Goal: Transaction & Acquisition: Book appointment/travel/reservation

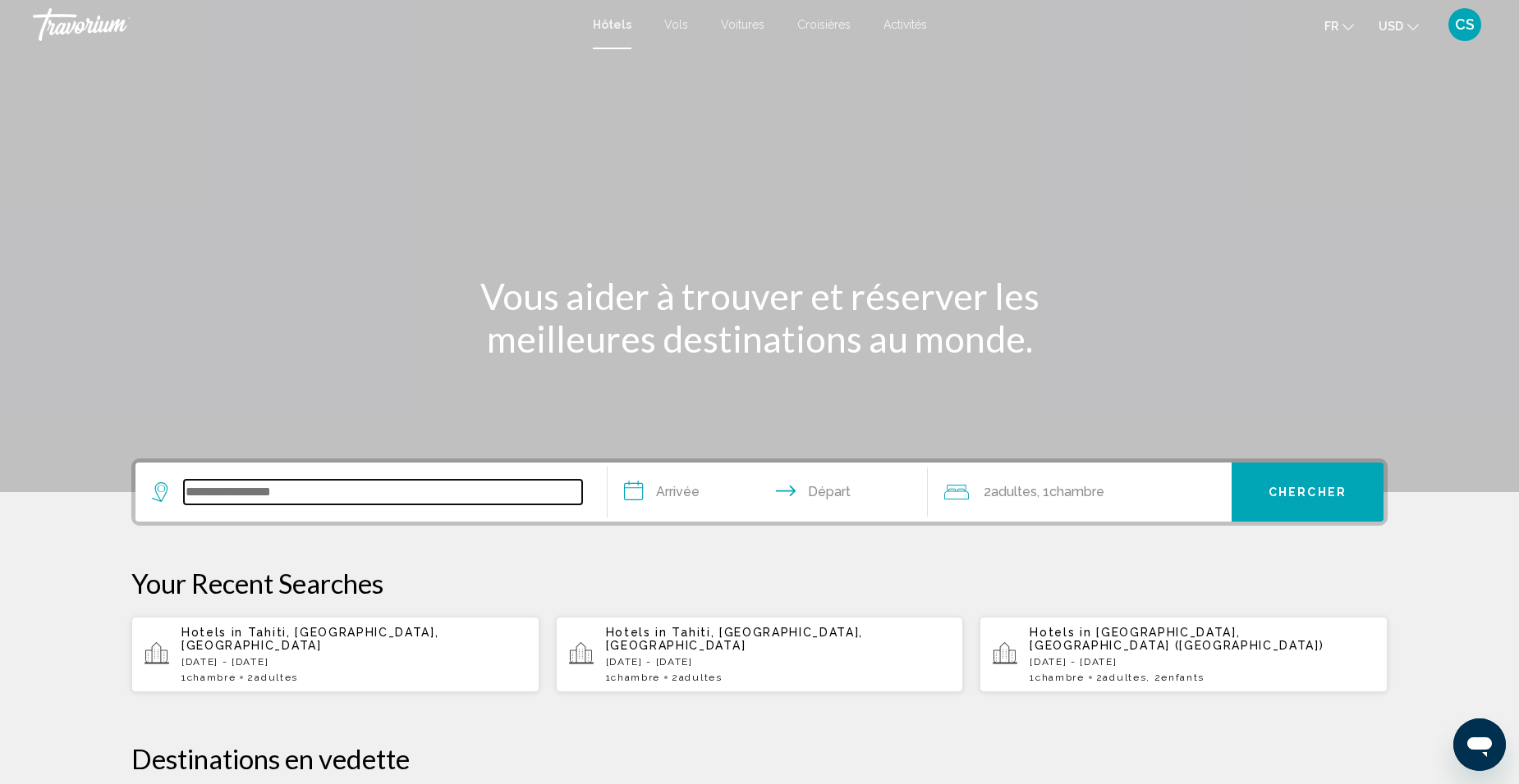
click at [274, 504] on input "Search widget" at bounding box center [382, 492] width 398 height 24
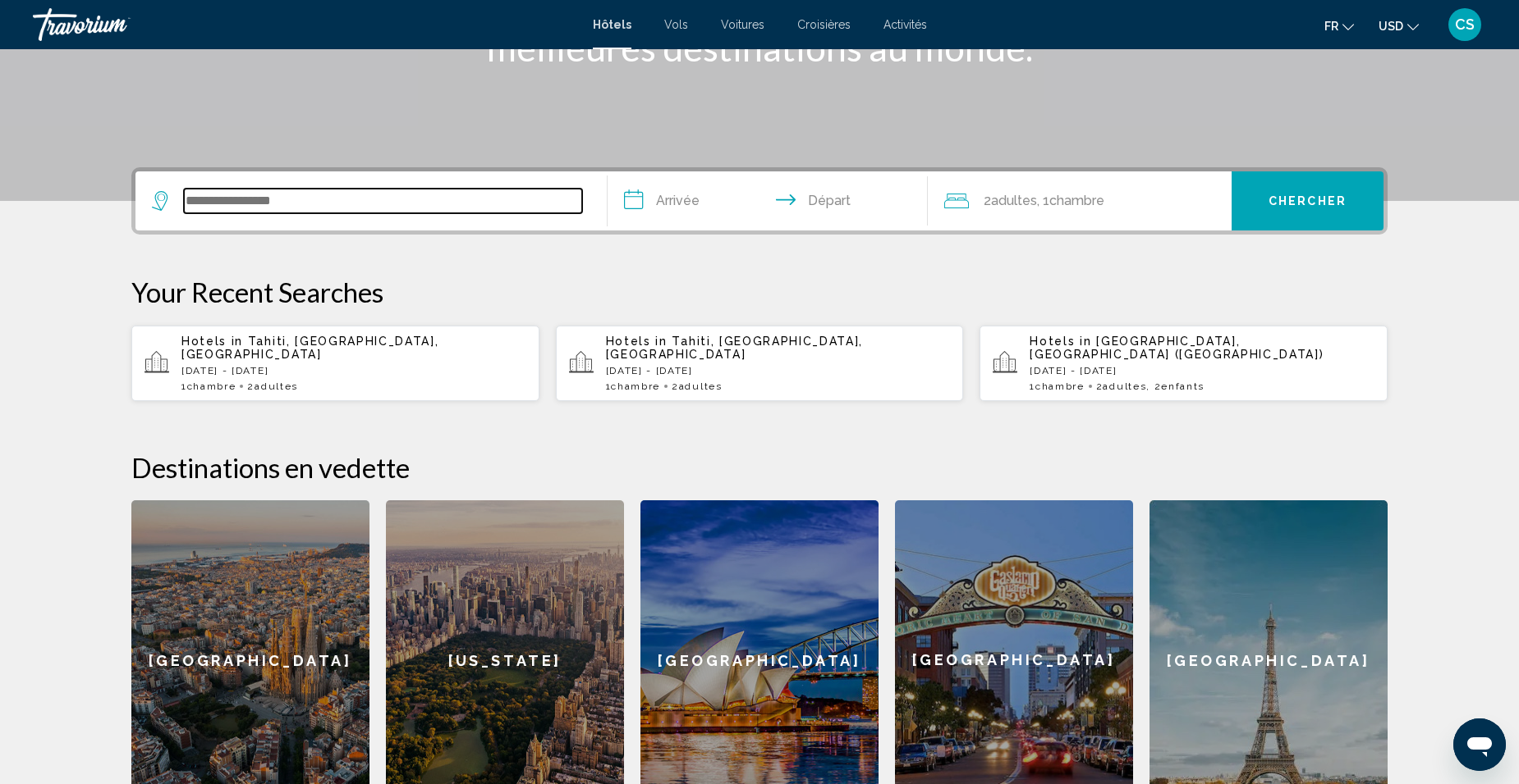
scroll to position [406, 0]
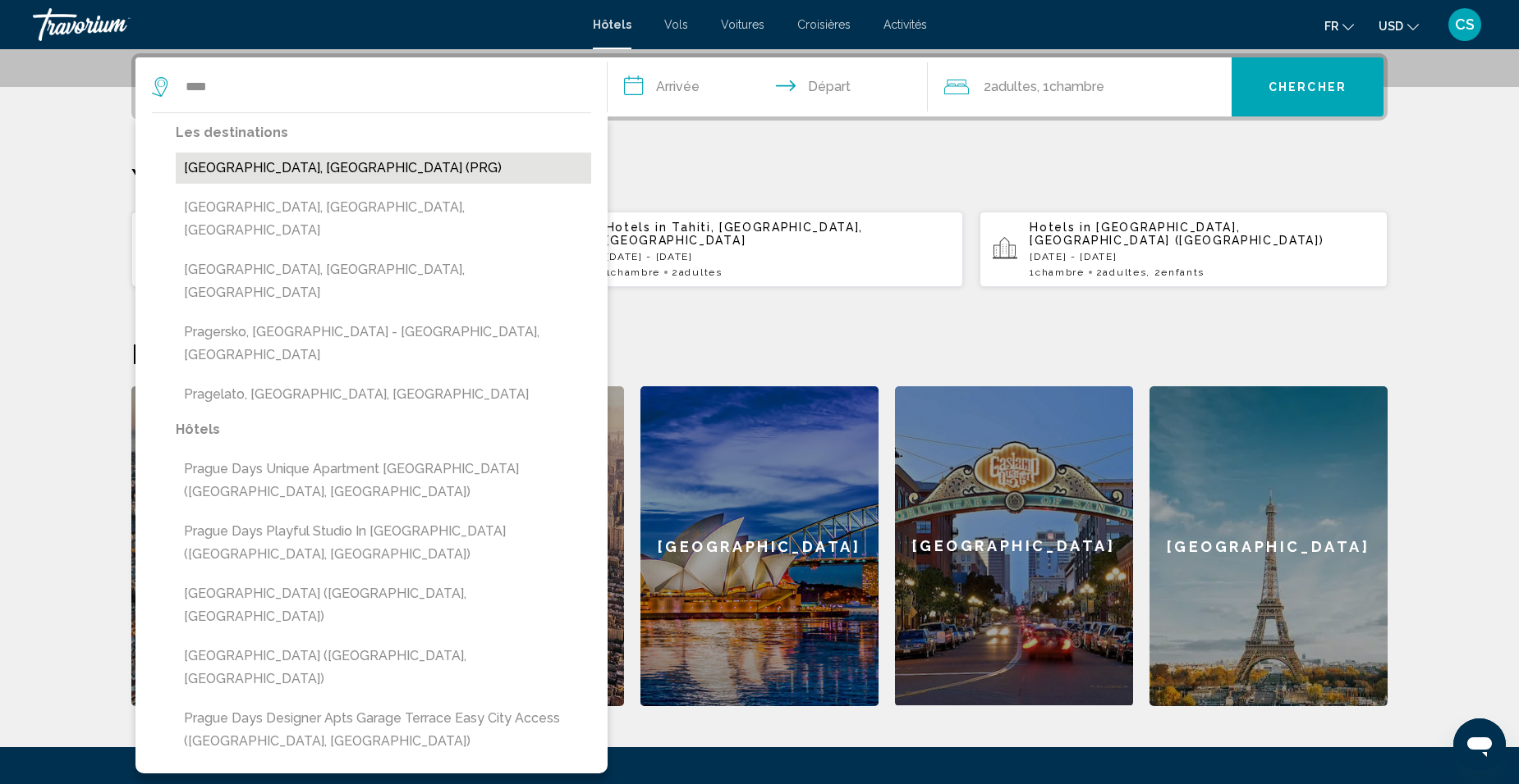
drag, startPoint x: 404, startPoint y: 158, endPoint x: 421, endPoint y: 168, distance: 19.7
click at [421, 168] on button "Prague, Czech Republic (PRG)" at bounding box center [383, 168] width 415 height 31
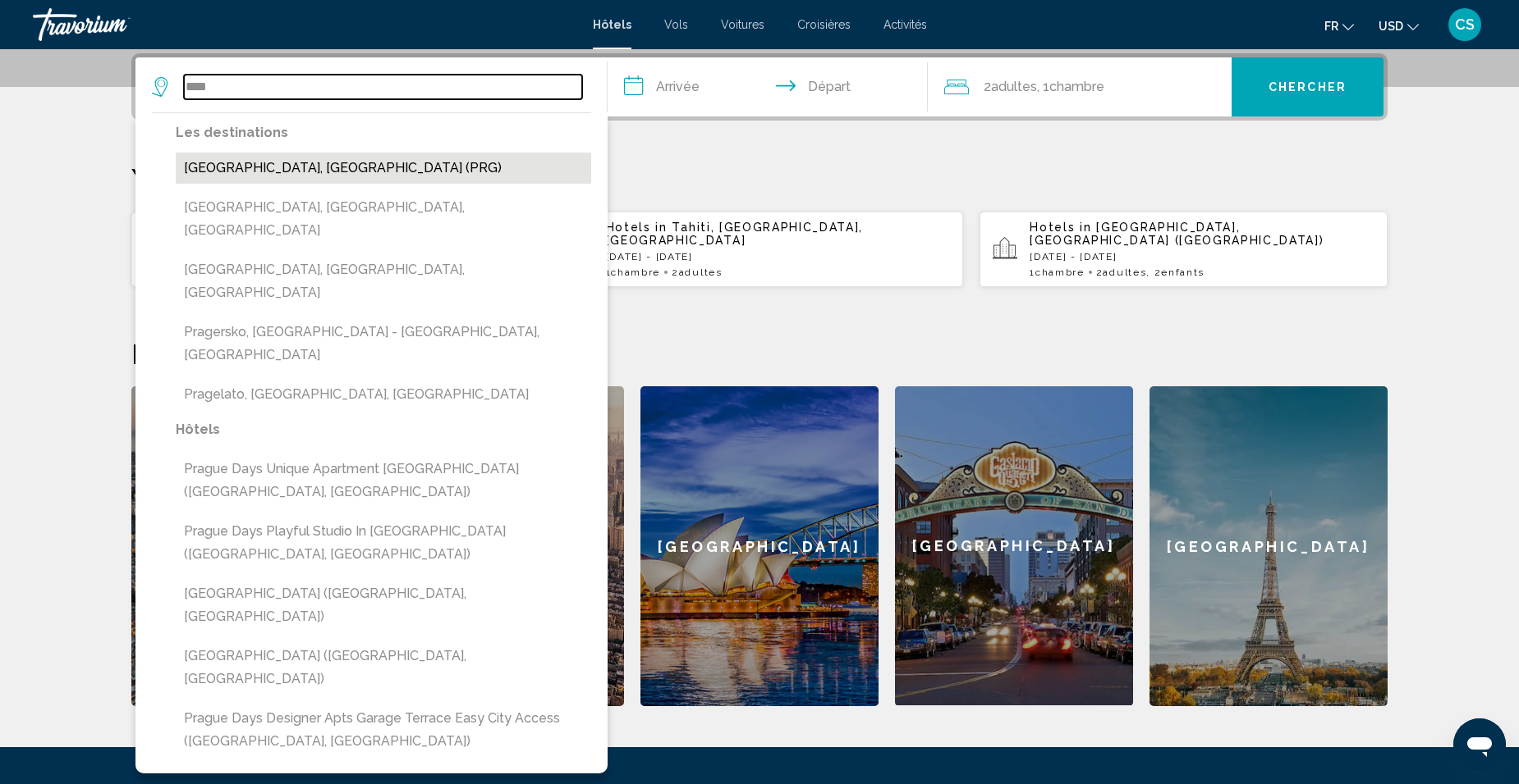
type input "**********"
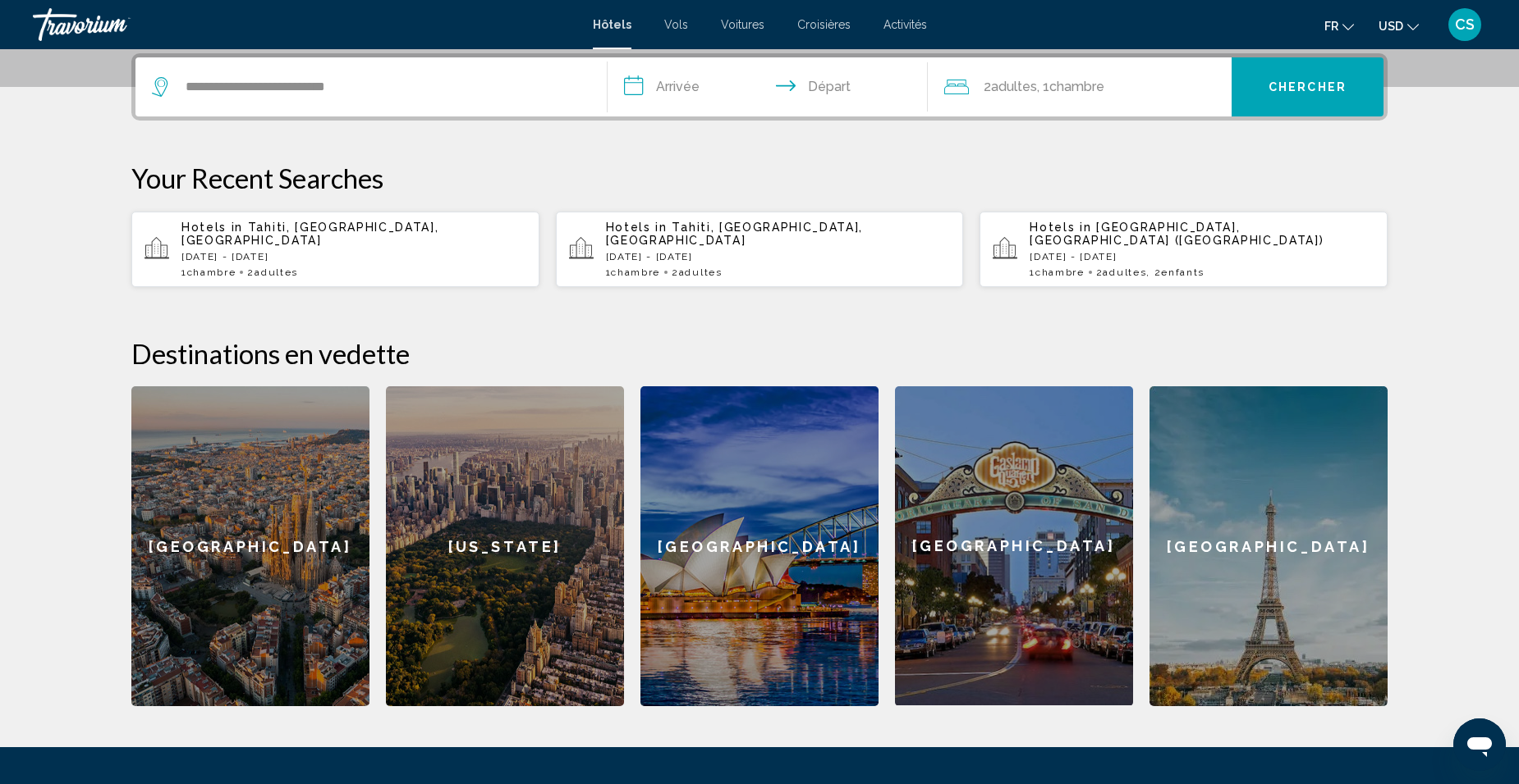
click at [688, 87] on input "**********" at bounding box center [770, 89] width 327 height 64
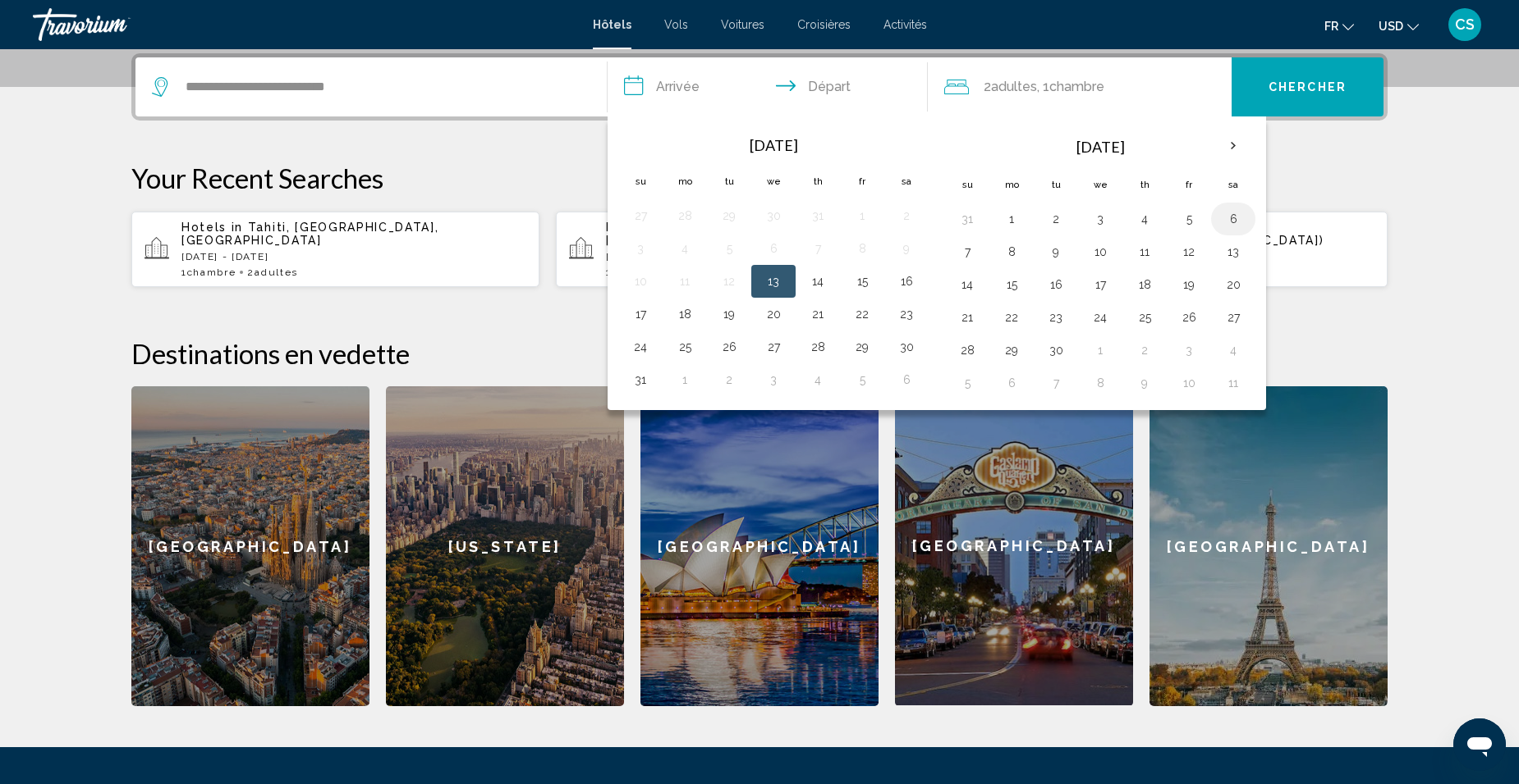
click at [1233, 218] on button "6" at bounding box center [1234, 219] width 26 height 23
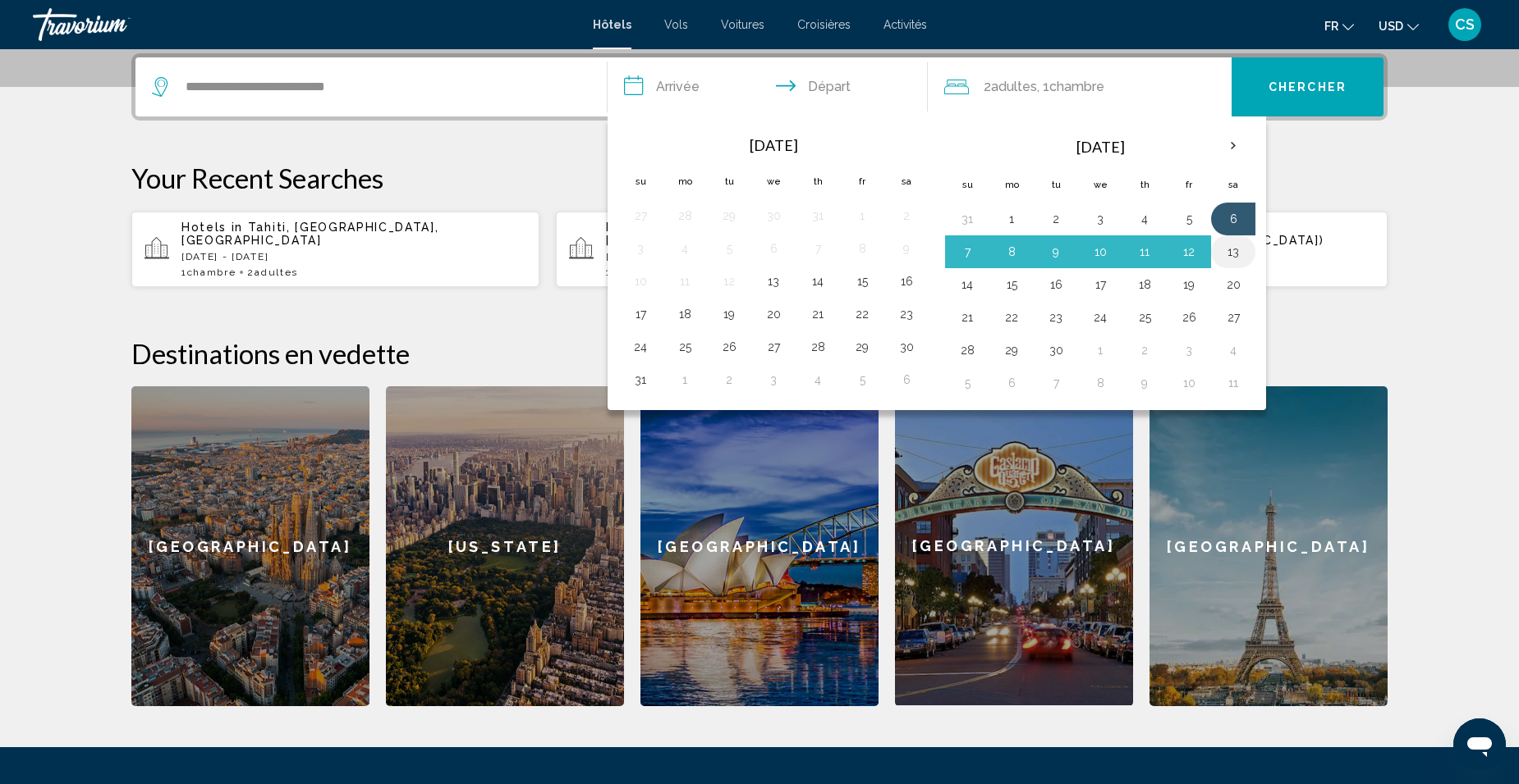
click at [1227, 255] on button "13" at bounding box center [1234, 251] width 26 height 23
type input "**********"
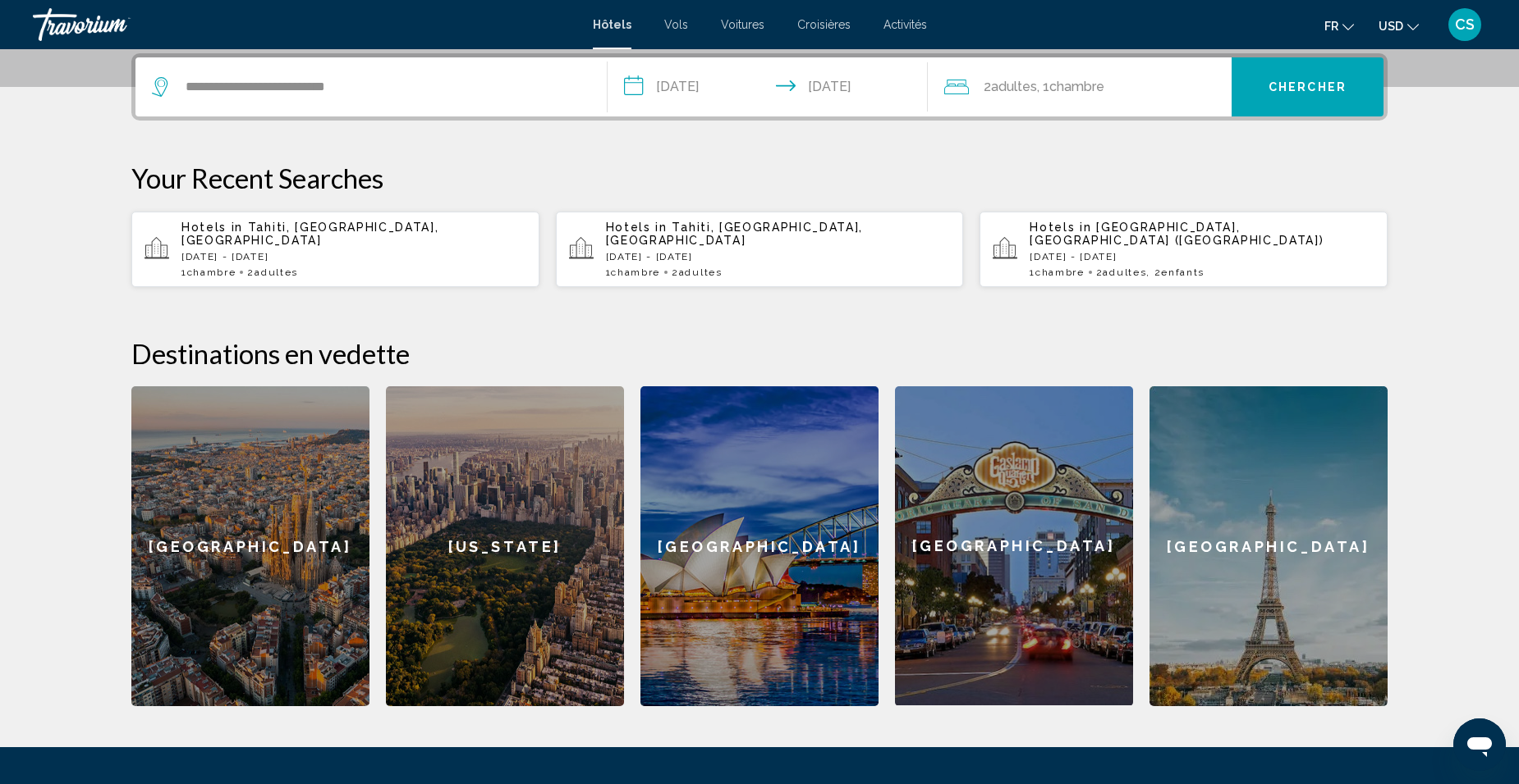
click at [1278, 86] on span "Chercher" at bounding box center [1307, 88] width 78 height 13
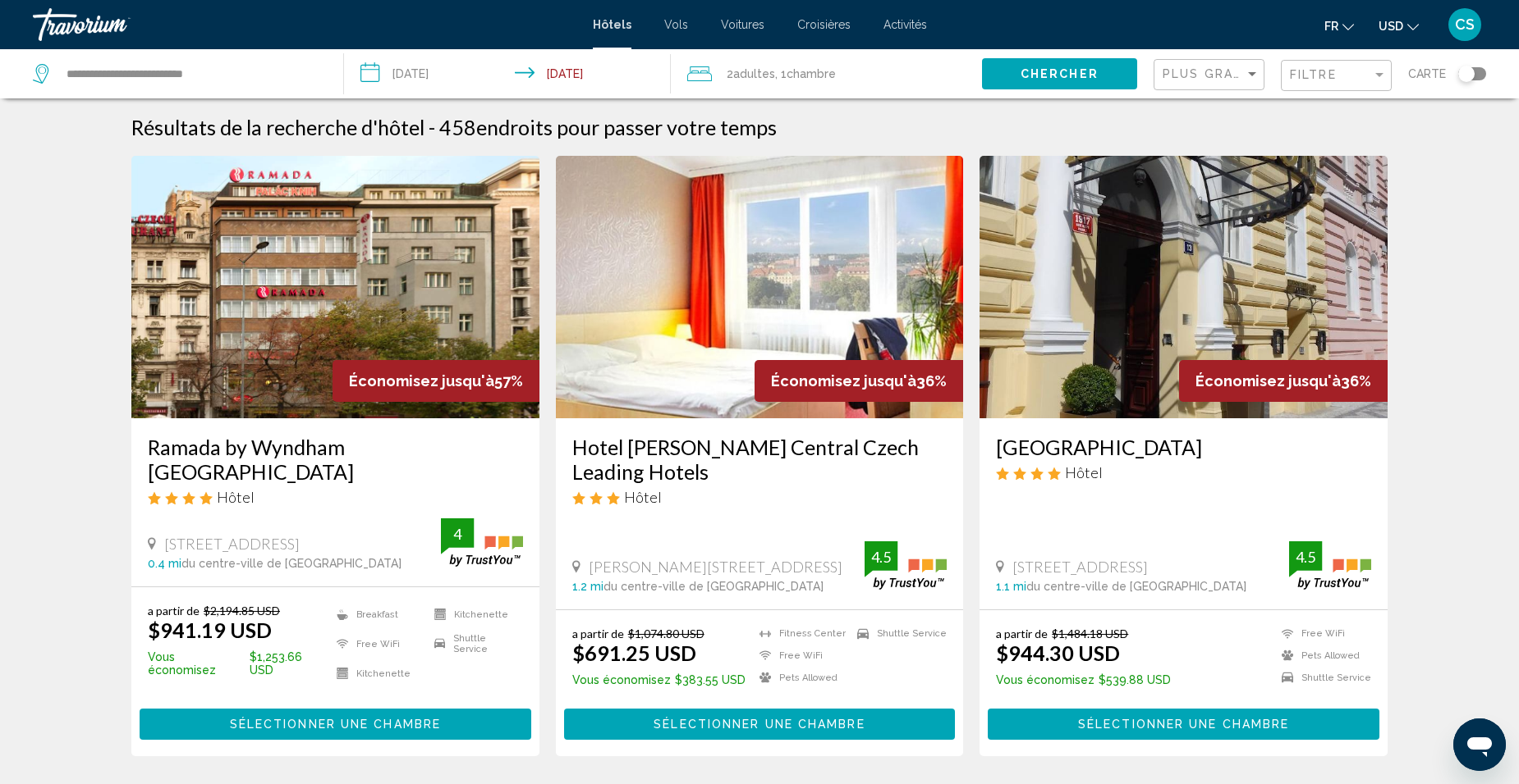
click at [1397, 17] on button "USD USD ($) MXN (Mex$) CAD (Can$) GBP (£) EUR (€) AUD (A$) NZD (NZ$) CNY (CN¥)" at bounding box center [1398, 25] width 40 height 24
click at [1362, 153] on button "EUR (€)" at bounding box center [1365, 151] width 83 height 22
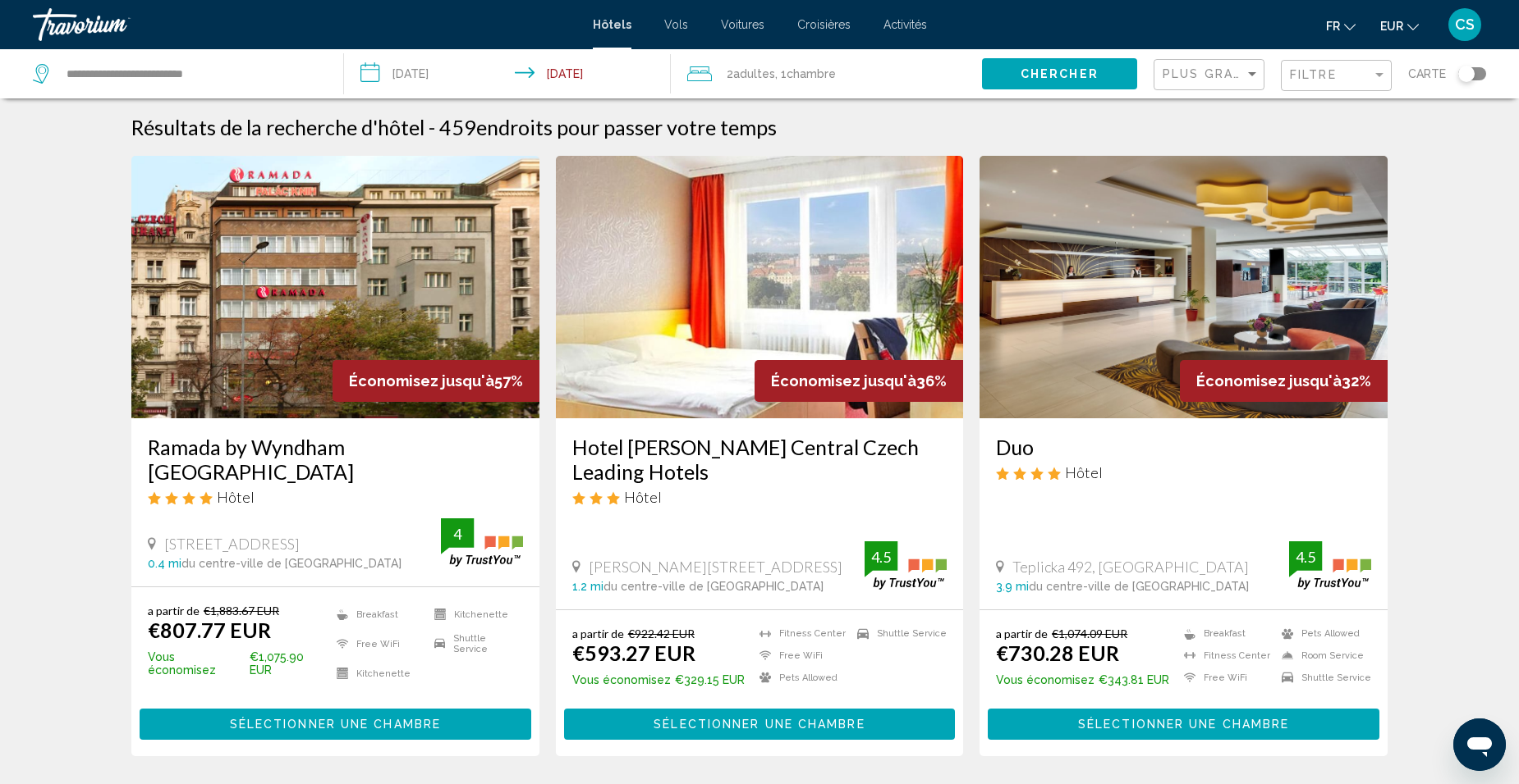
click at [1218, 87] on div "Plus grandes économies" at bounding box center [1210, 75] width 97 height 30
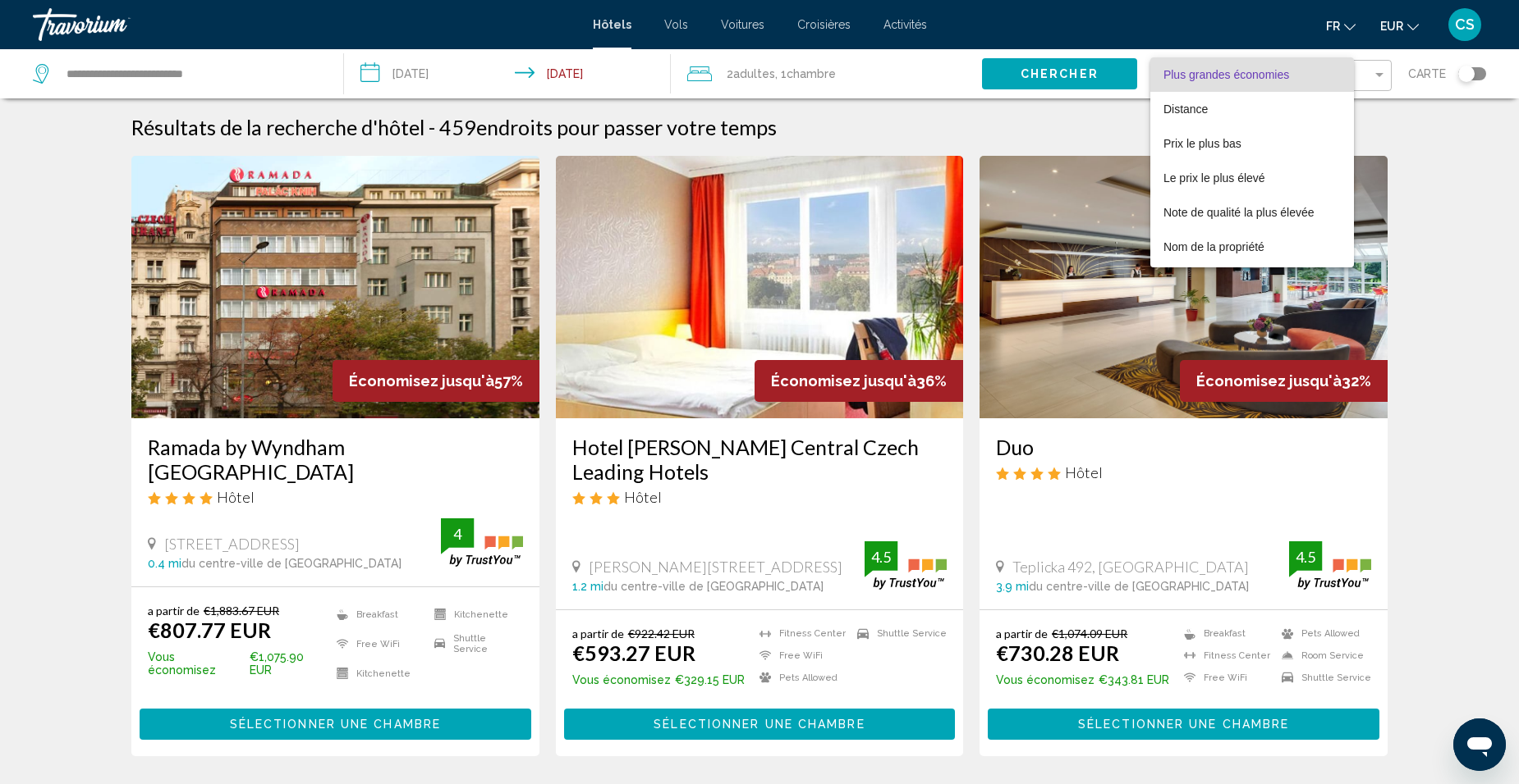
click at [71, 452] on div at bounding box center [759, 392] width 1519 height 784
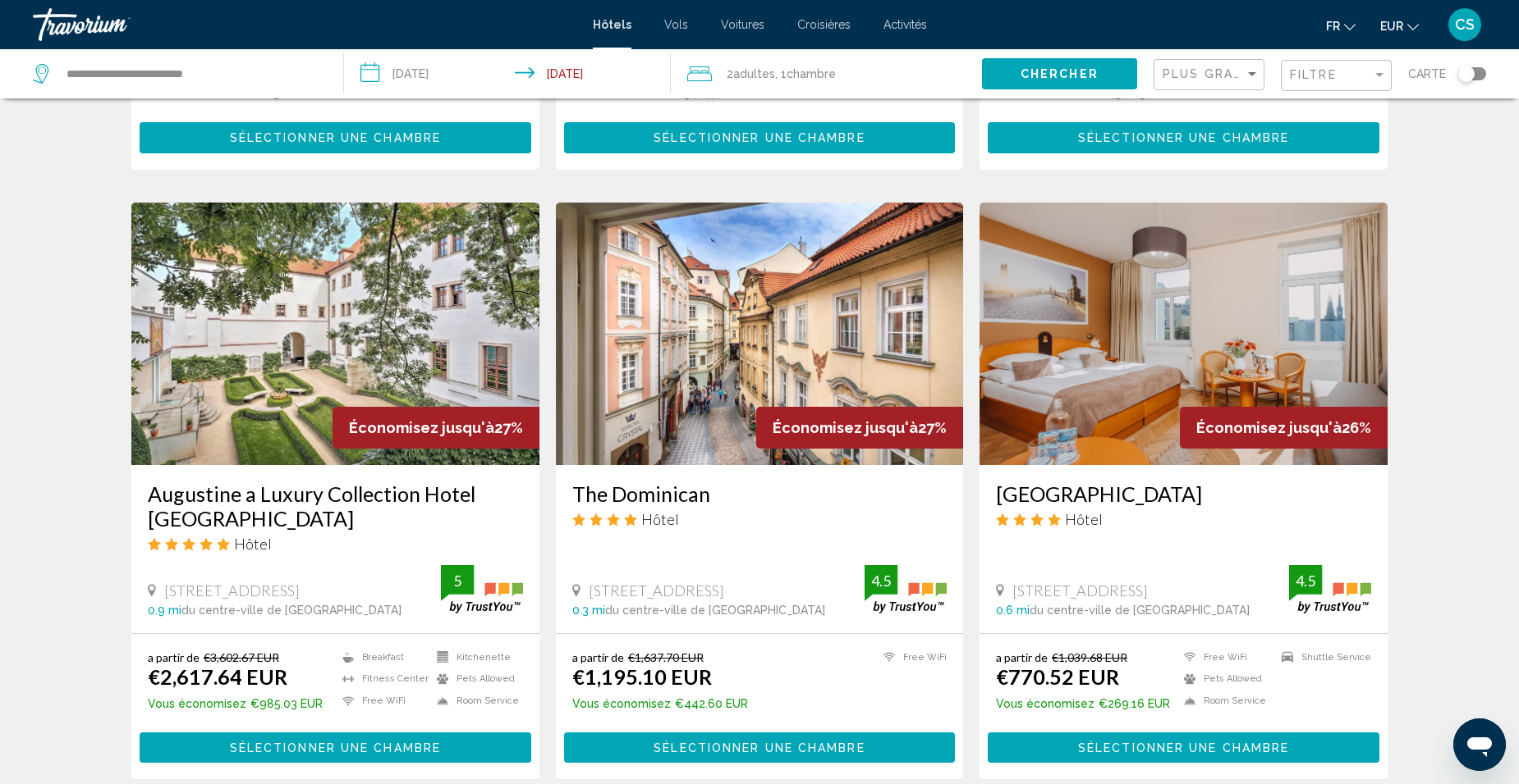
scroll to position [1070, 0]
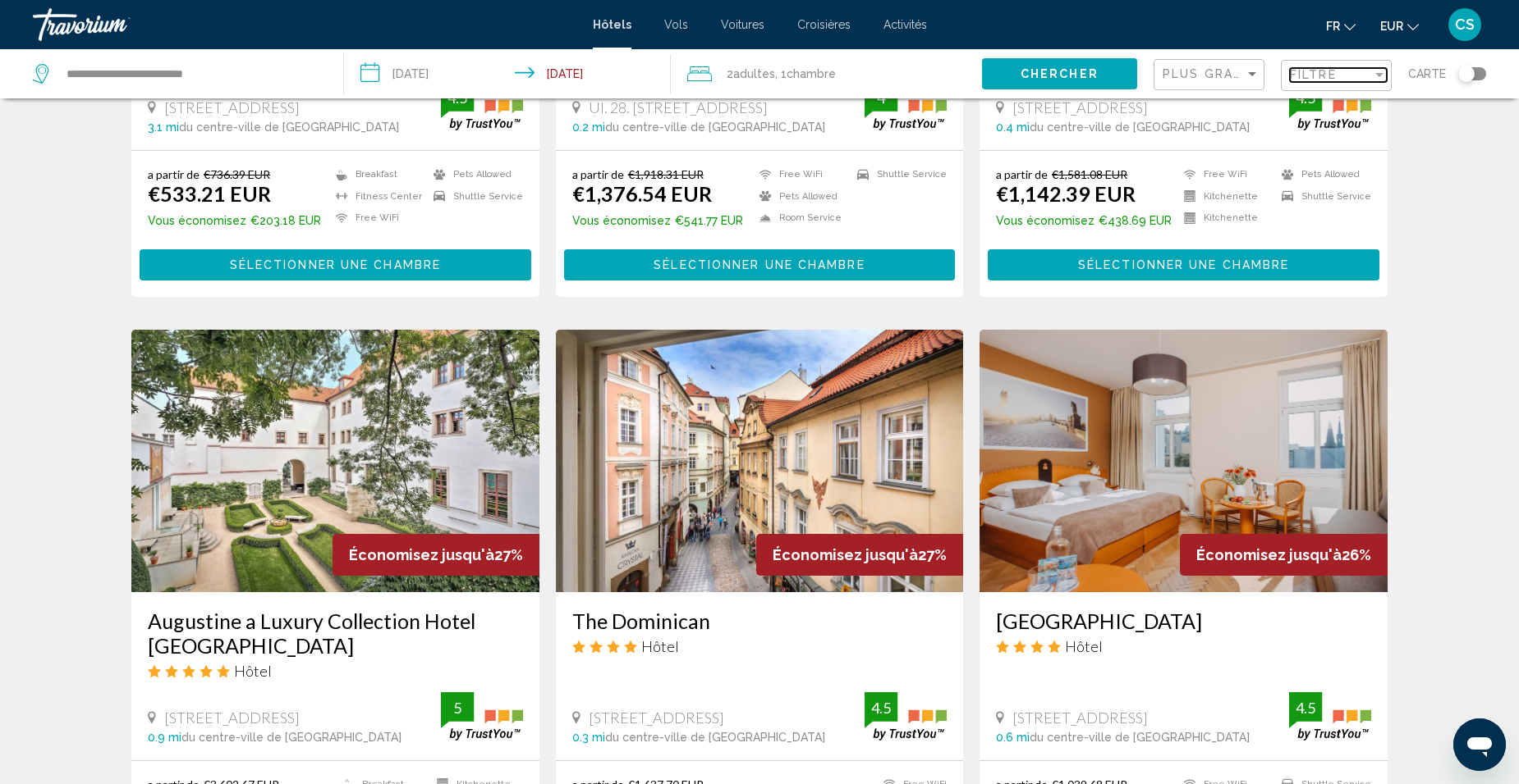
click at [1355, 80] on div "Filtre" at bounding box center [1331, 74] width 82 height 13
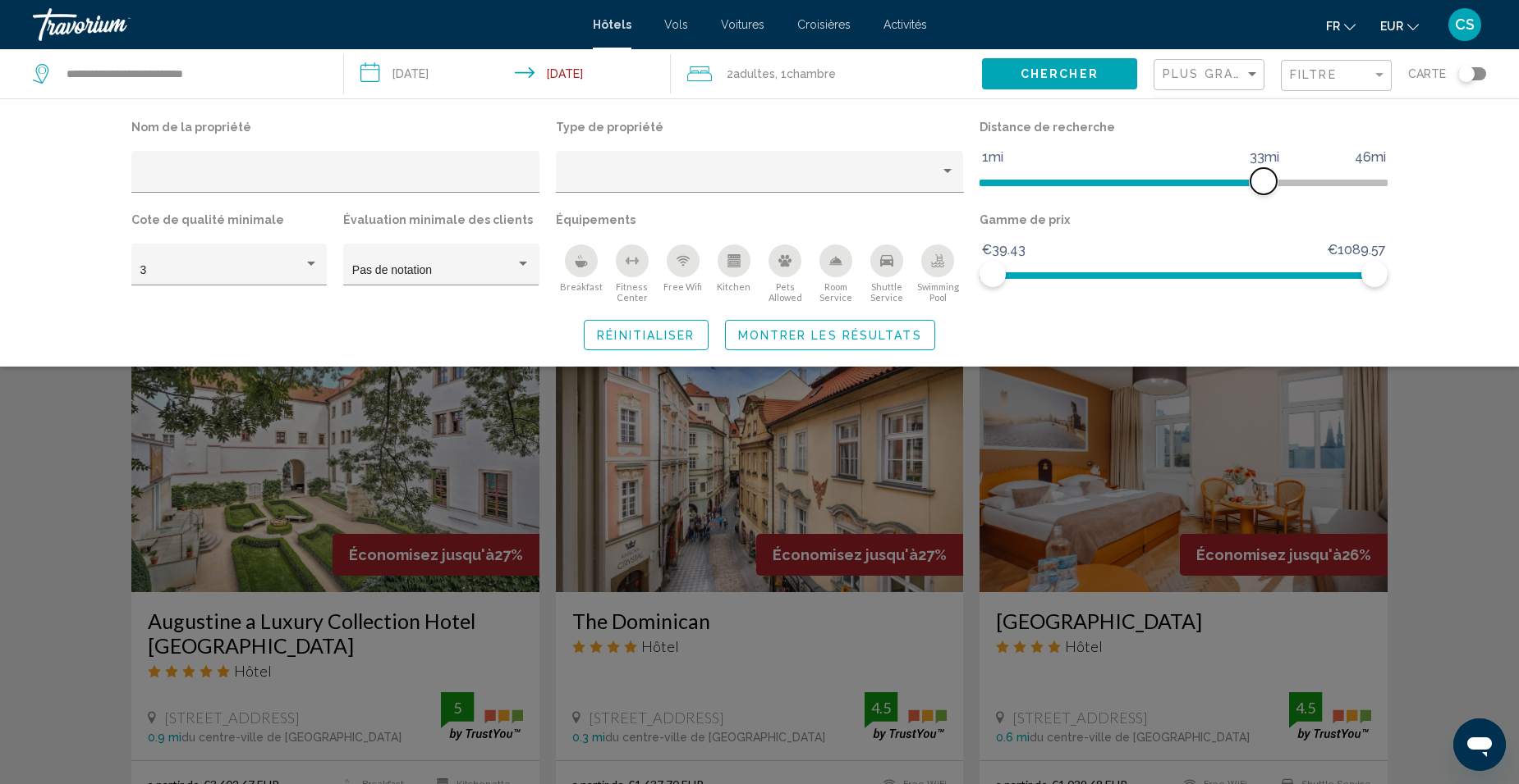
drag, startPoint x: 1233, startPoint y: 183, endPoint x: 1262, endPoint y: 178, distance: 29.4
click at [1262, 178] on span "Hotel Filters" at bounding box center [1264, 182] width 26 height 26
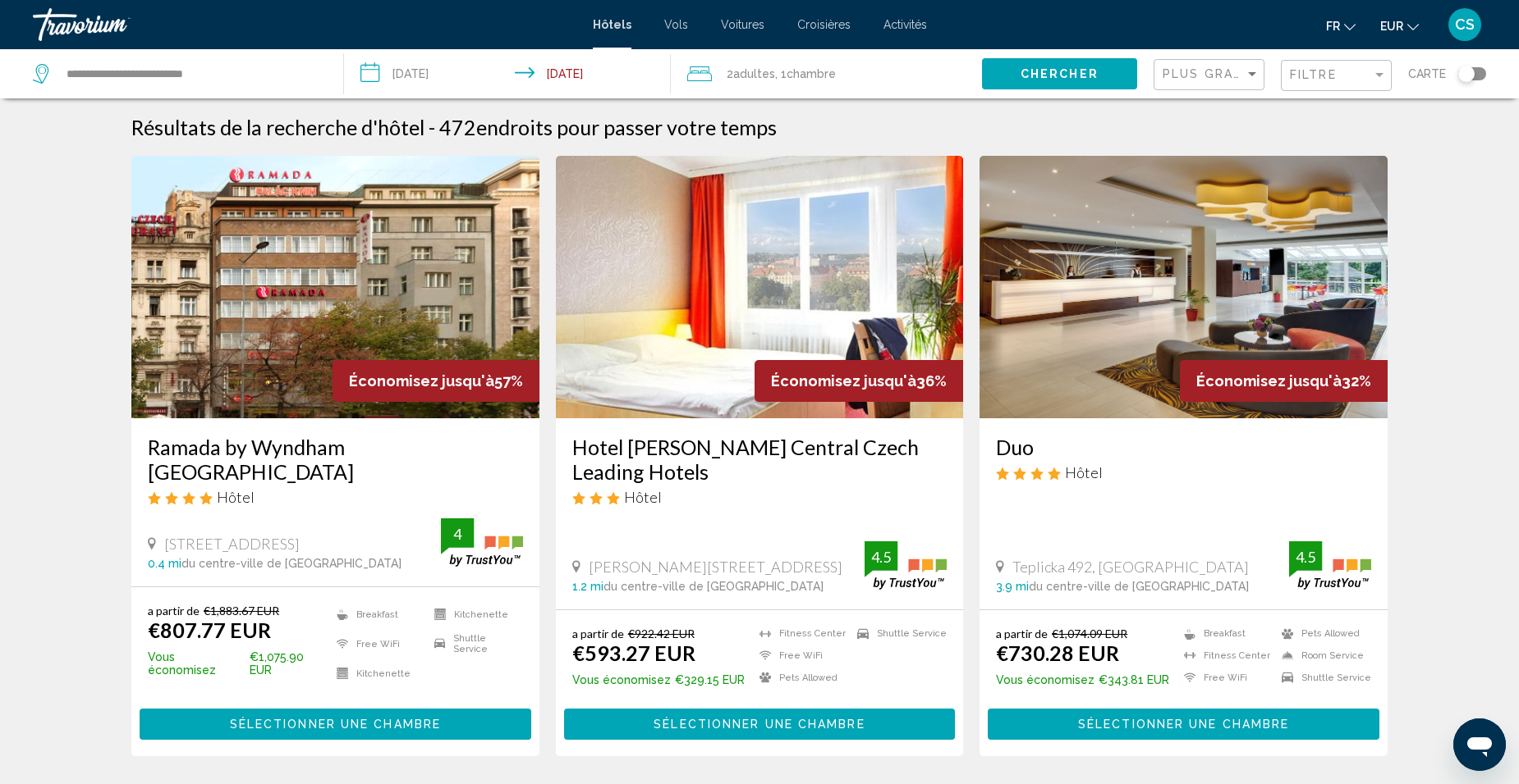
drag, startPoint x: 304, startPoint y: 297, endPoint x: 344, endPoint y: 369, distance: 82.4
click at [304, 298] on img "Main content" at bounding box center [334, 287] width 408 height 263
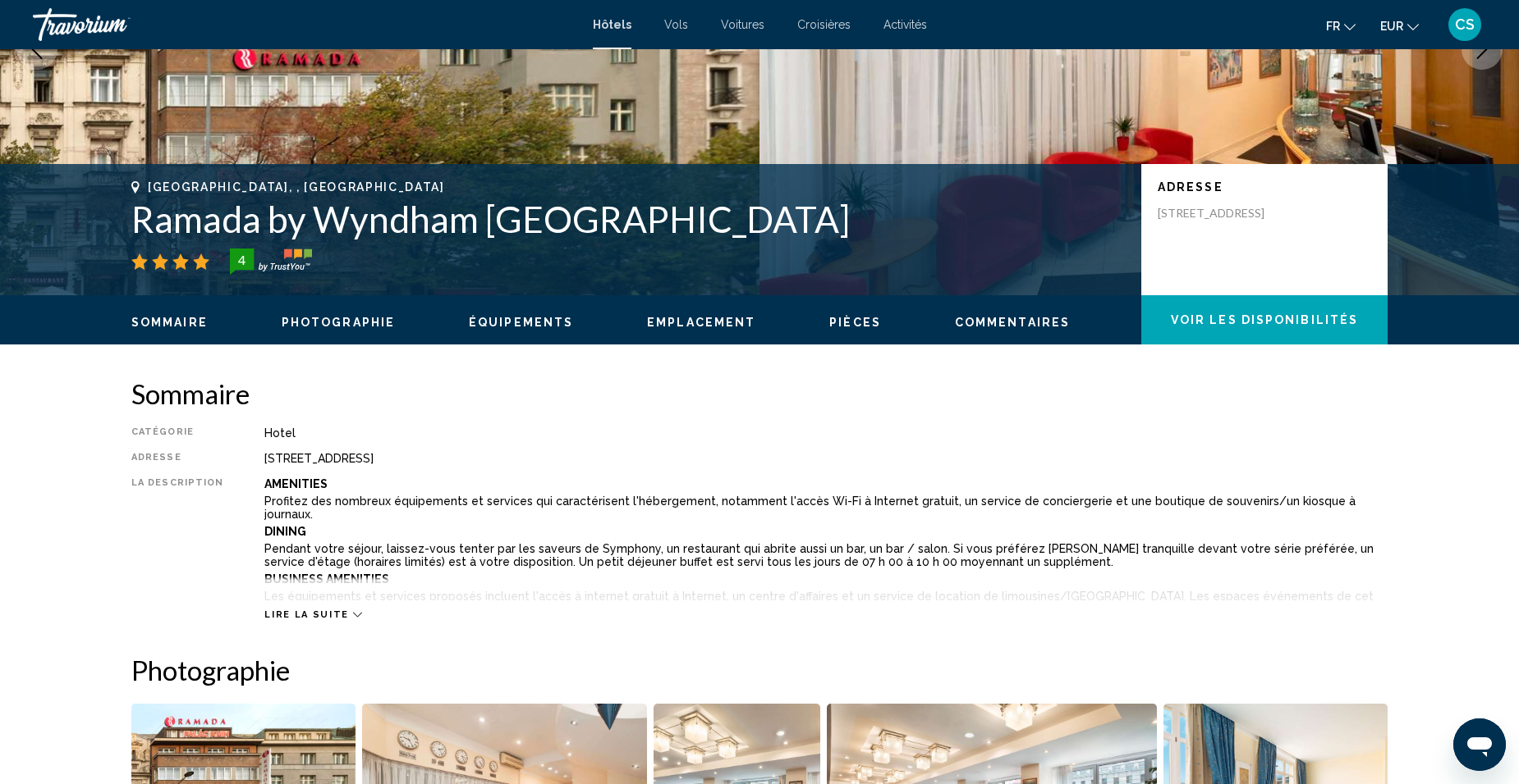
scroll to position [410, 0]
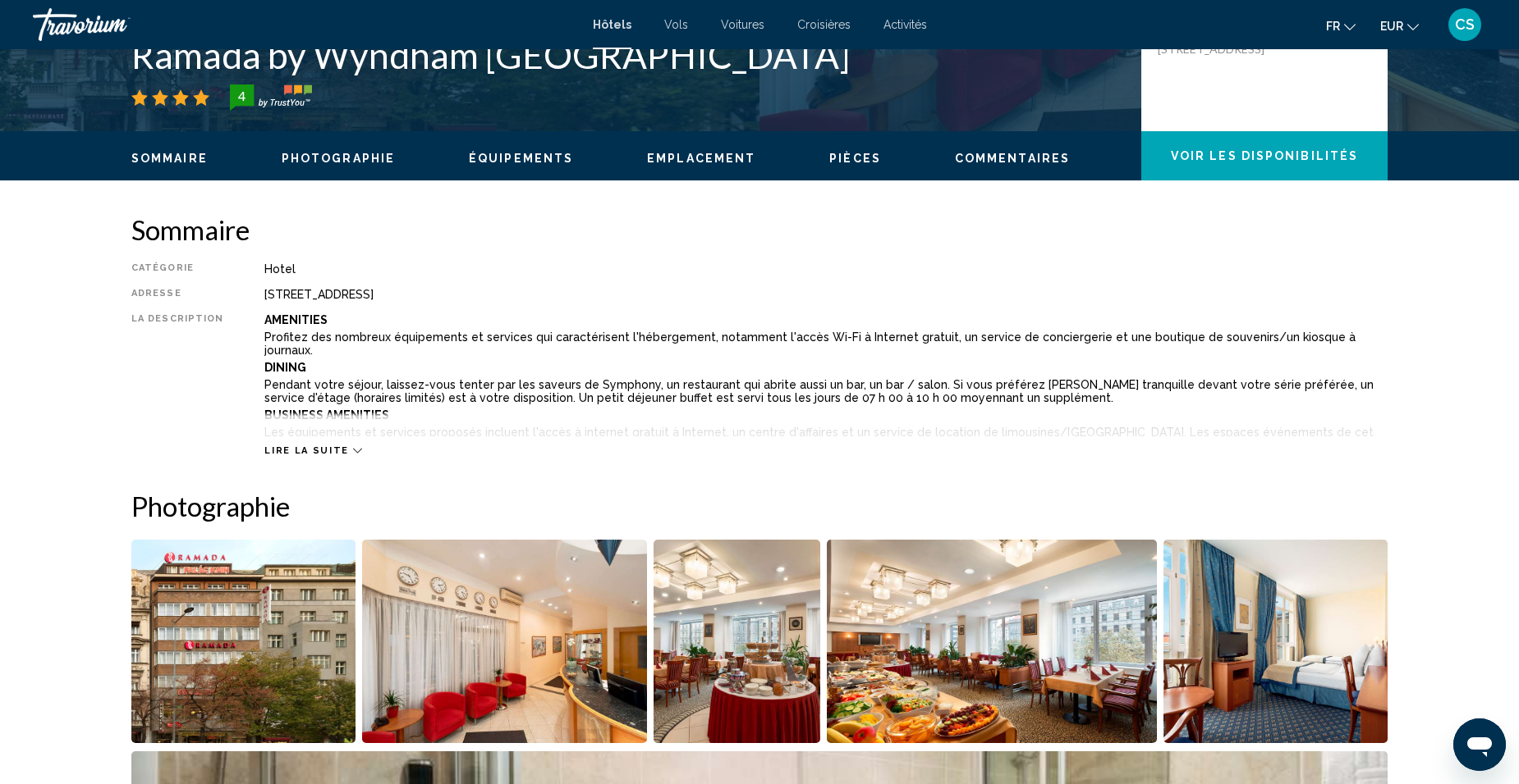
click at [336, 446] on div "Lire la suite" at bounding box center [313, 450] width 97 height 10
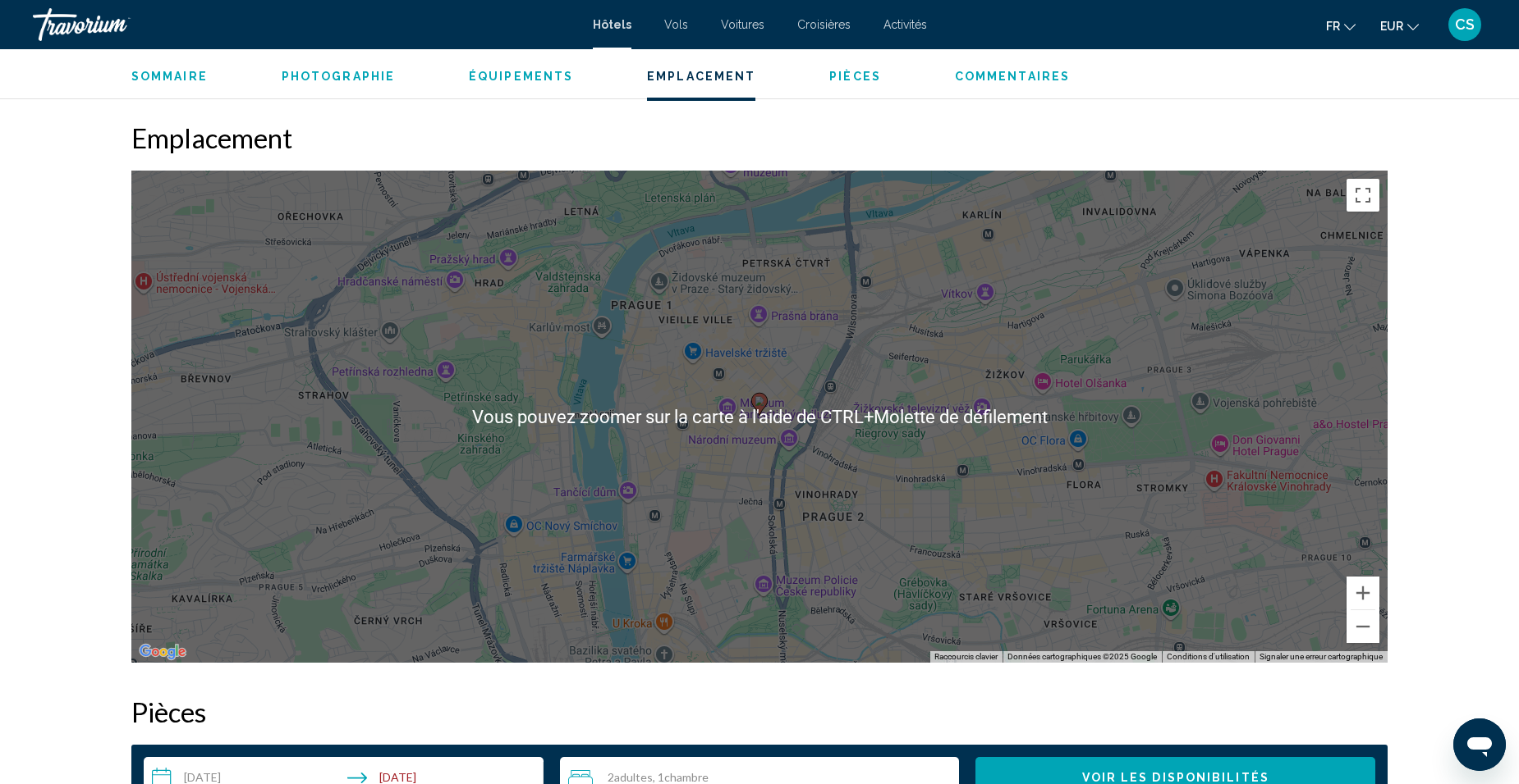
scroll to position [2052, 0]
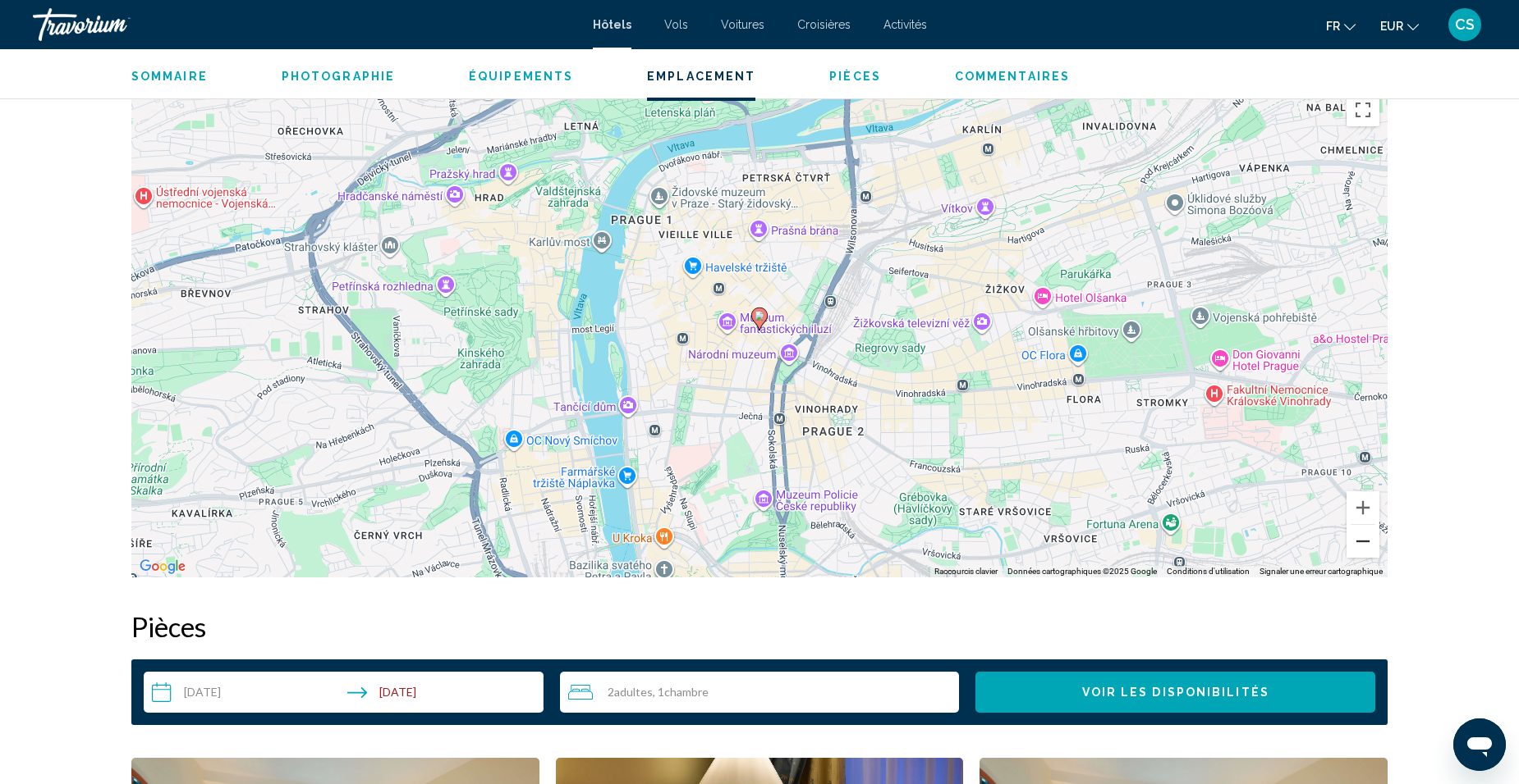
click at [1356, 525] on button "Zoom arrière" at bounding box center [1363, 541] width 33 height 33
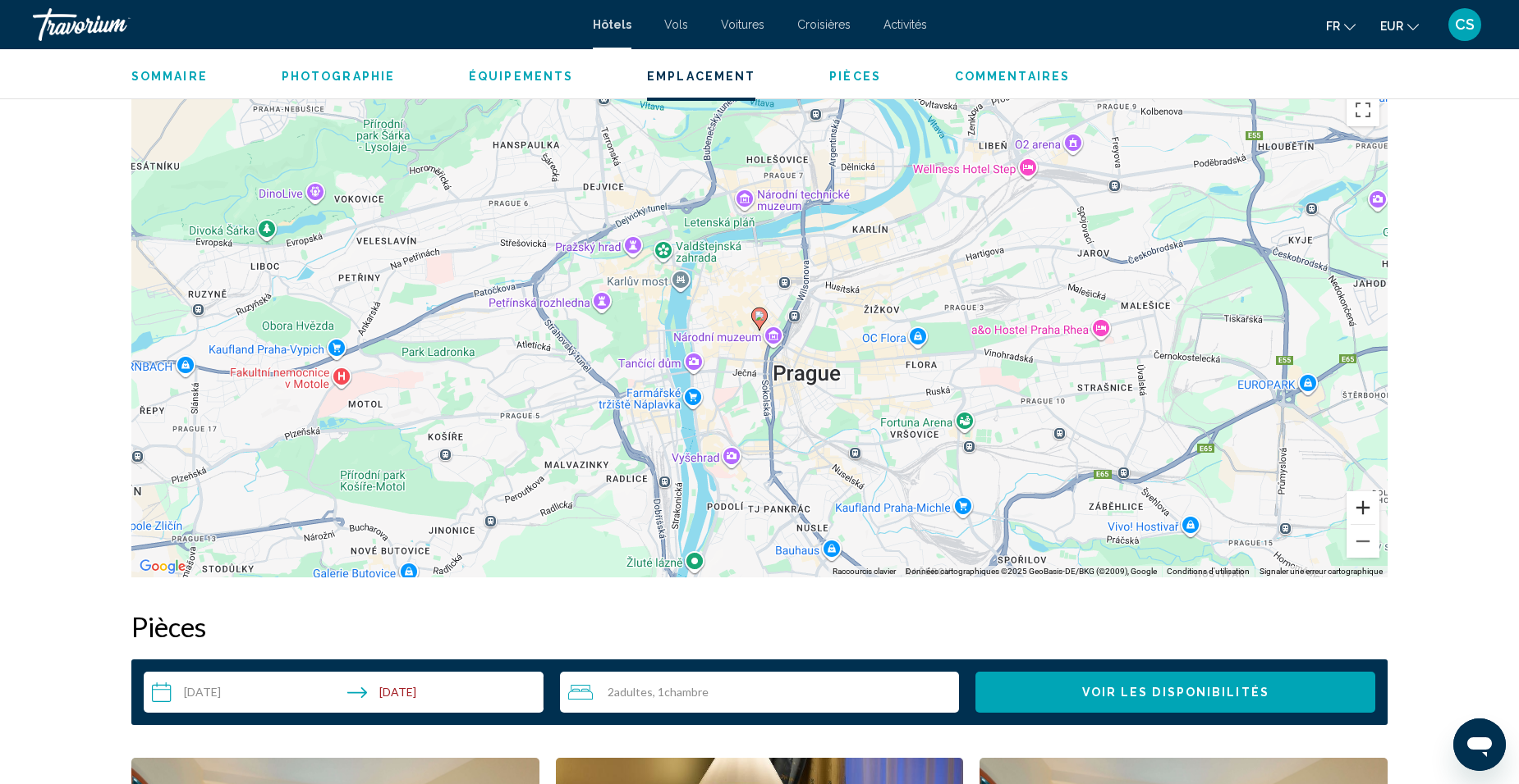
click at [1365, 491] on button "Zoom avant" at bounding box center [1363, 507] width 33 height 33
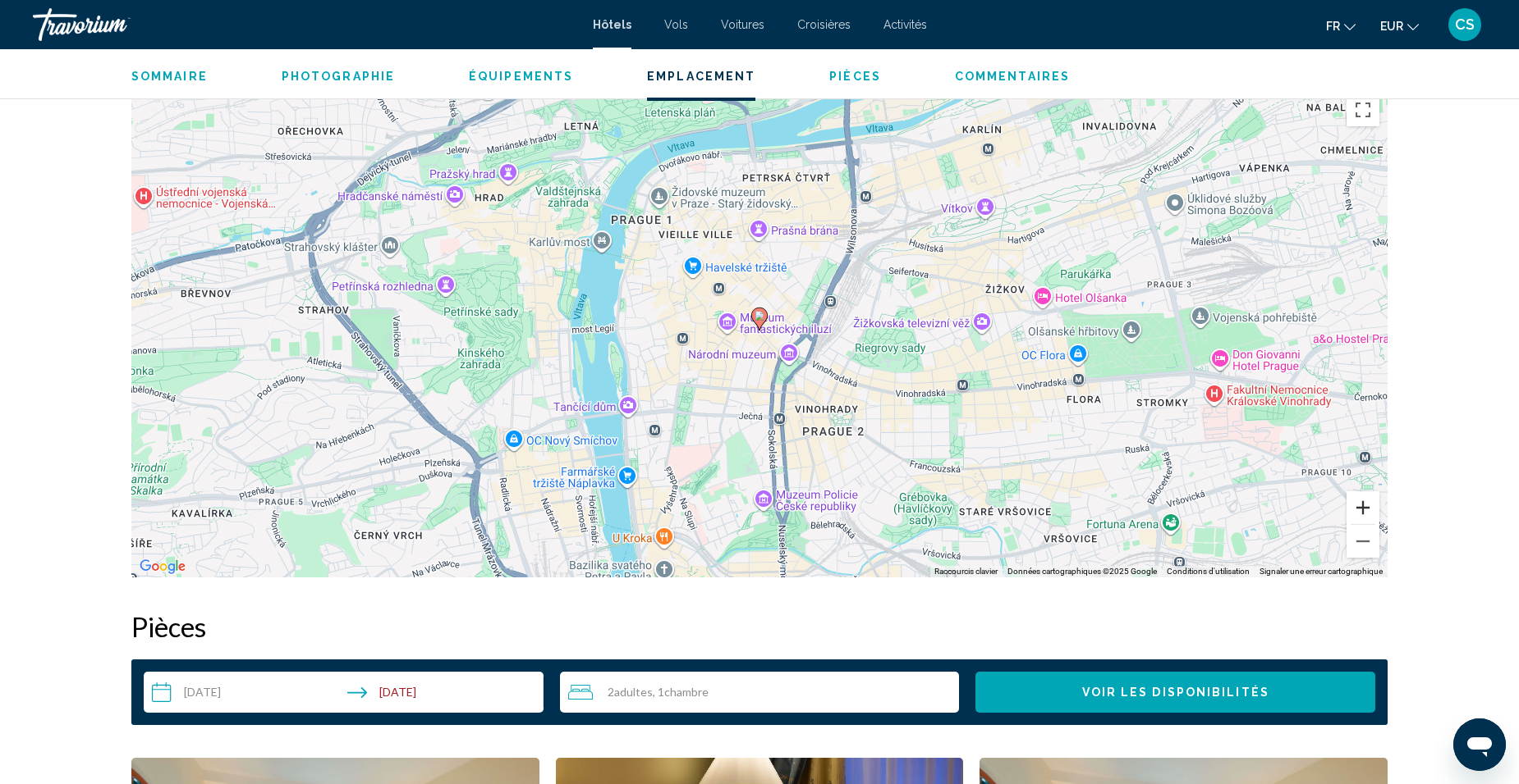
click at [1367, 491] on button "Zoom avant" at bounding box center [1363, 507] width 33 height 33
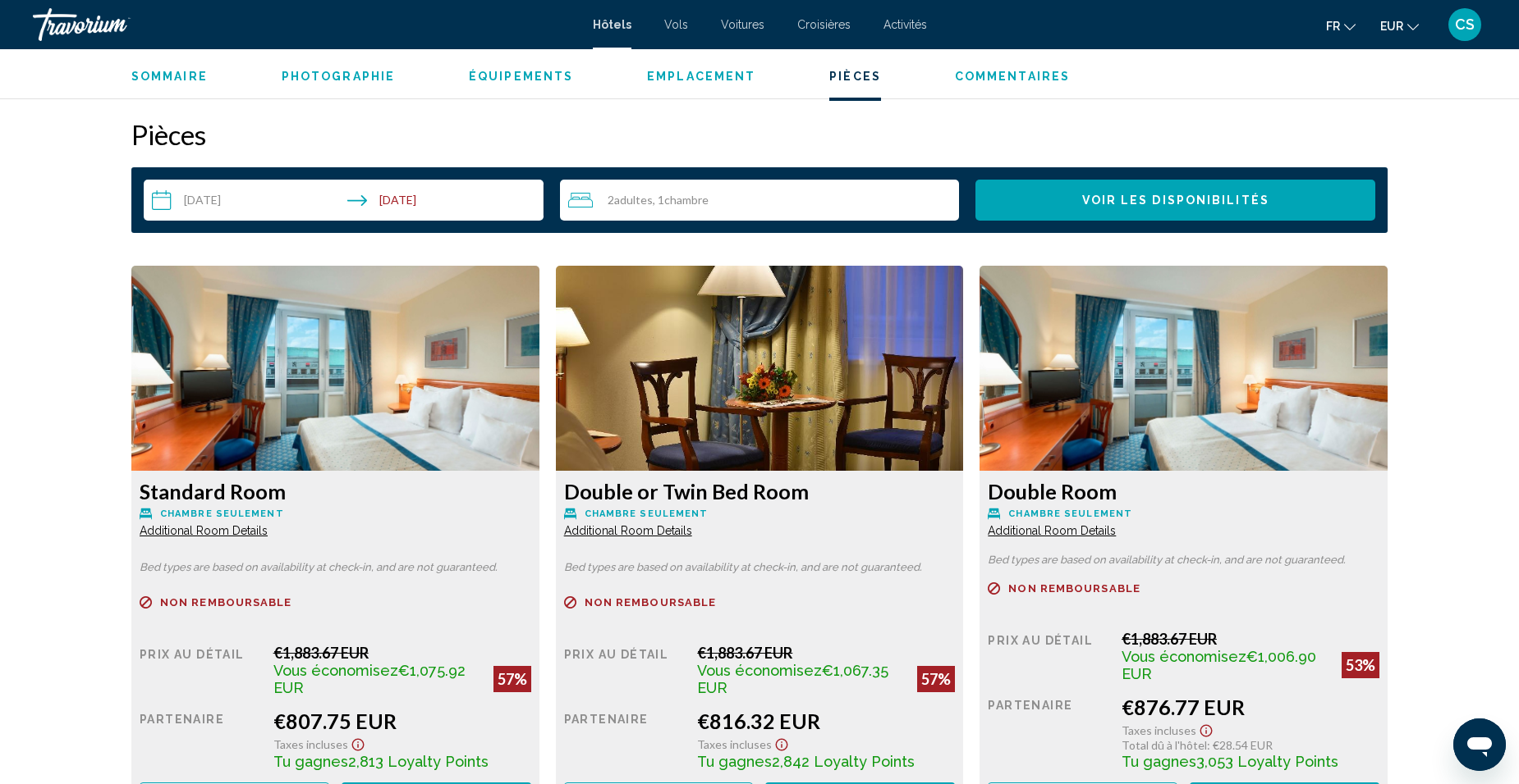
scroll to position [2626, 0]
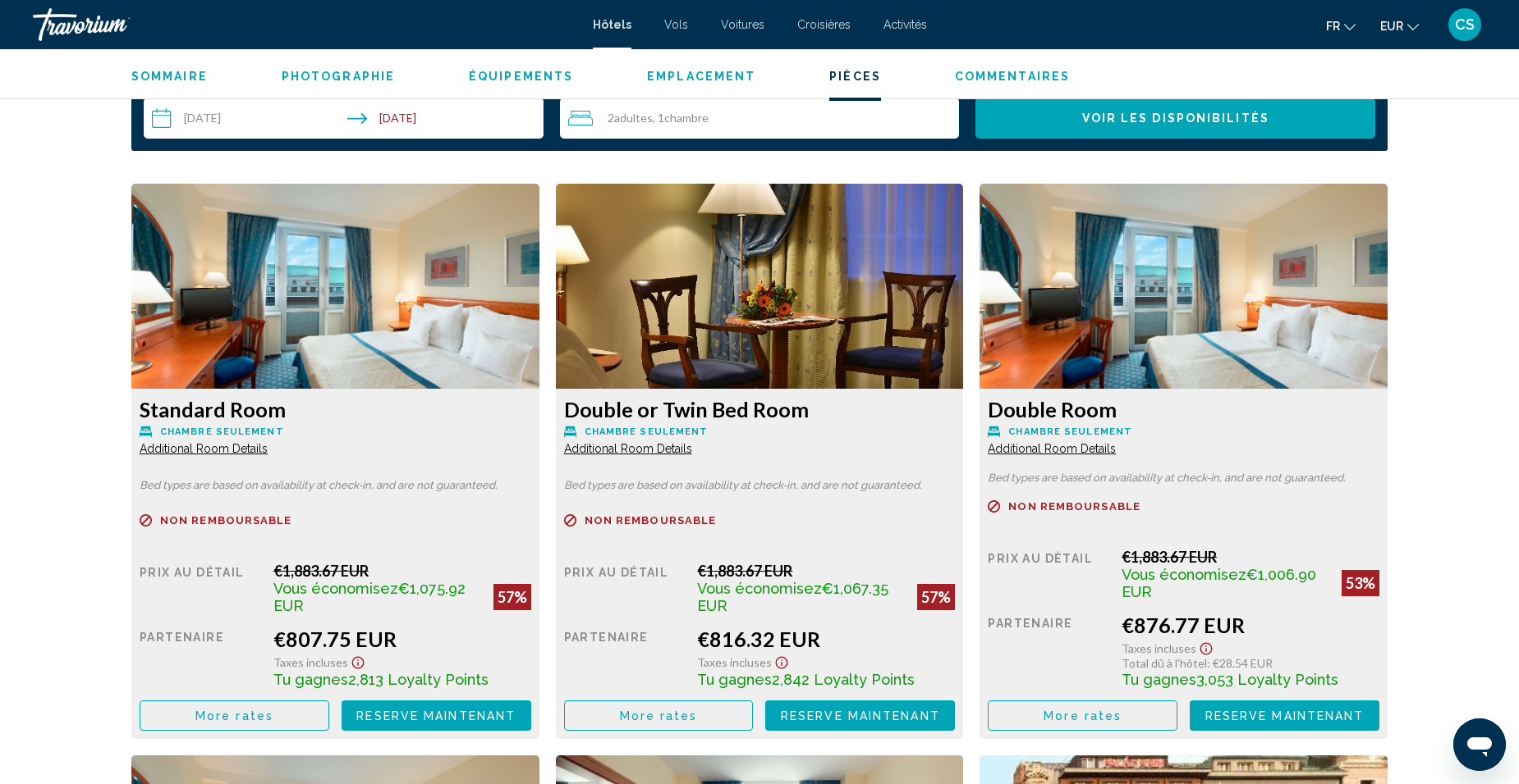
click at [183, 701] on button "More rates" at bounding box center [234, 716] width 189 height 30
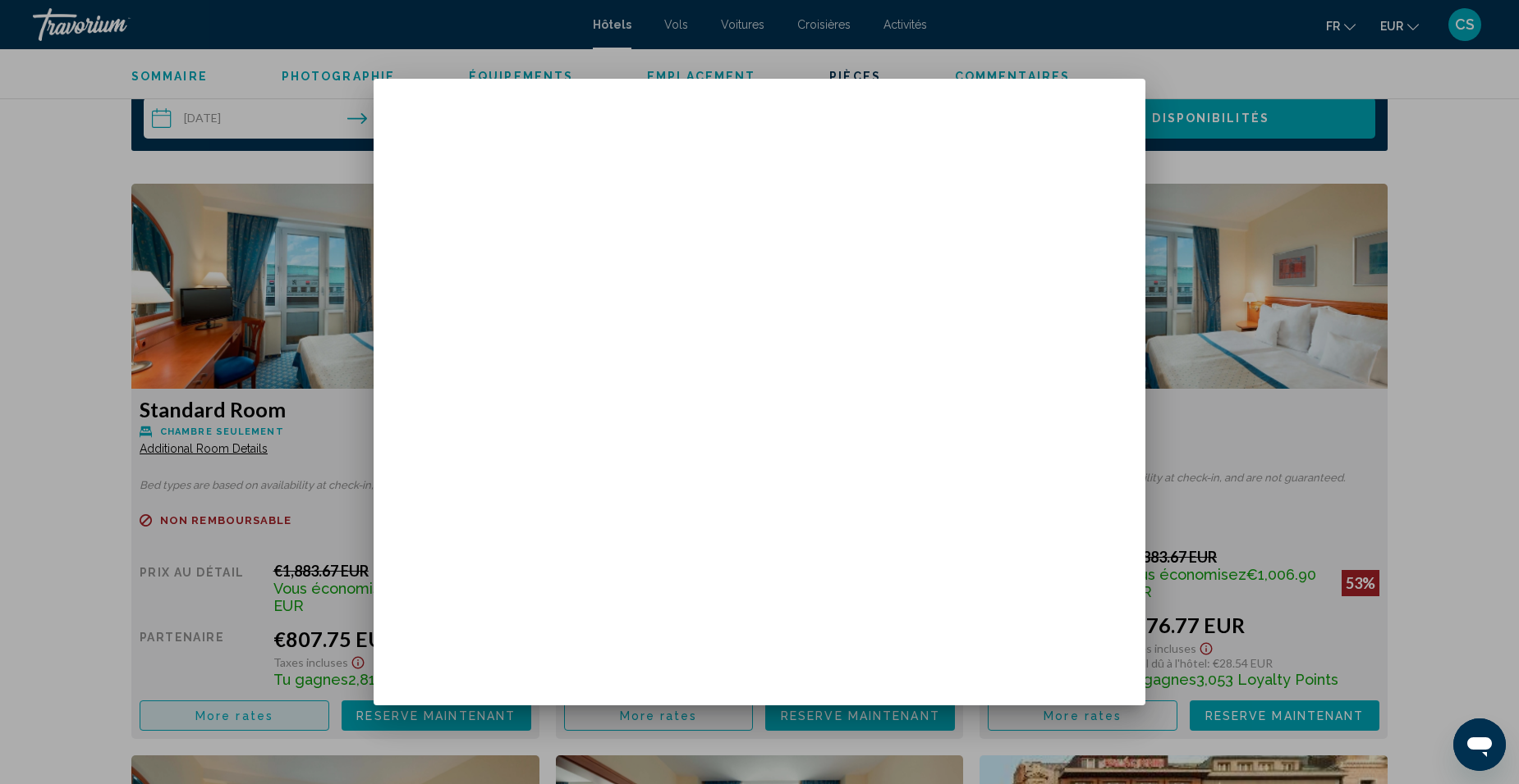
scroll to position [0, 0]
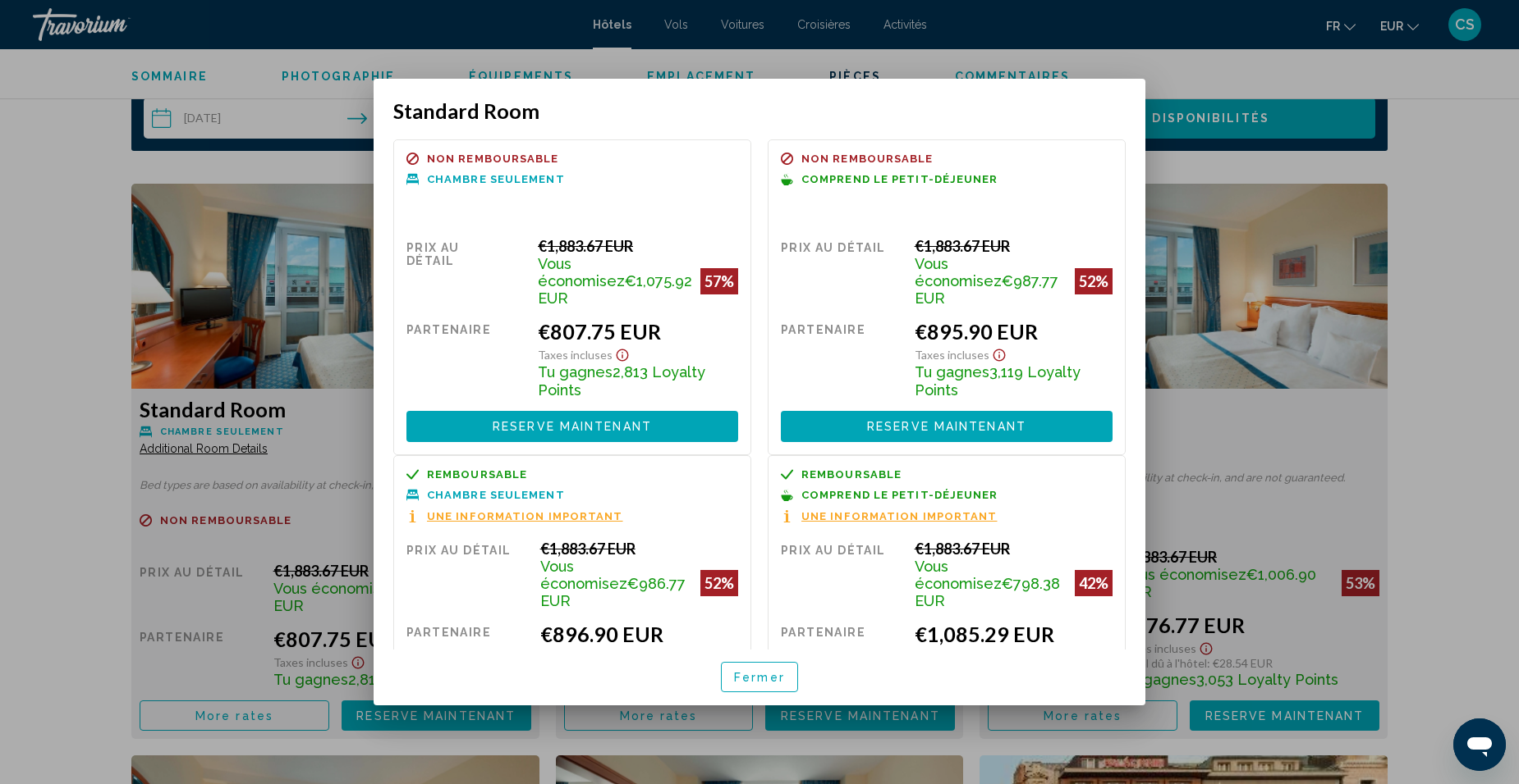
click at [763, 680] on span "Fermer" at bounding box center [759, 678] width 51 height 13
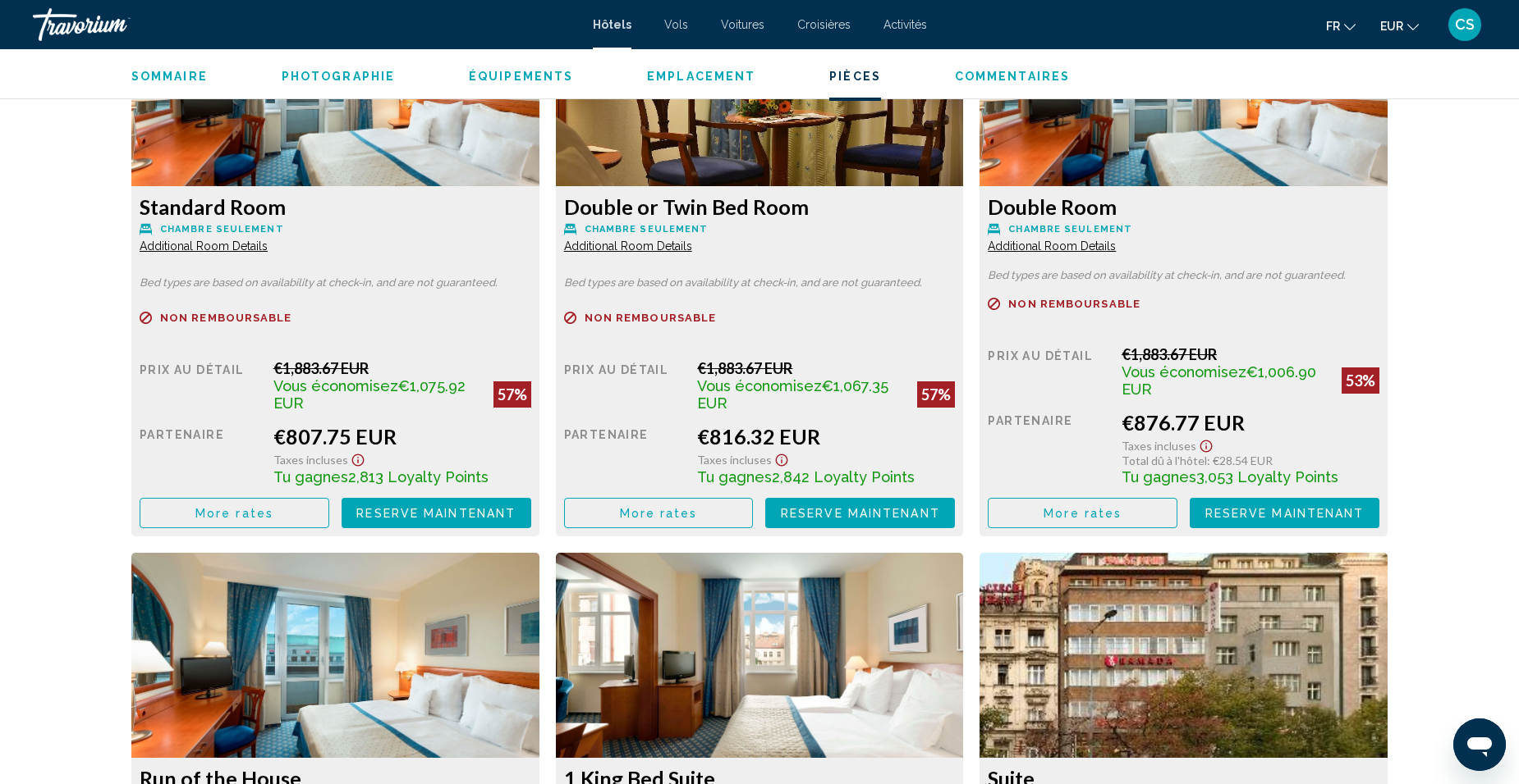
scroll to position [2790, 0]
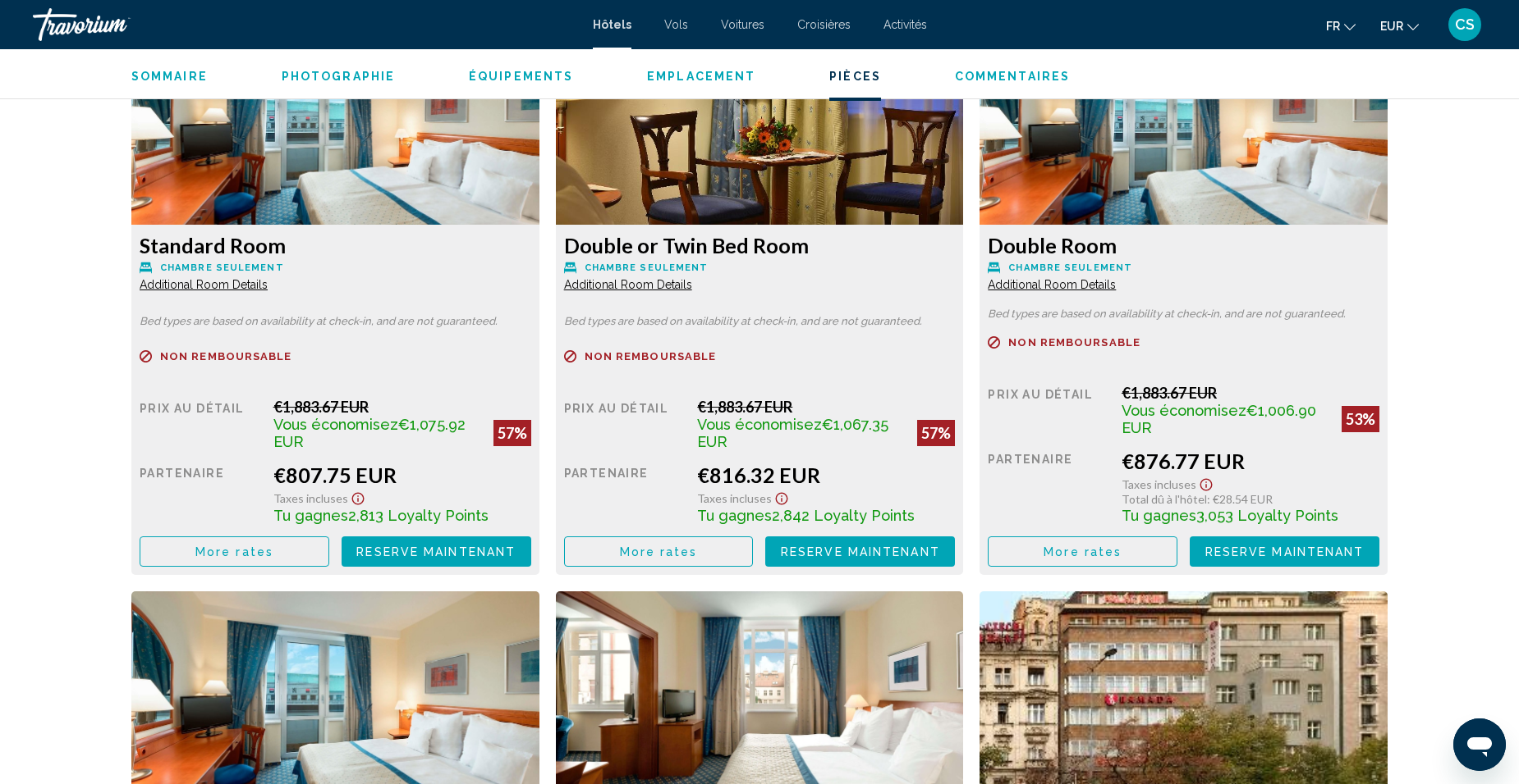
click at [908, 29] on span "Activités" at bounding box center [905, 24] width 43 height 13
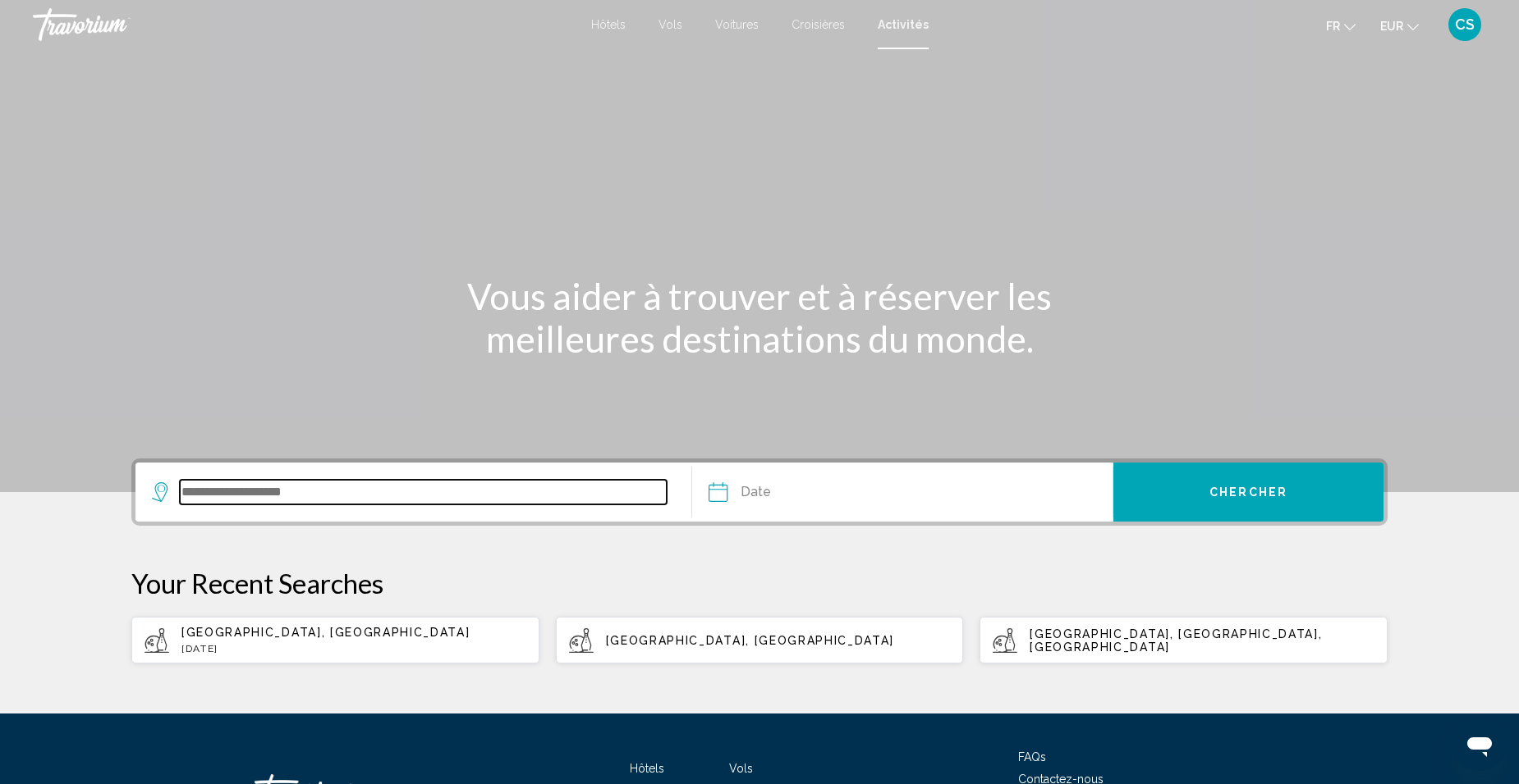
click at [525, 489] on input "Search widget" at bounding box center [423, 492] width 487 height 24
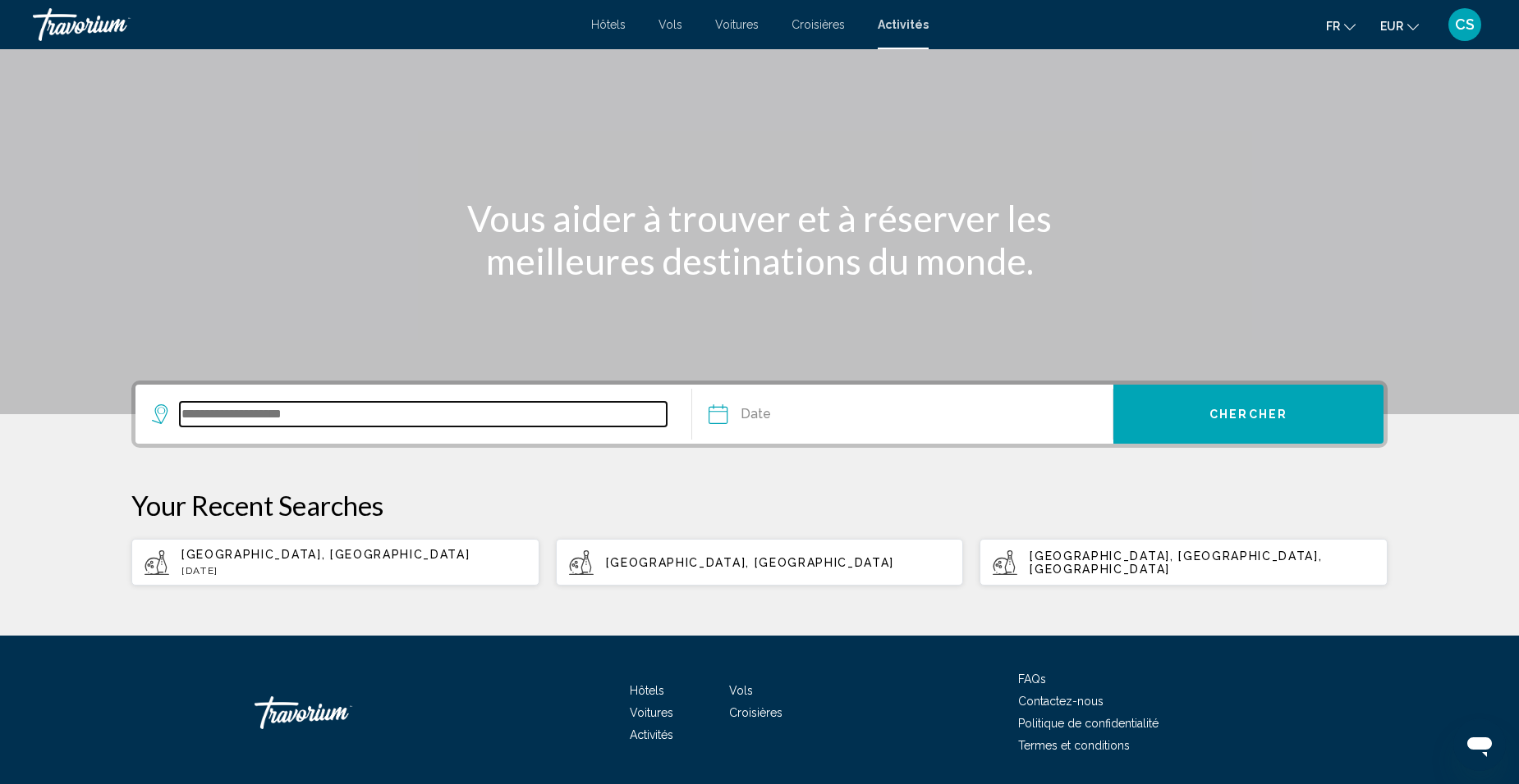
scroll to position [131, 0]
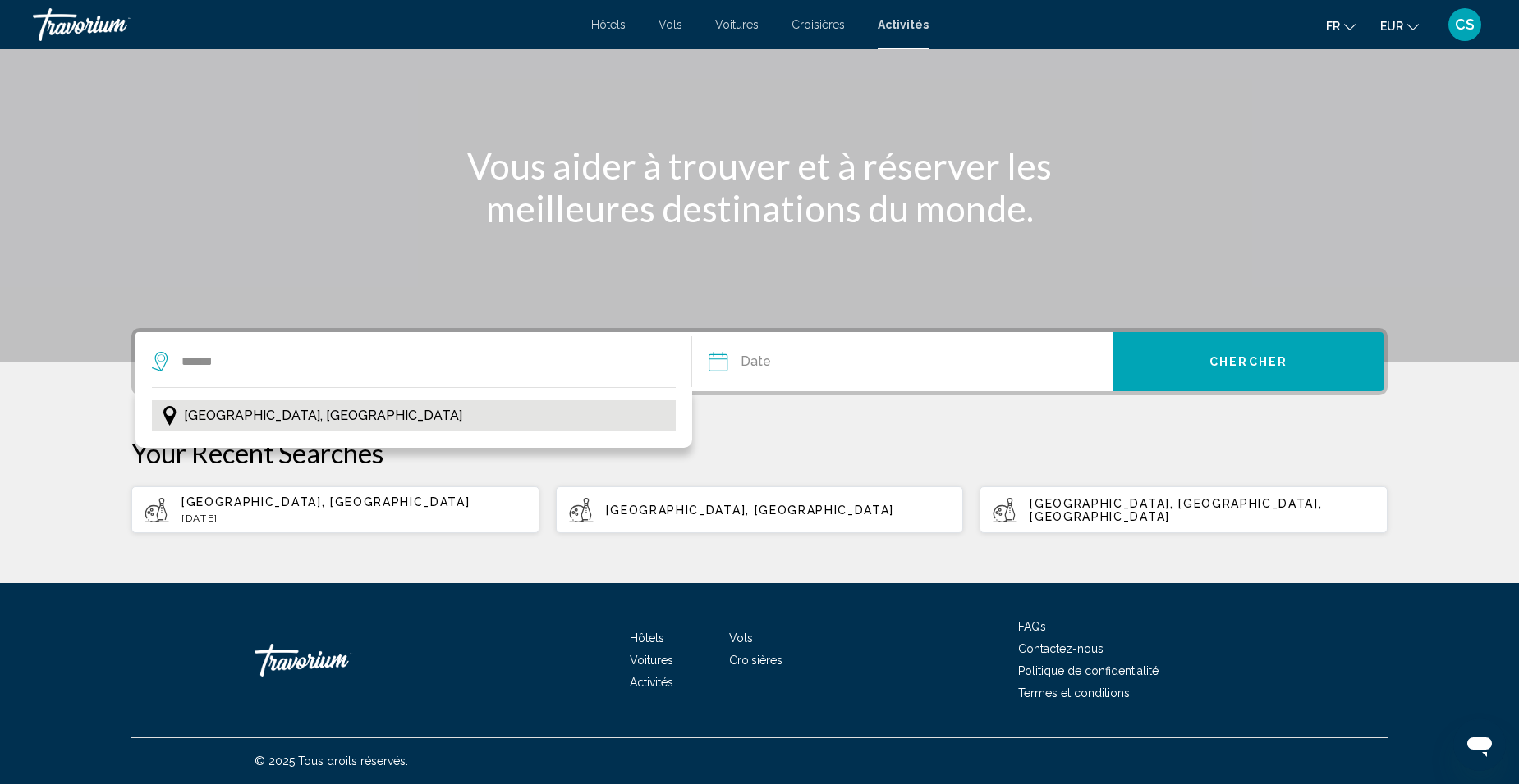
click at [424, 420] on button "Prague, République tchèque" at bounding box center [413, 415] width 524 height 31
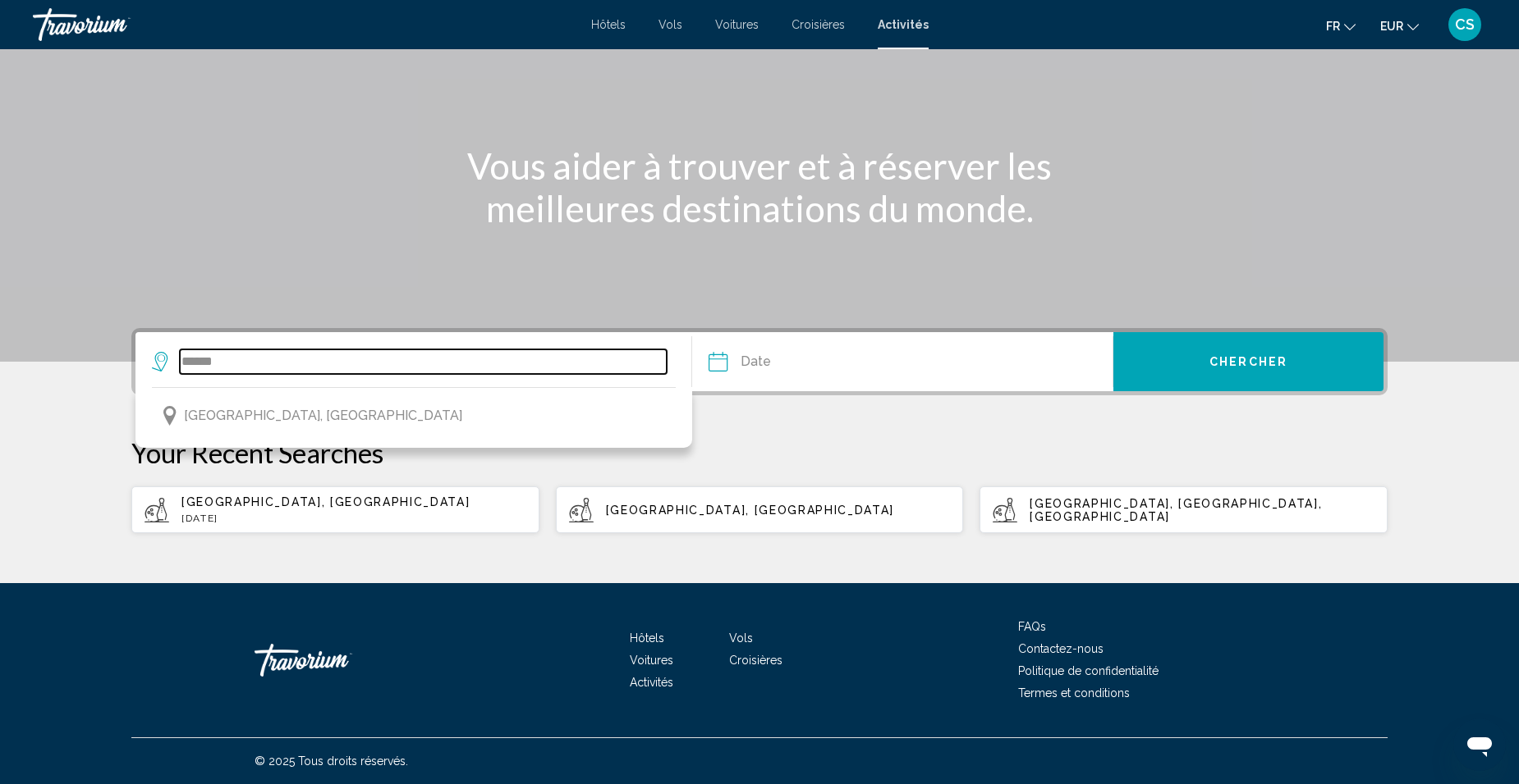
type input "**********"
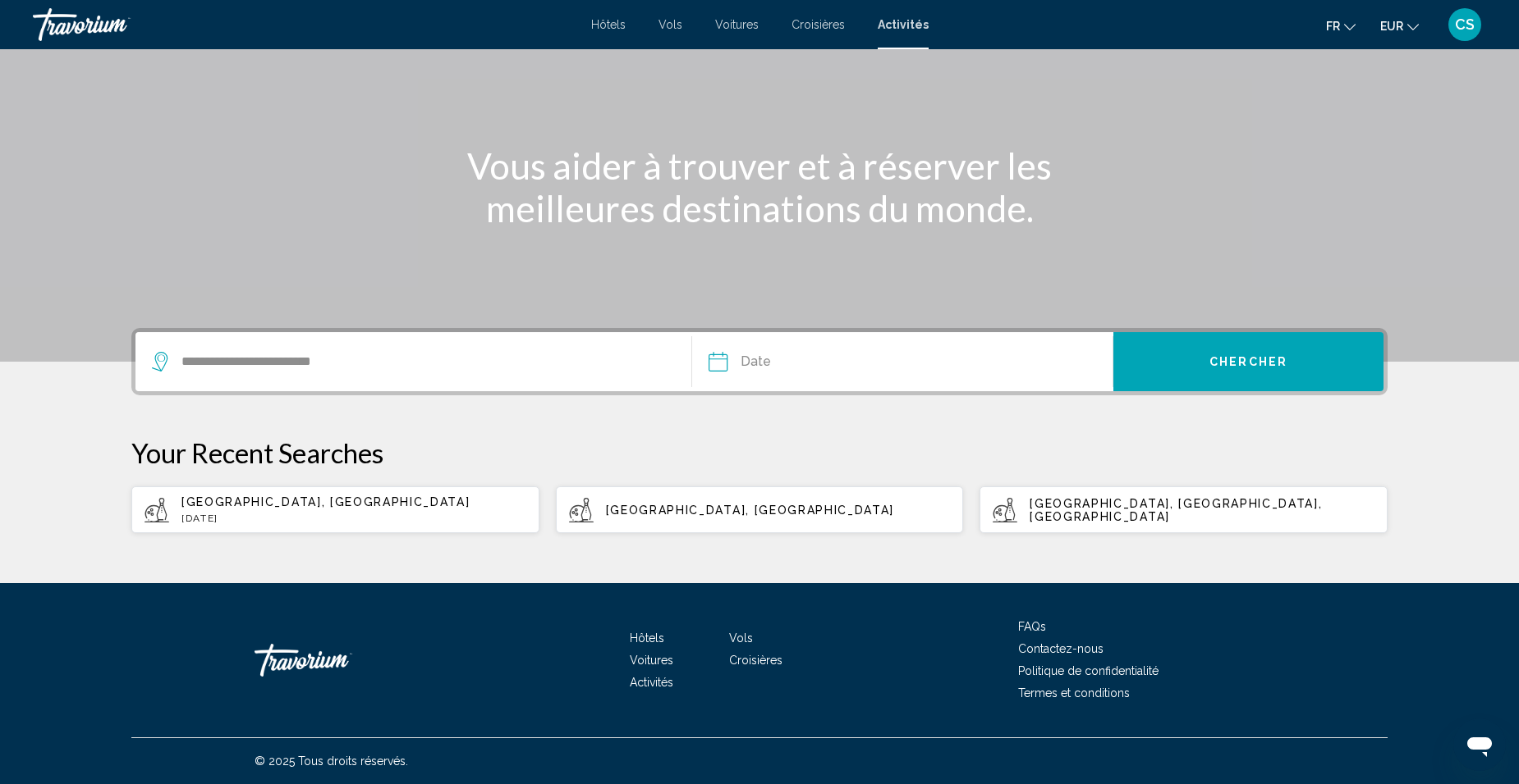
click at [810, 355] on input "Date" at bounding box center [808, 364] width 208 height 64
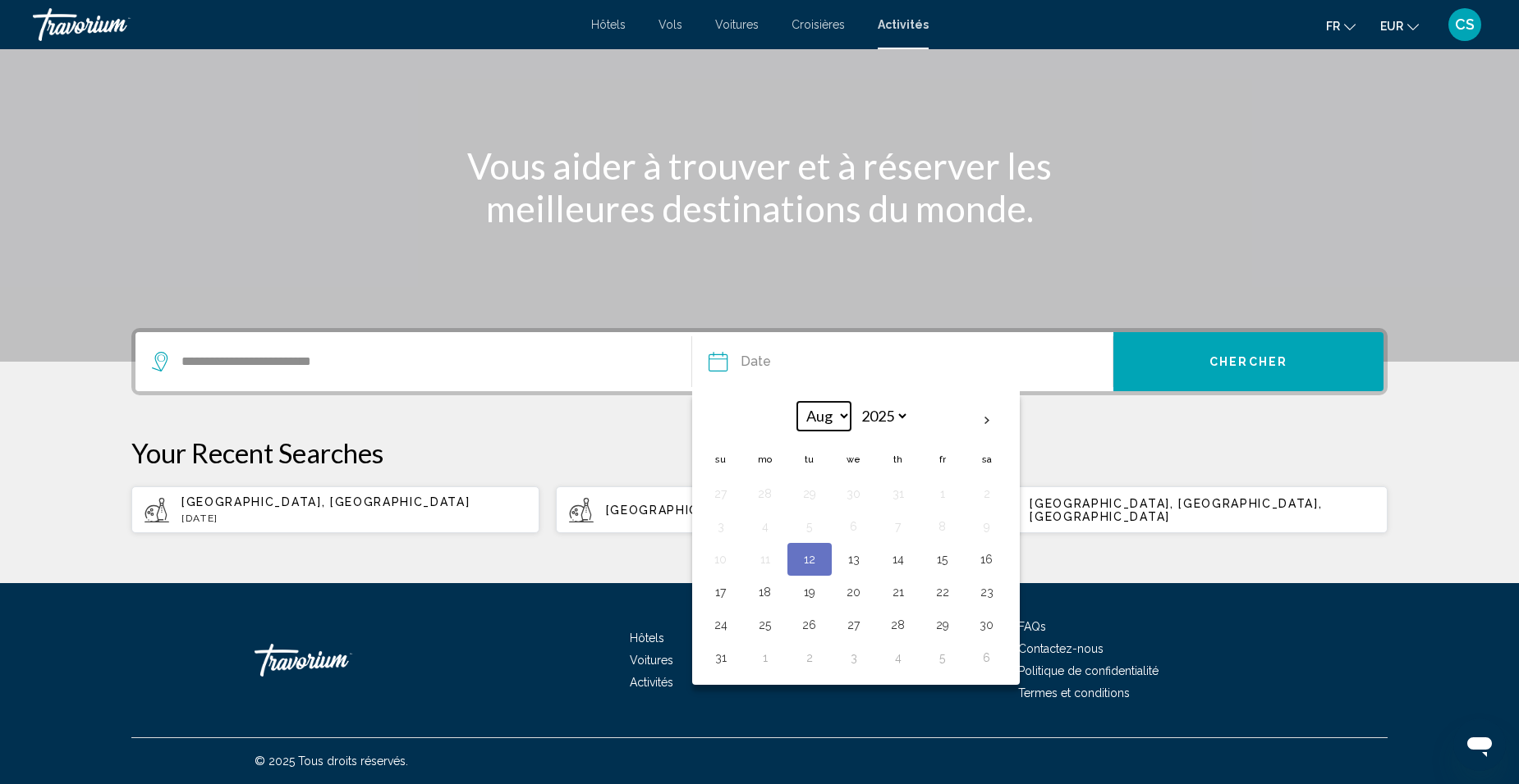
drag, startPoint x: 843, startPoint y: 411, endPoint x: 842, endPoint y: 432, distance: 21.0
click at [843, 411] on select "*** *** *** *** *** *** *** *** *** *** *** ***" at bounding box center [824, 416] width 54 height 29
select select "*"
click at [798, 402] on select "*** *** *** *** *** *** *** *** *** *** *** ***" at bounding box center [824, 416] width 54 height 29
click at [759, 533] on button "8" at bounding box center [766, 527] width 26 height 23
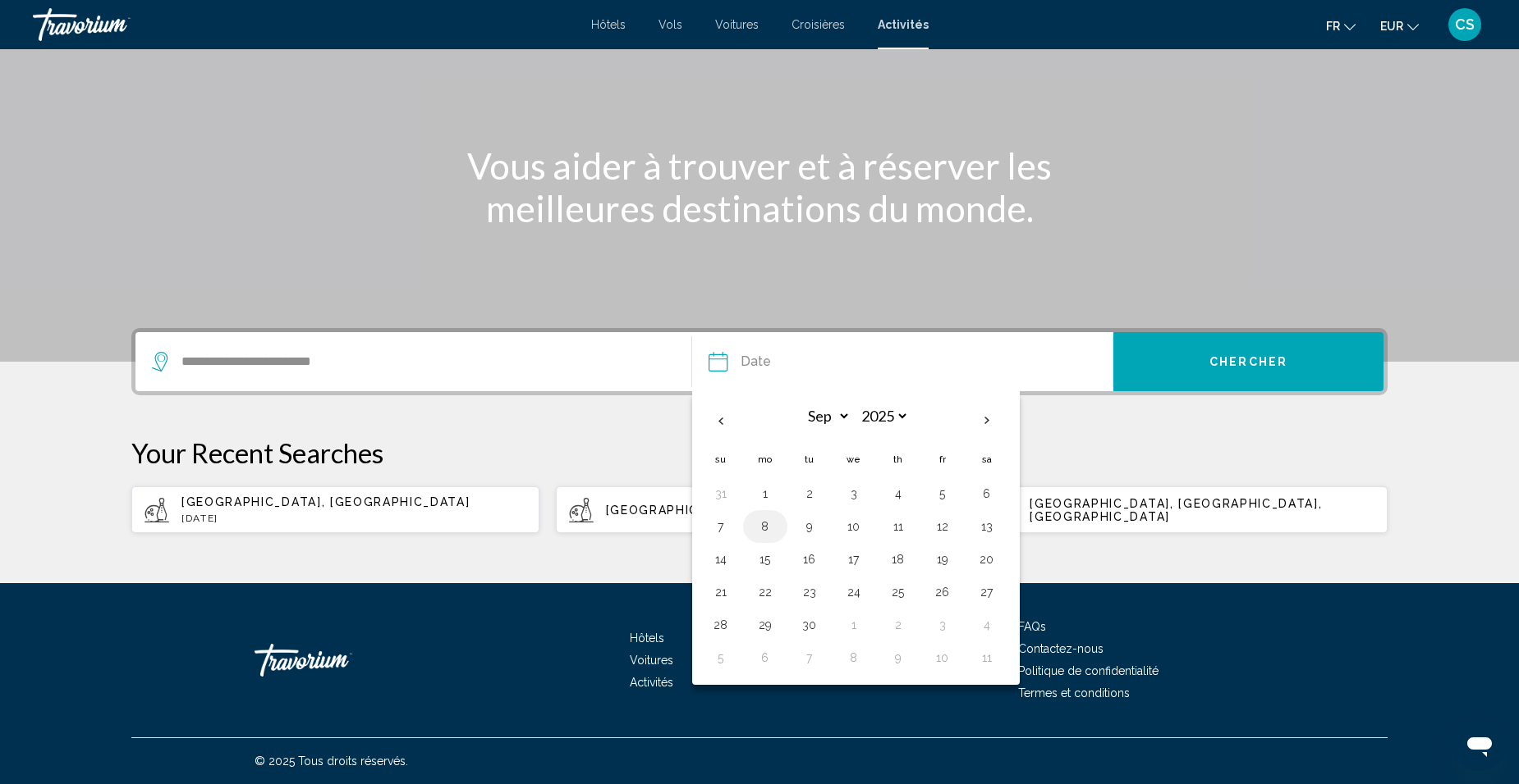
type input "**********"
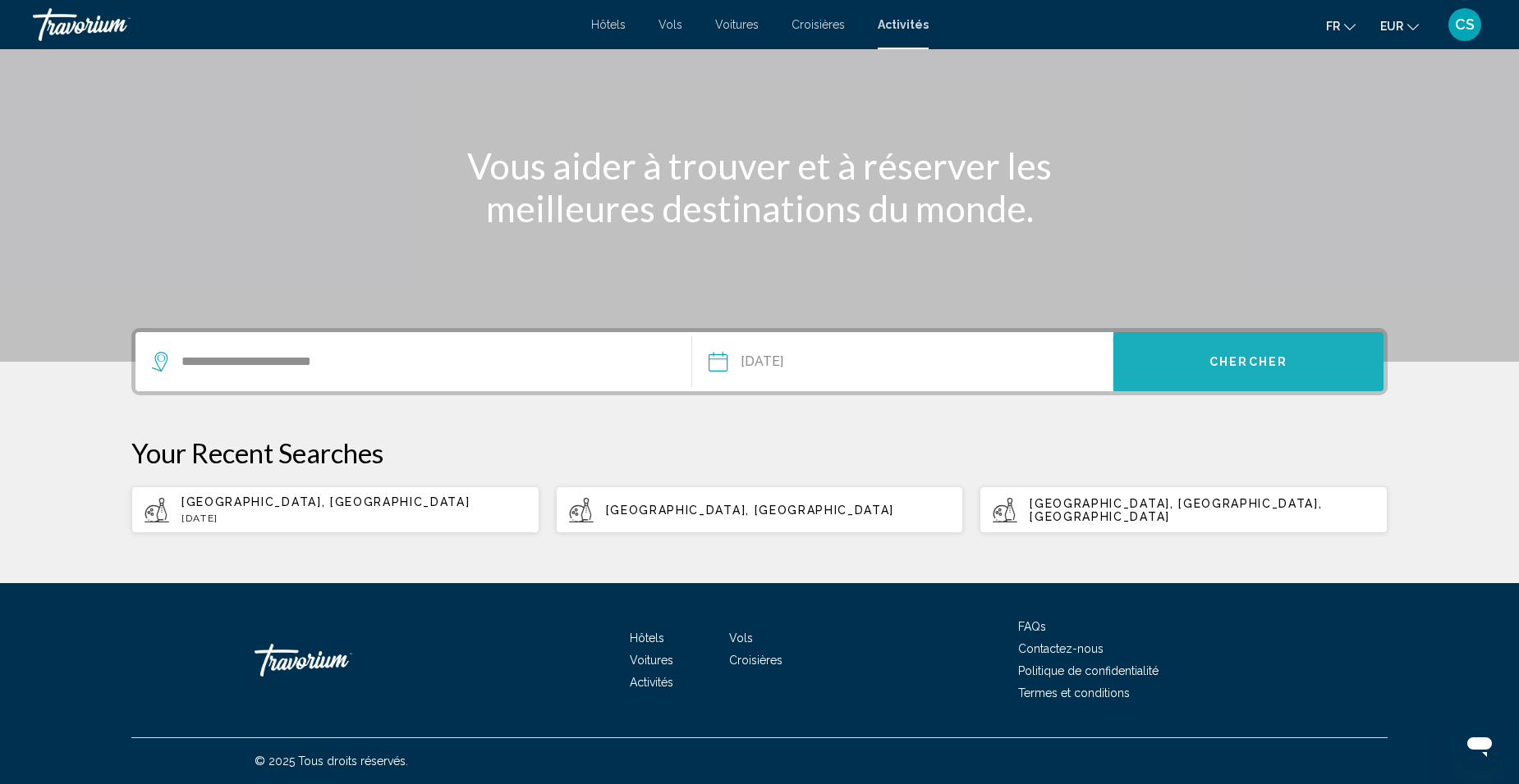
click at [1218, 362] on span "Chercher" at bounding box center [1248, 362] width 78 height 13
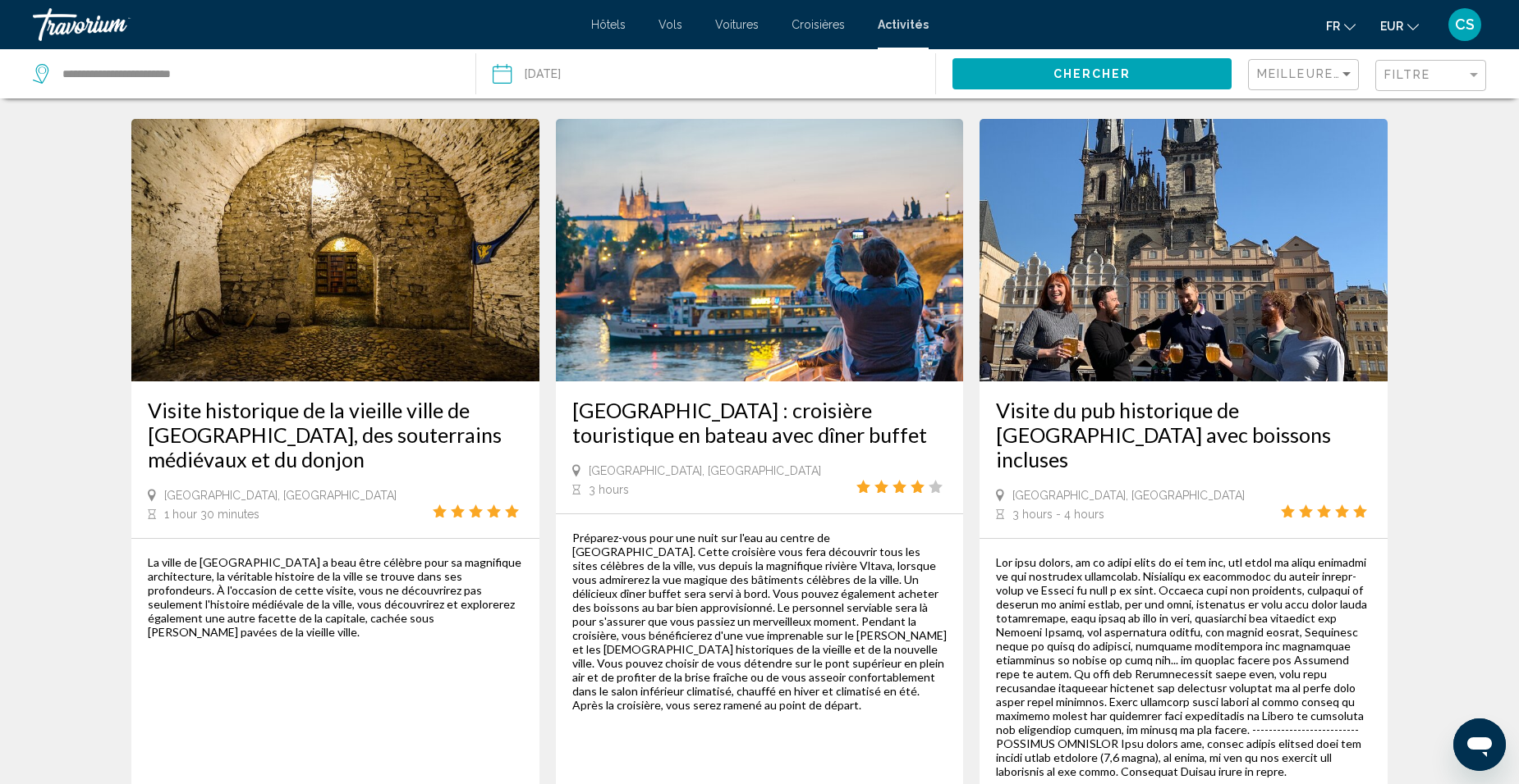
scroll to position [2533, 0]
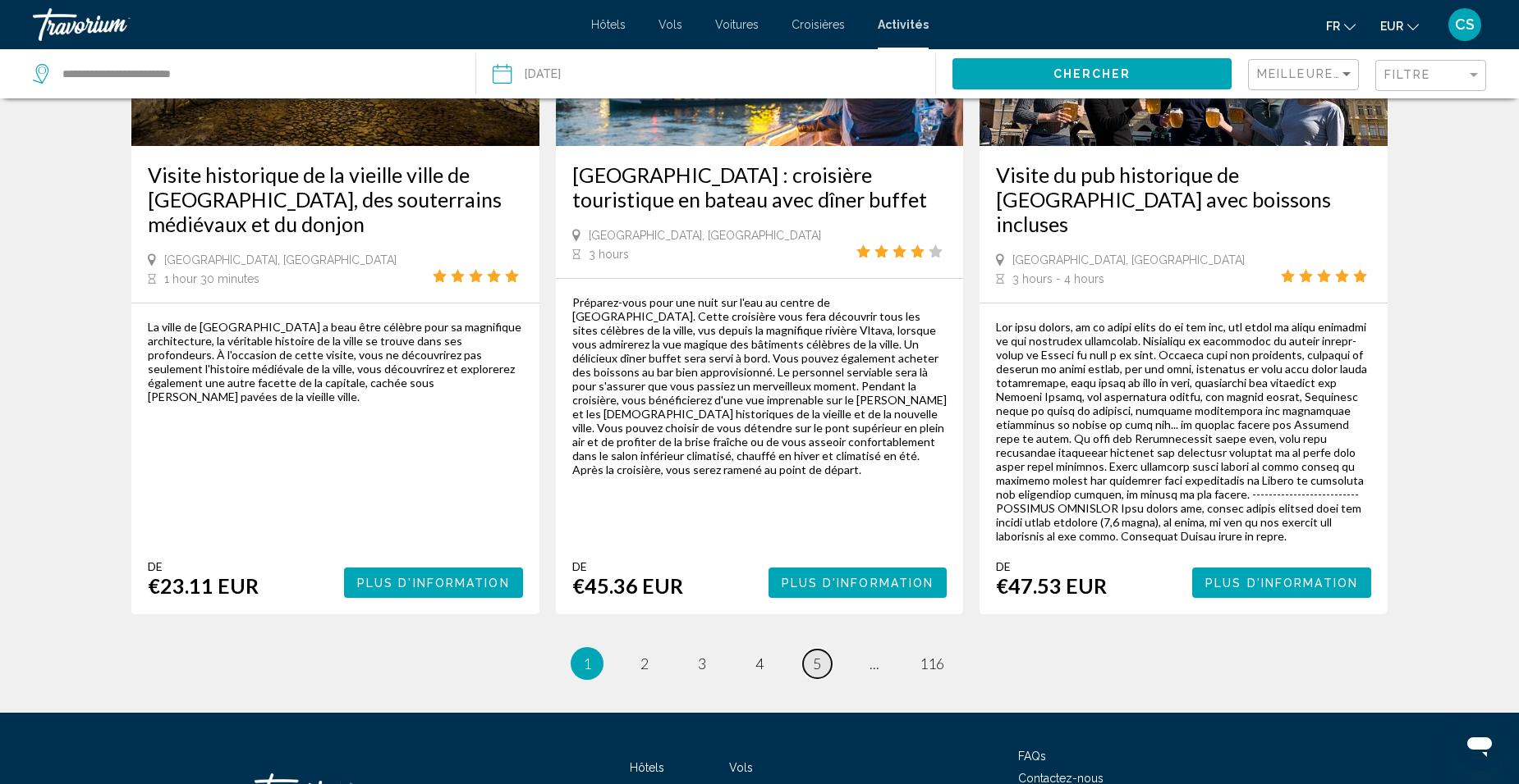
click at [813, 655] on span "5" at bounding box center [816, 664] width 8 height 18
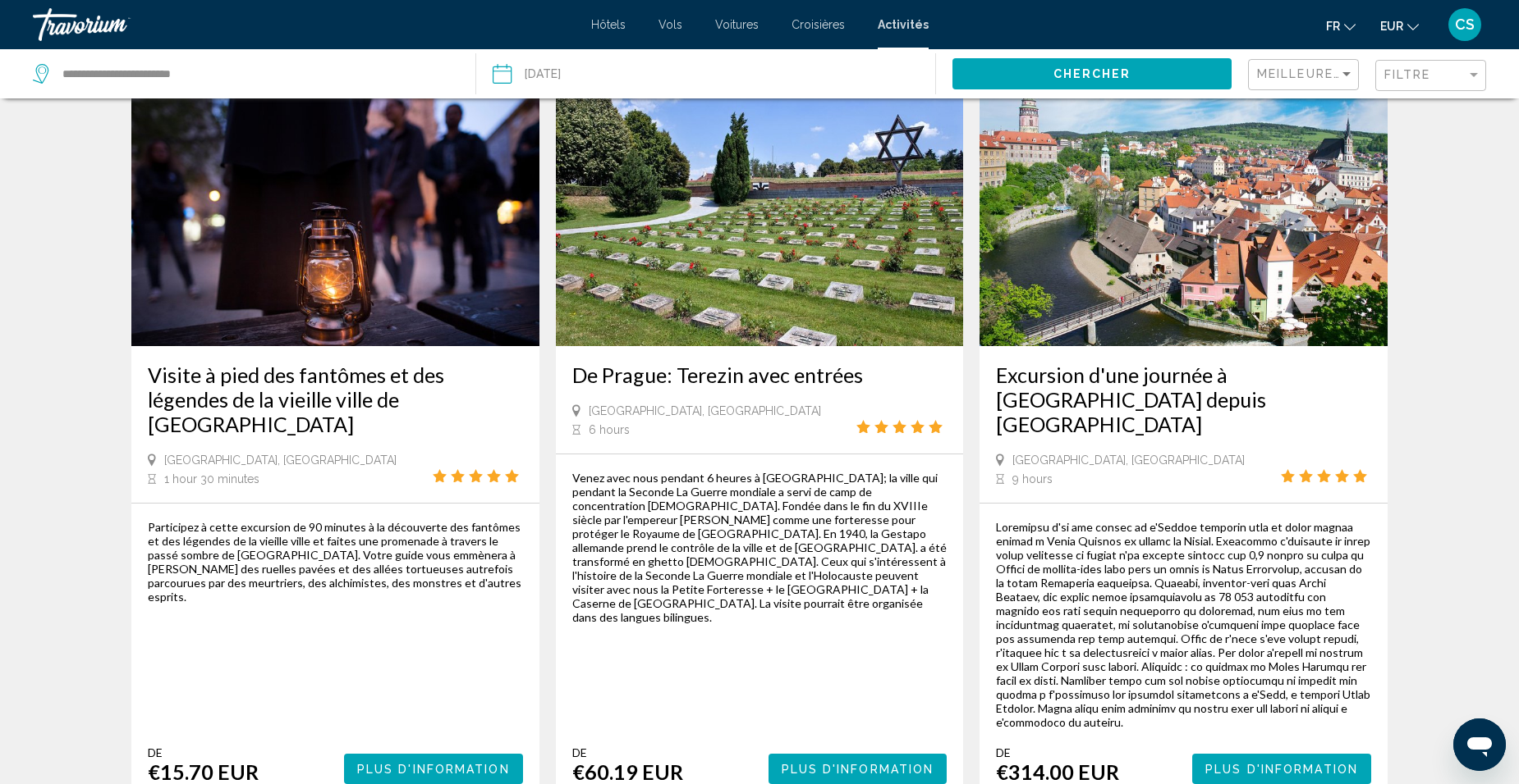
scroll to position [821, 0]
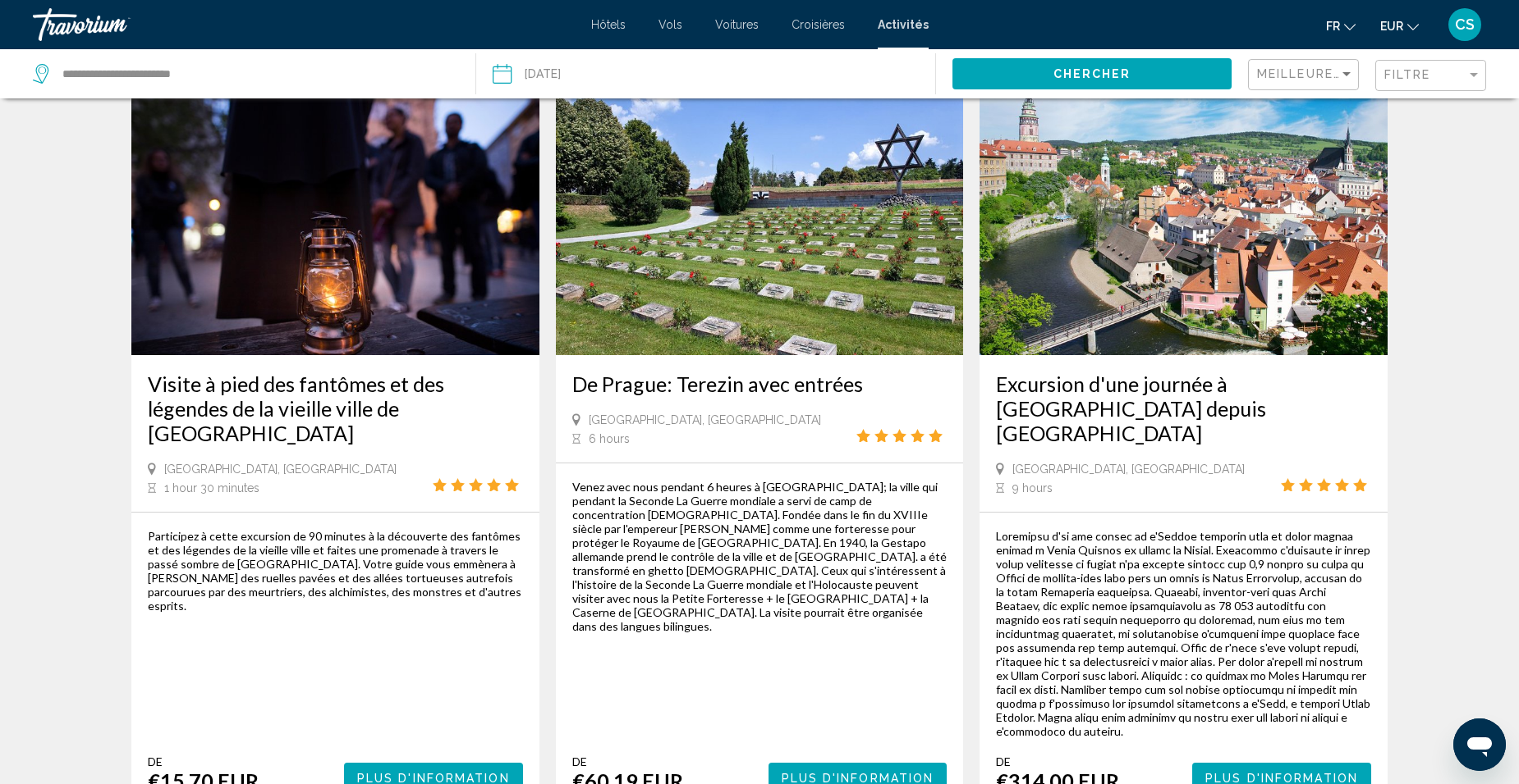
click at [740, 24] on span "Voitures" at bounding box center [736, 24] width 43 height 13
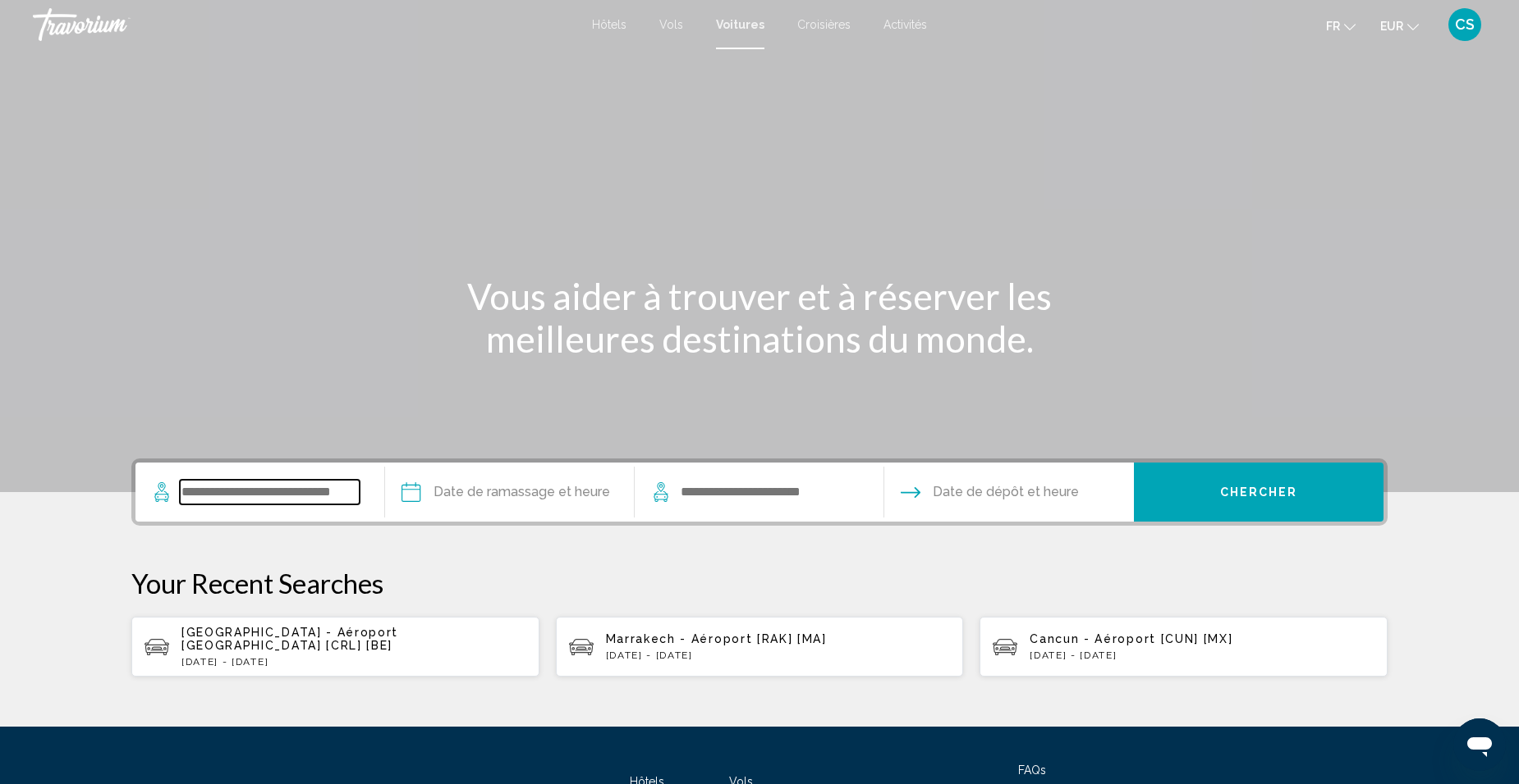
drag, startPoint x: 299, startPoint y: 483, endPoint x: 306, endPoint y: 489, distance: 9.2
click at [299, 486] on input "Search widget" at bounding box center [269, 492] width 180 height 24
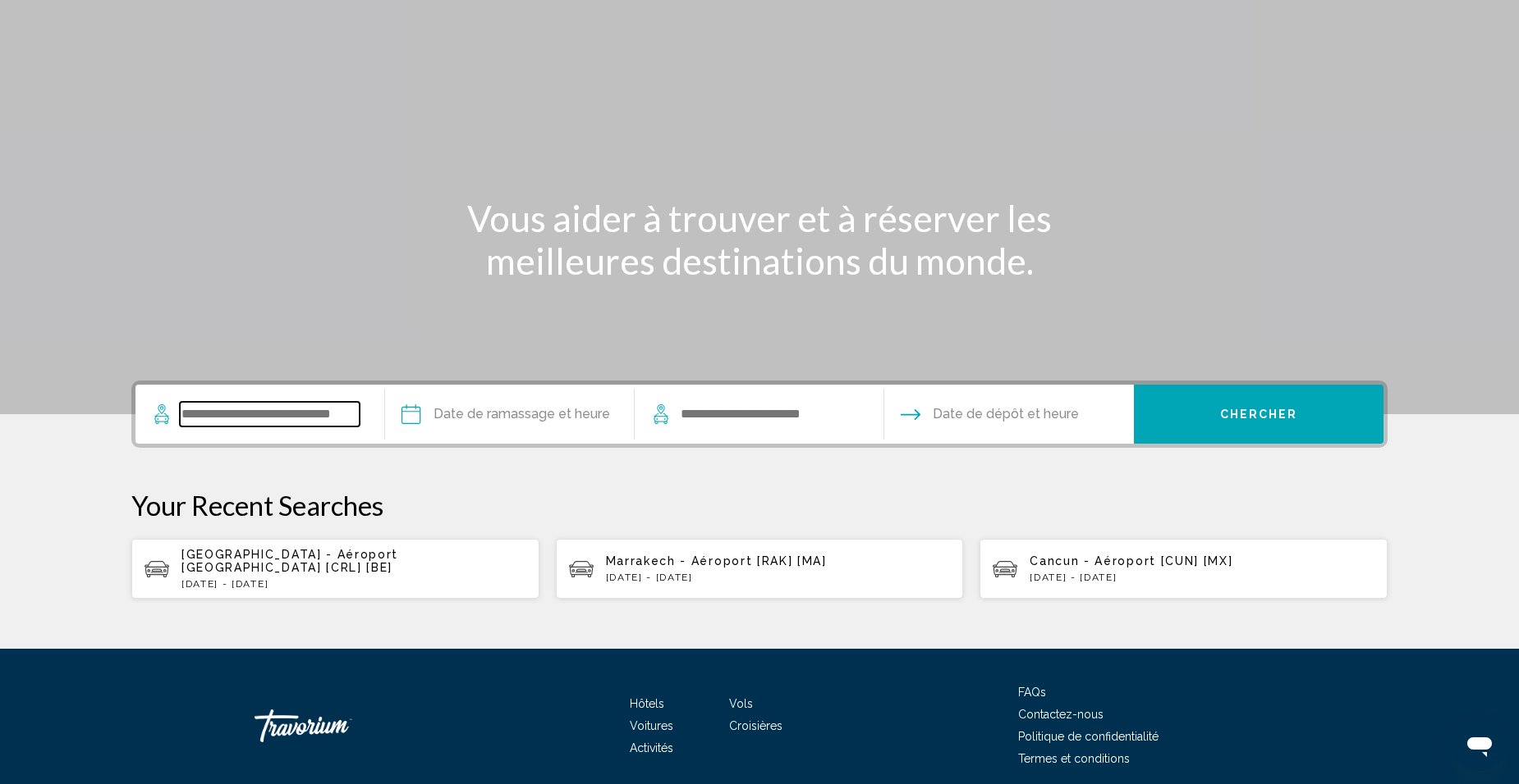
scroll to position [131, 0]
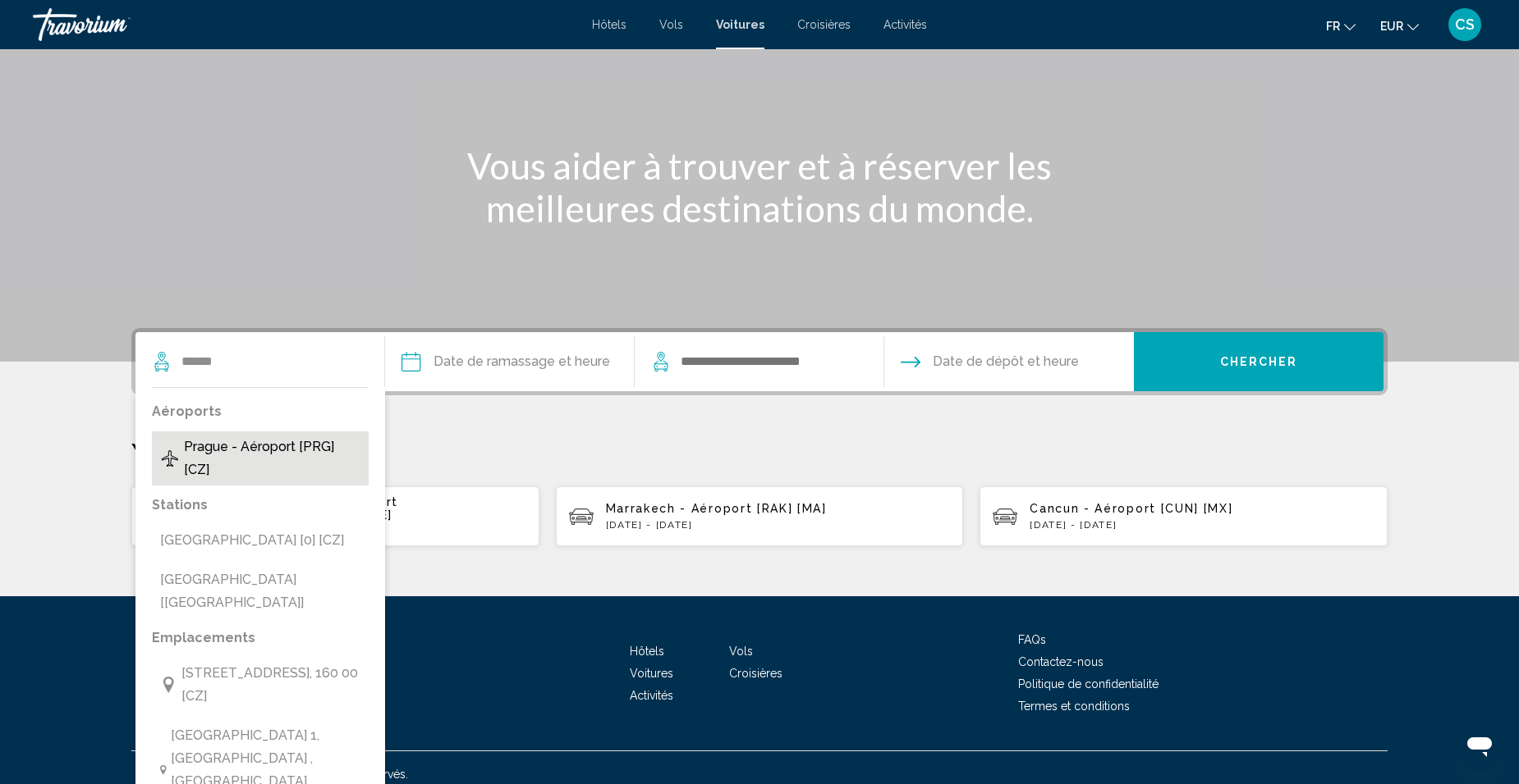
click at [274, 449] on span "Prague - Aéroport [PRG] [CZ]" at bounding box center [271, 458] width 176 height 46
type input "**********"
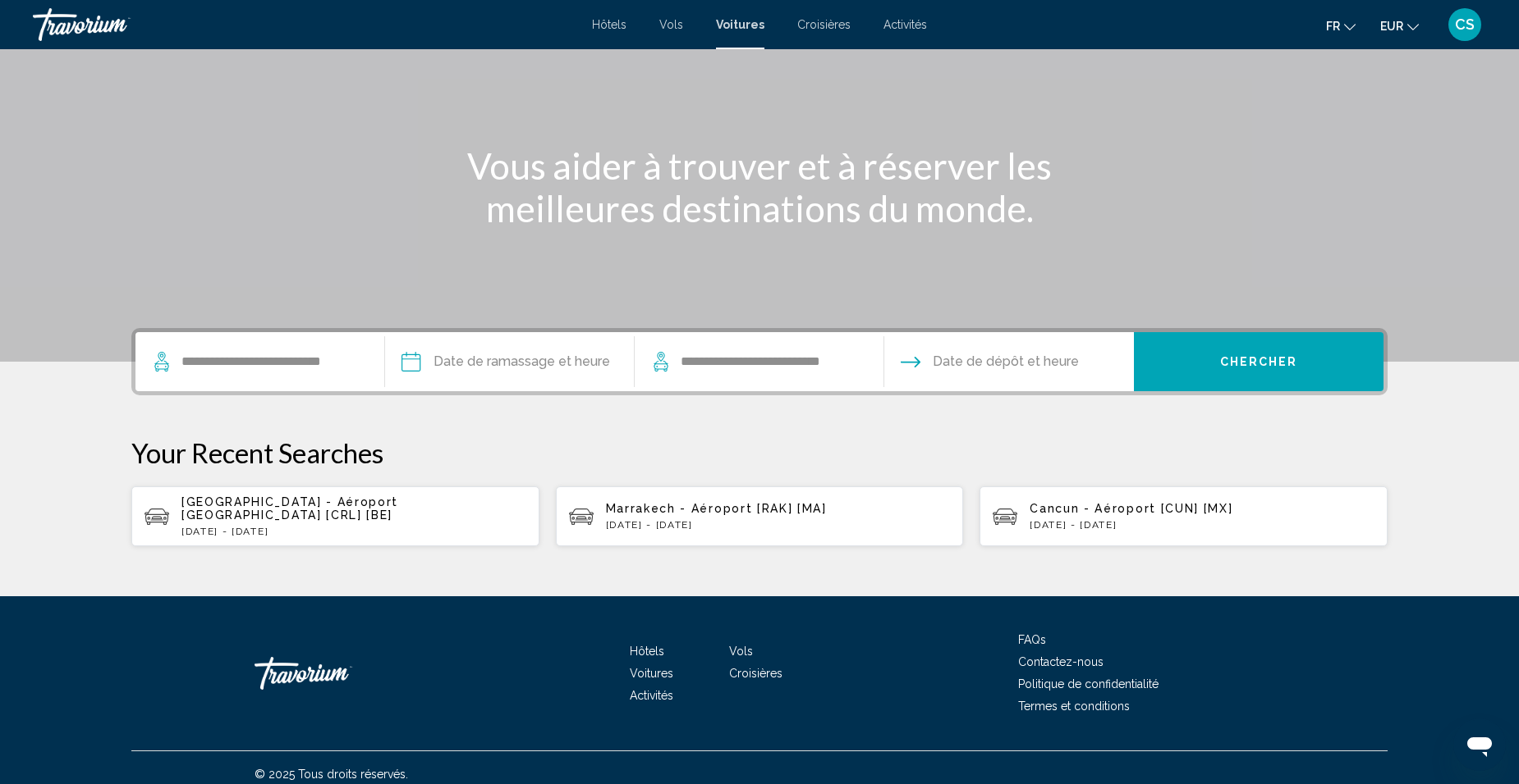
click at [457, 368] on input "Pickup date" at bounding box center [509, 364] width 256 height 64
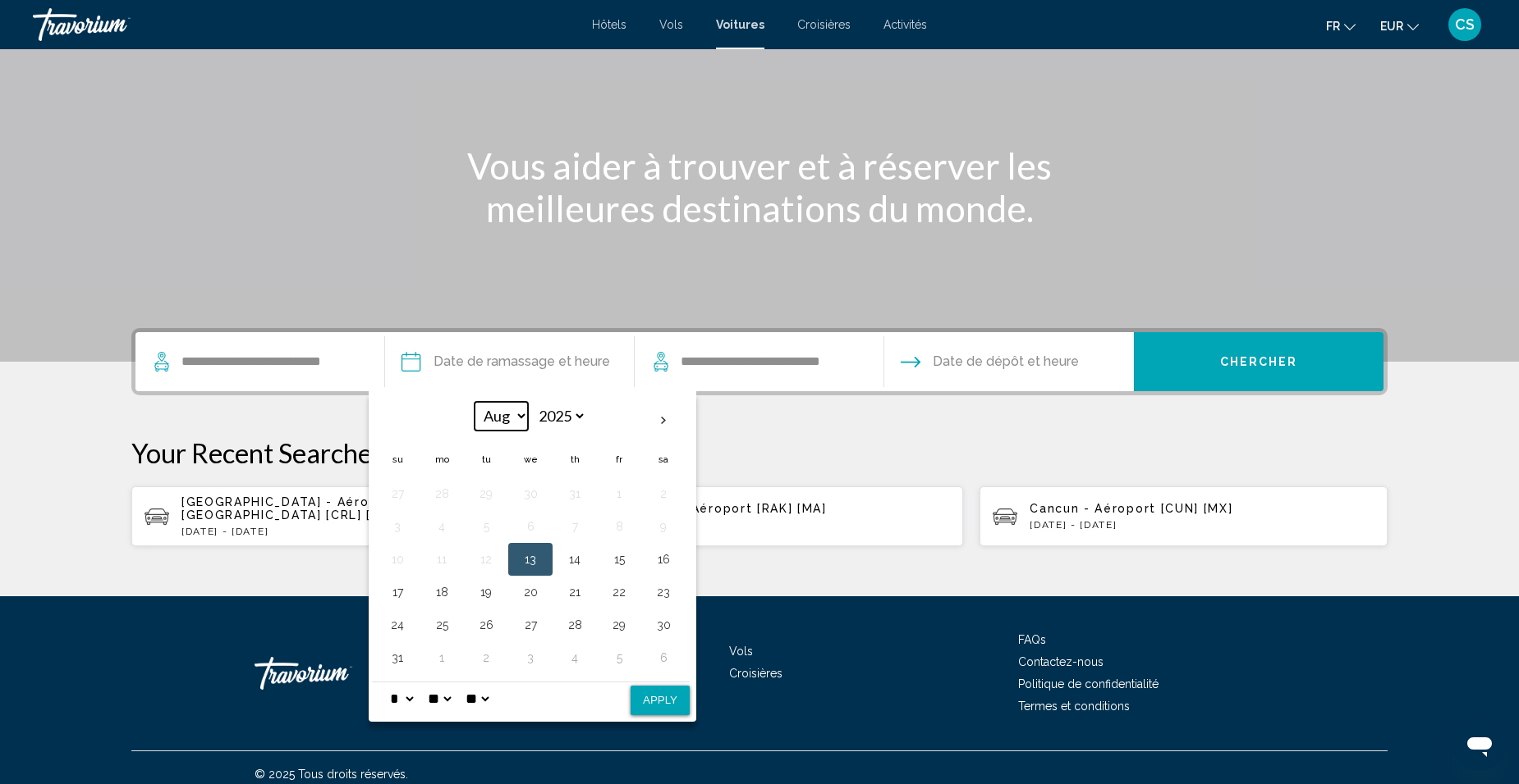
click at [501, 417] on select "*** *** *** *** *** *** *** *** *** *** *** ***" at bounding box center [501, 416] width 54 height 29
select select "*"
click at [475, 402] on select "*** *** *** *** *** *** *** *** *** *** *** ***" at bounding box center [501, 416] width 54 height 29
click at [670, 495] on button "6" at bounding box center [663, 494] width 26 height 23
drag, startPoint x: 678, startPoint y: 700, endPoint x: 675, endPoint y: 664, distance: 36.1
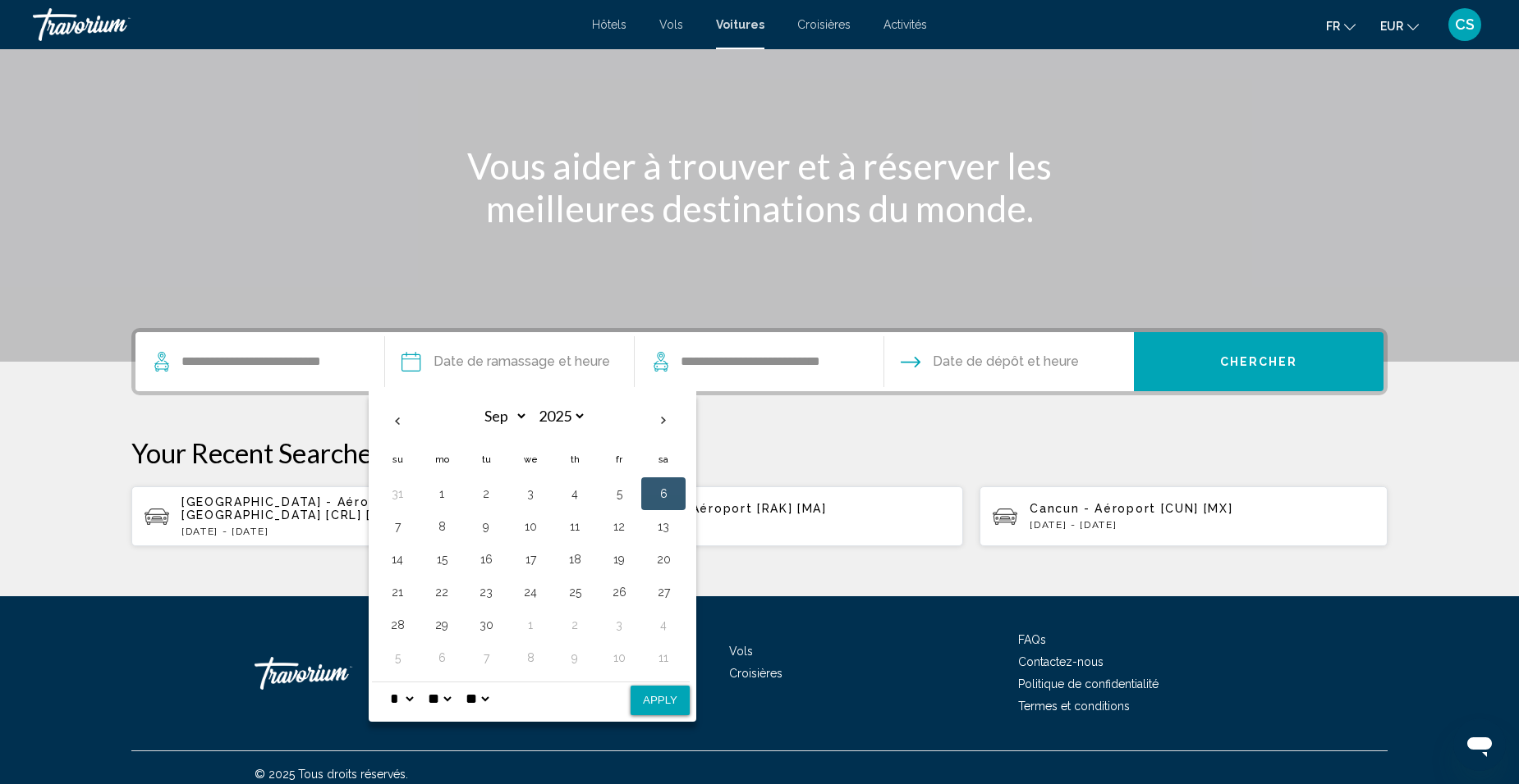
click at [676, 700] on button "Apply" at bounding box center [660, 700] width 59 height 29
type input "**********"
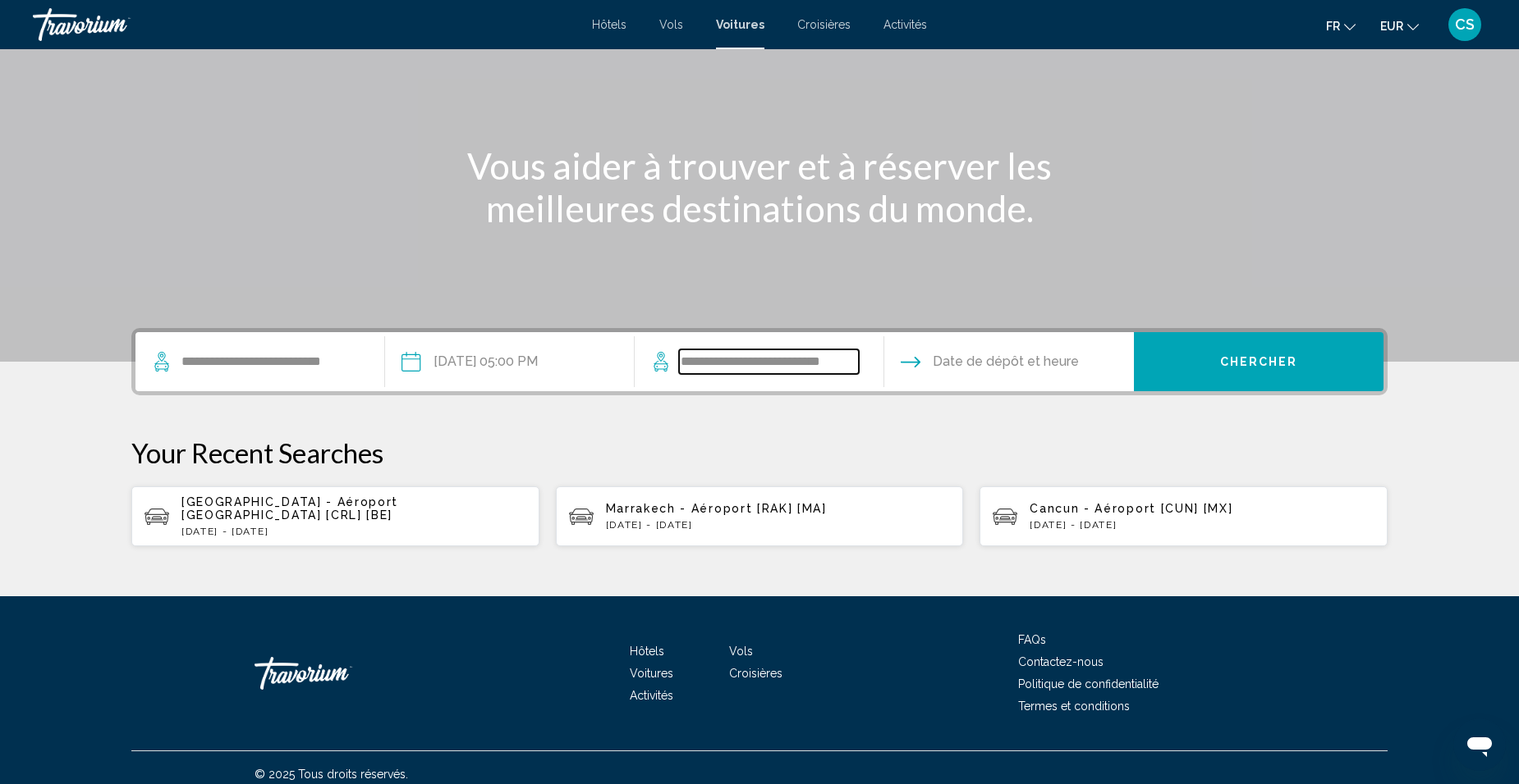
click at [804, 368] on input "**********" at bounding box center [768, 361] width 180 height 24
drag, startPoint x: 939, startPoint y: 364, endPoint x: 961, endPoint y: 397, distance: 39.7
click at [940, 364] on input "Drop-off date" at bounding box center [1009, 364] width 256 height 64
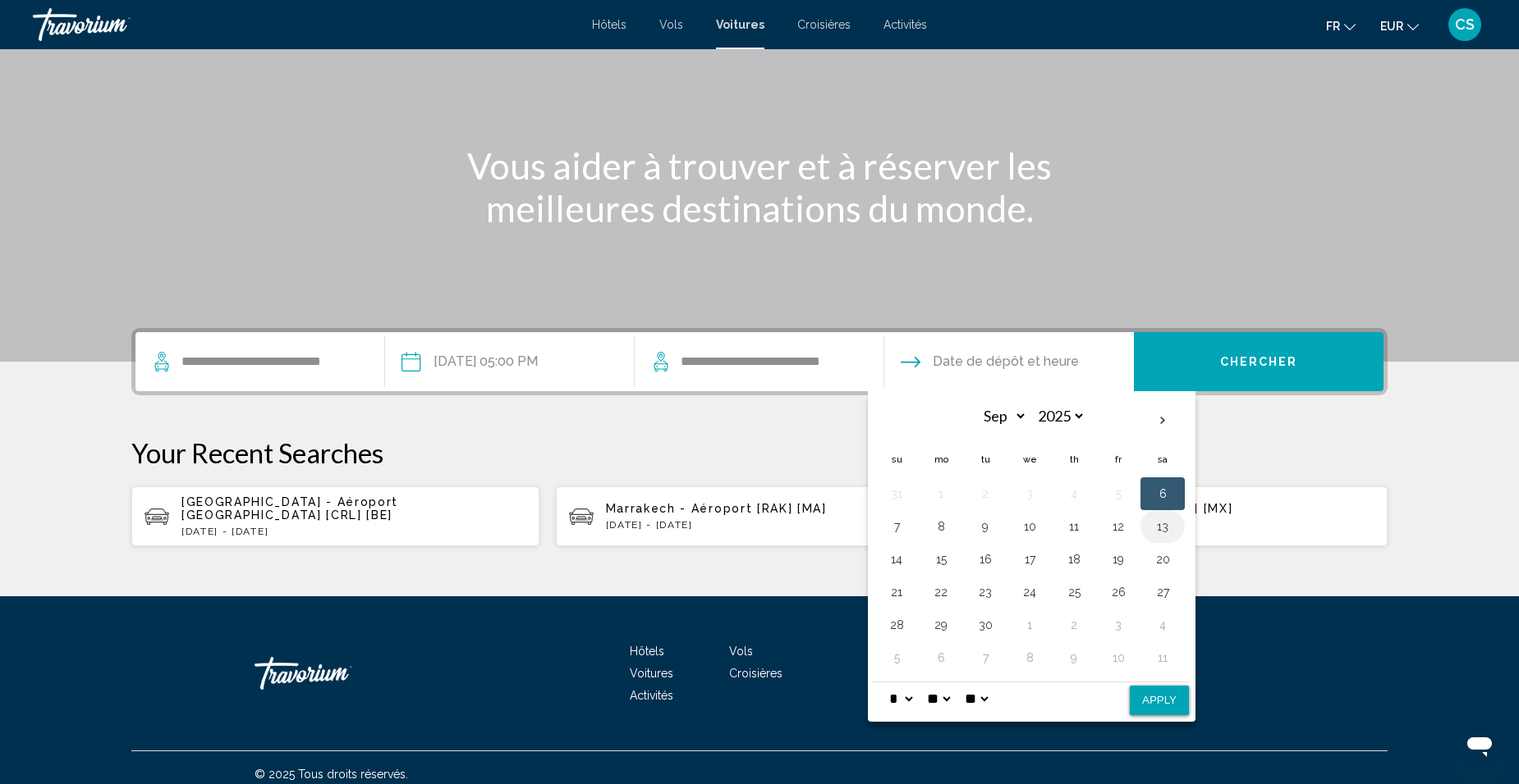
click at [1155, 523] on button "13" at bounding box center [1163, 527] width 26 height 23
click at [1167, 697] on button "Apply" at bounding box center [1159, 700] width 59 height 29
type input "**********"
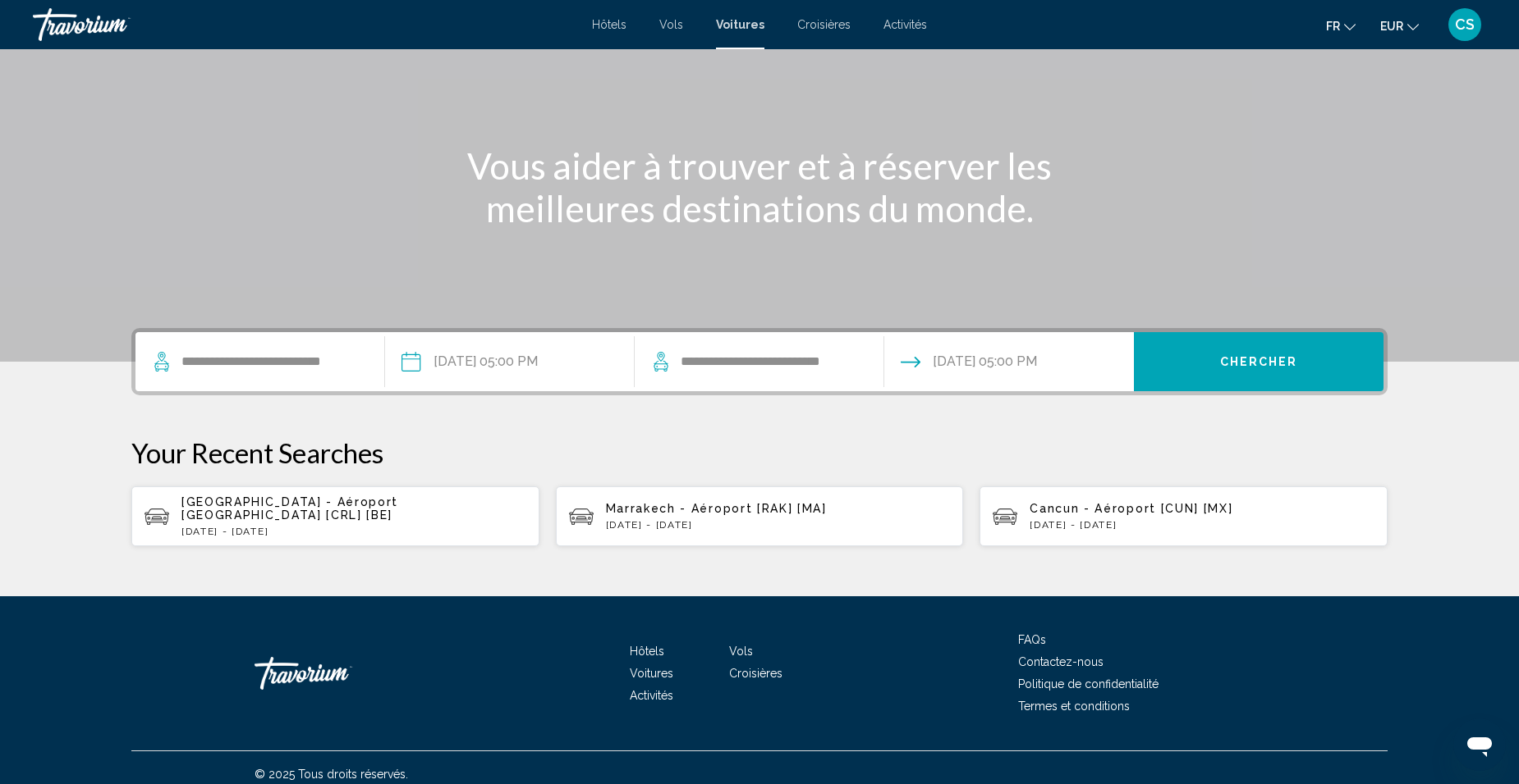
click at [1220, 358] on button "Chercher" at bounding box center [1258, 361] width 250 height 59
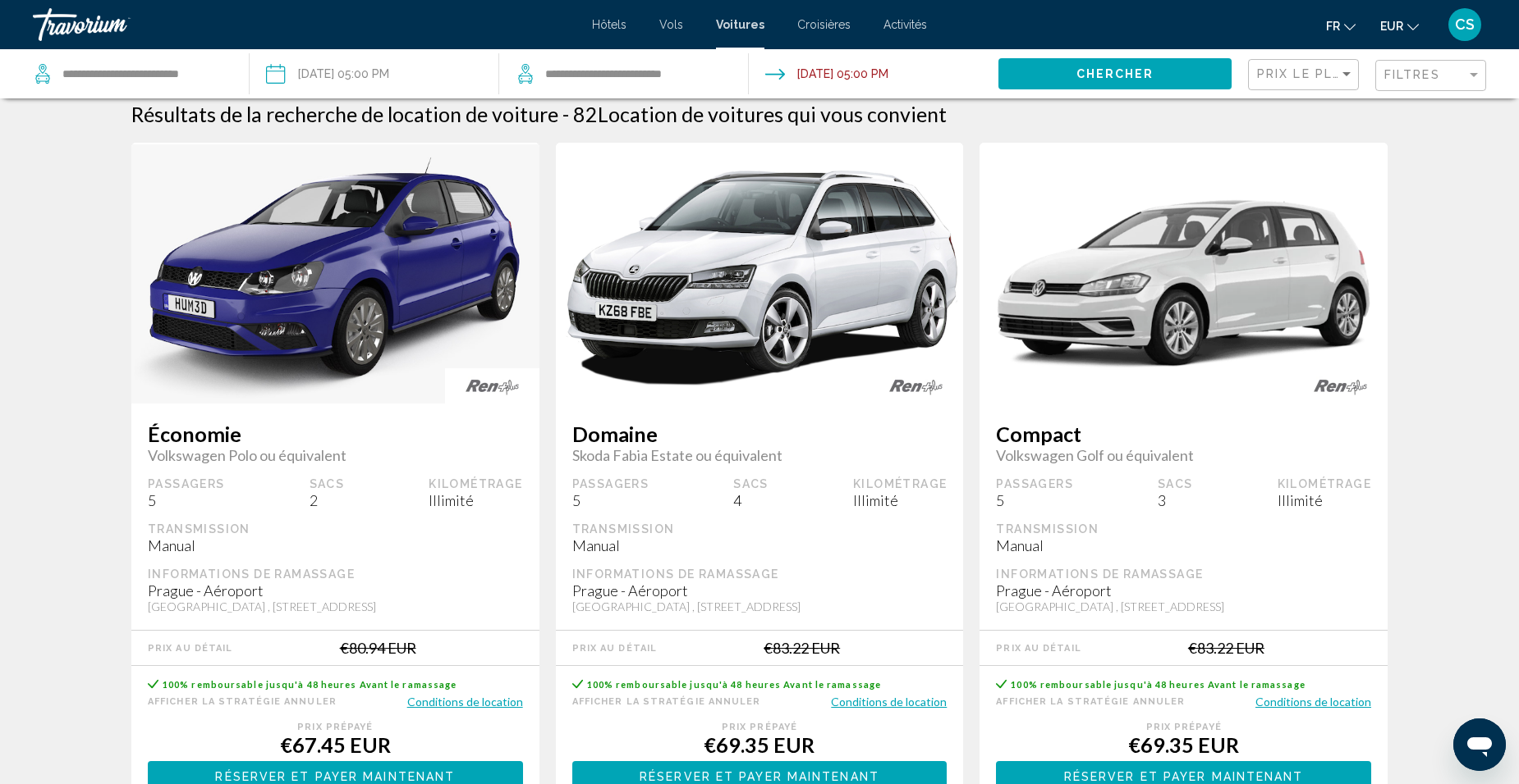
scroll to position [164, 0]
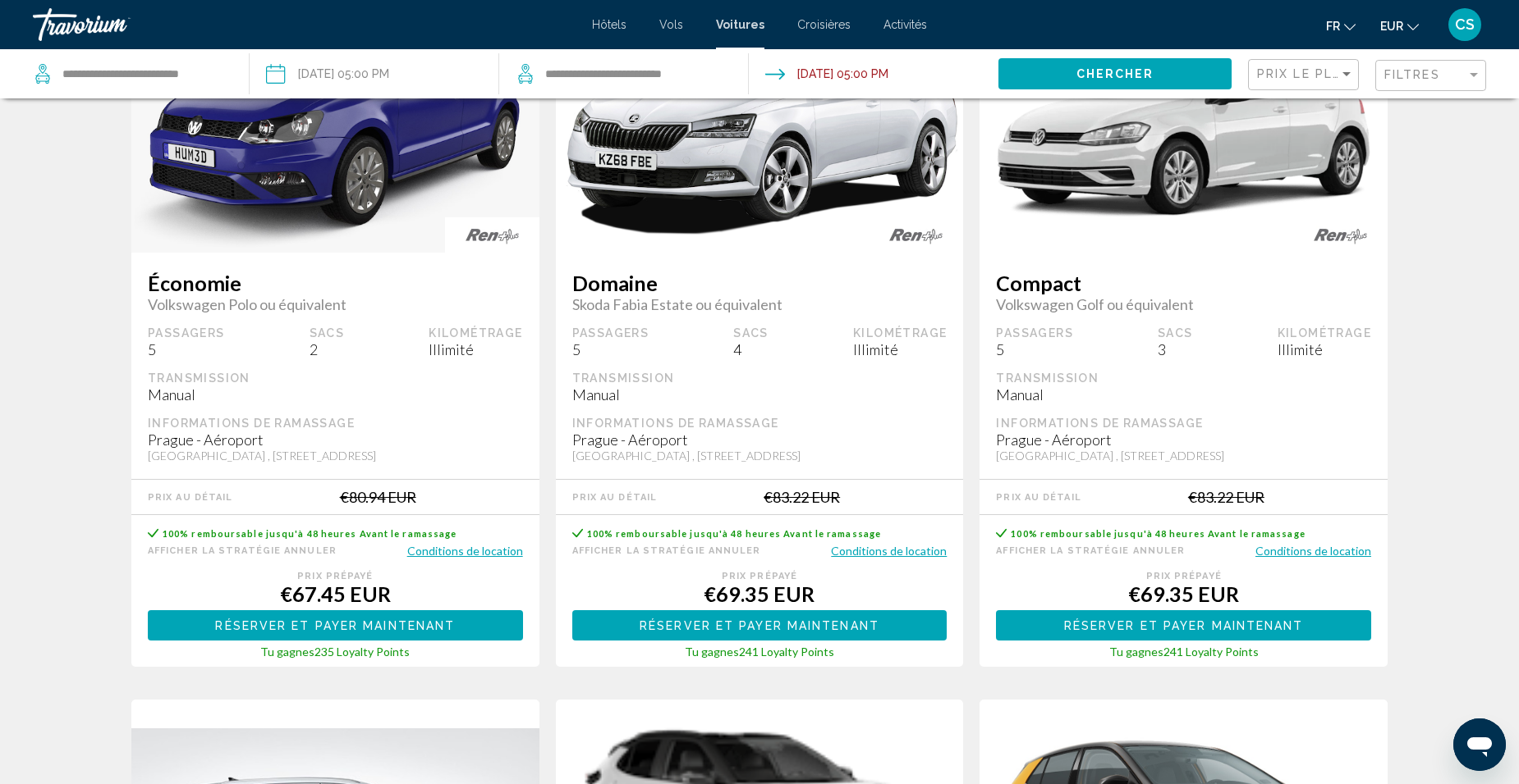
click at [317, 626] on span "Réserver et payer maintenant" at bounding box center [334, 626] width 240 height 13
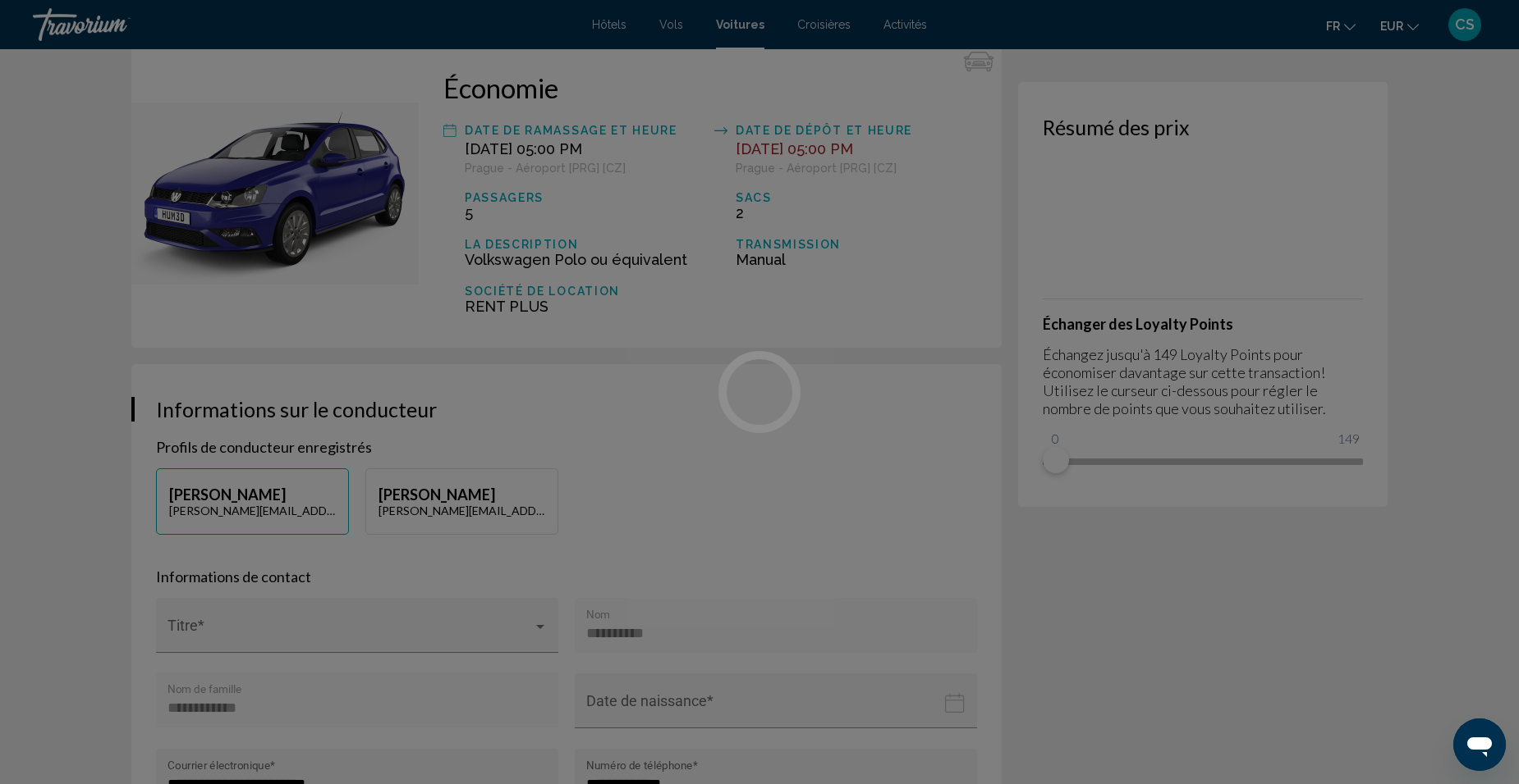
scroll to position [82, 0]
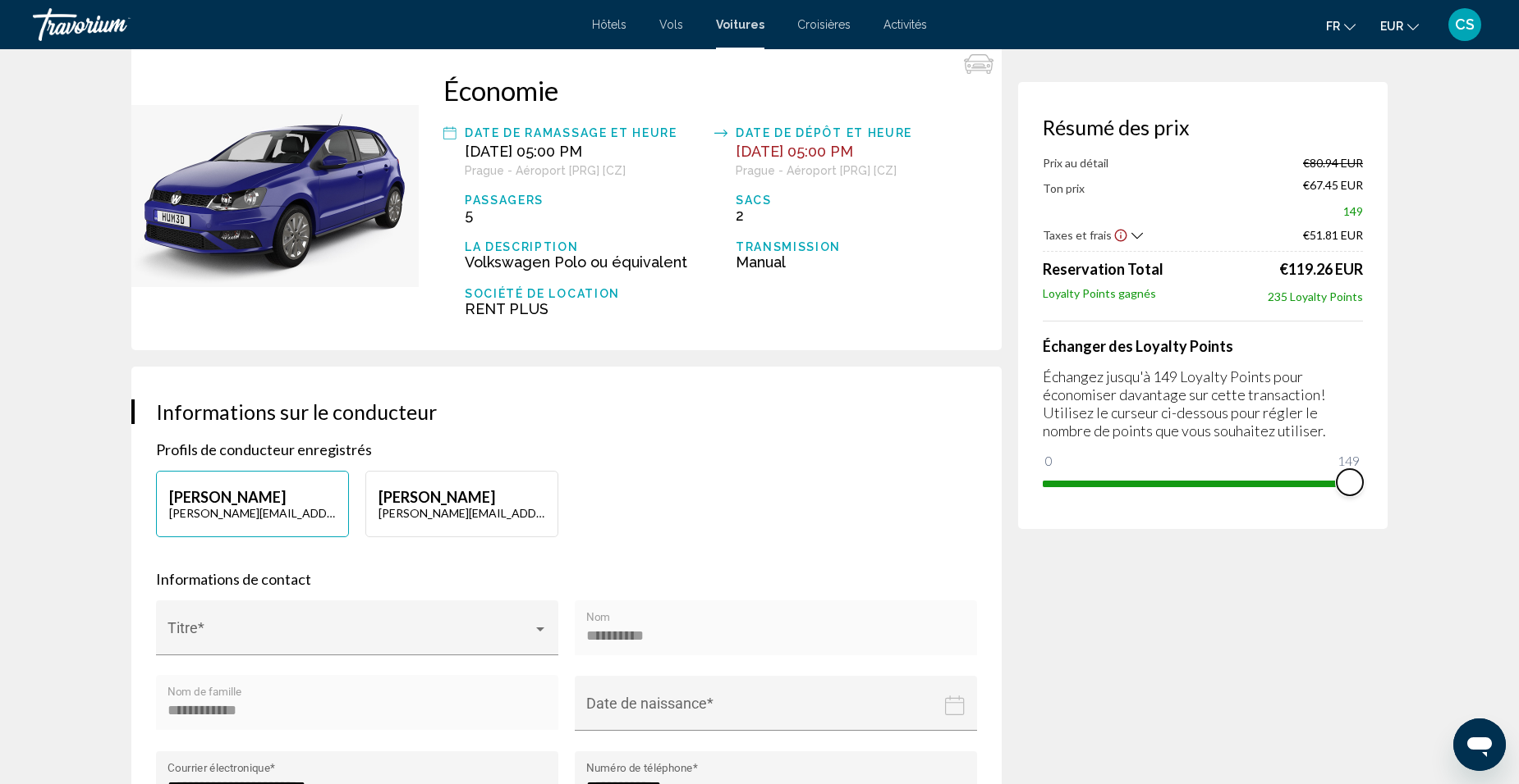
drag, startPoint x: 1054, startPoint y: 458, endPoint x: 1429, endPoint y: 470, distance: 375.2
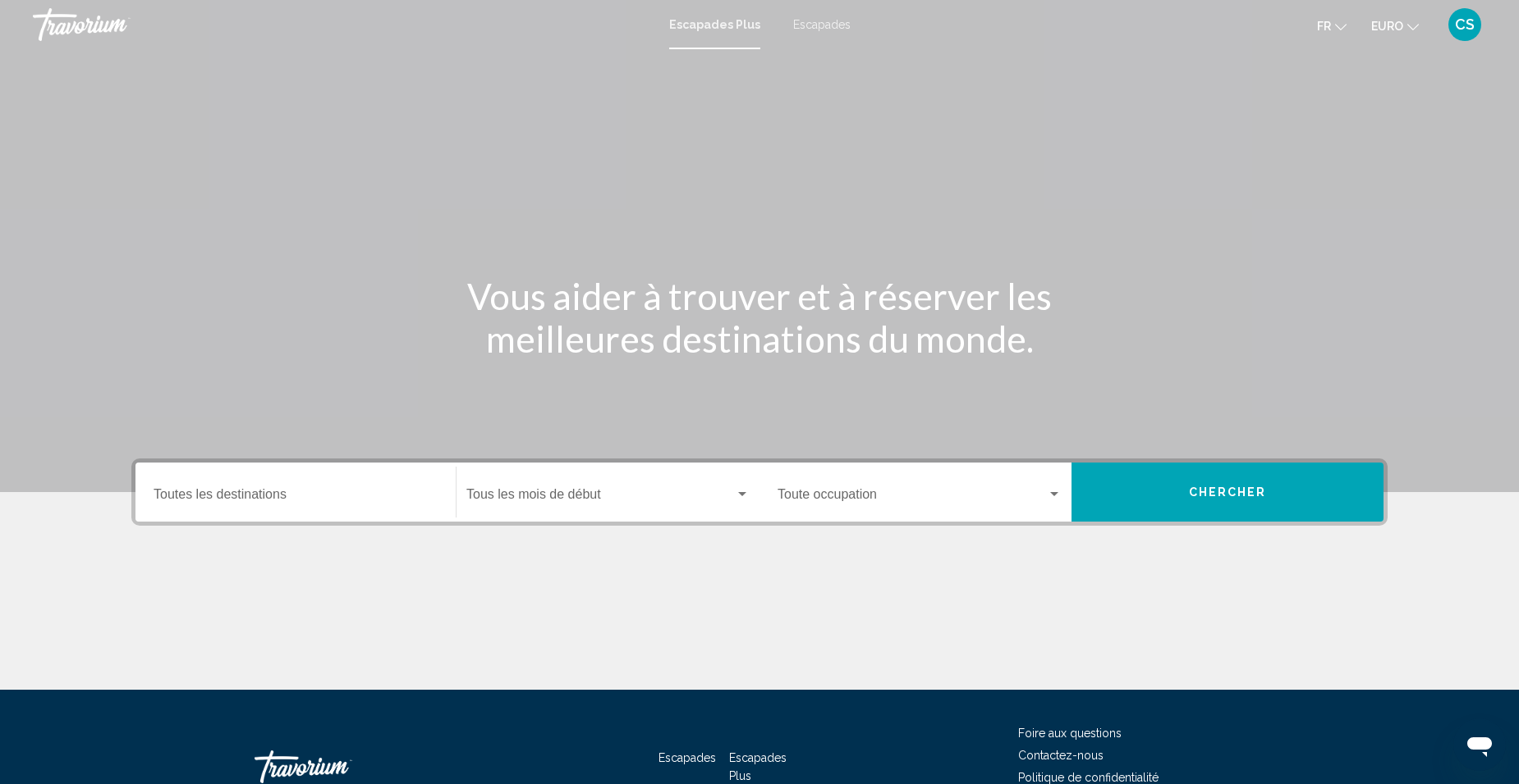
click at [830, 26] on span "Escapades" at bounding box center [821, 24] width 57 height 13
click at [295, 486] on div "Destination Toutes les destinations" at bounding box center [296, 492] width 284 height 52
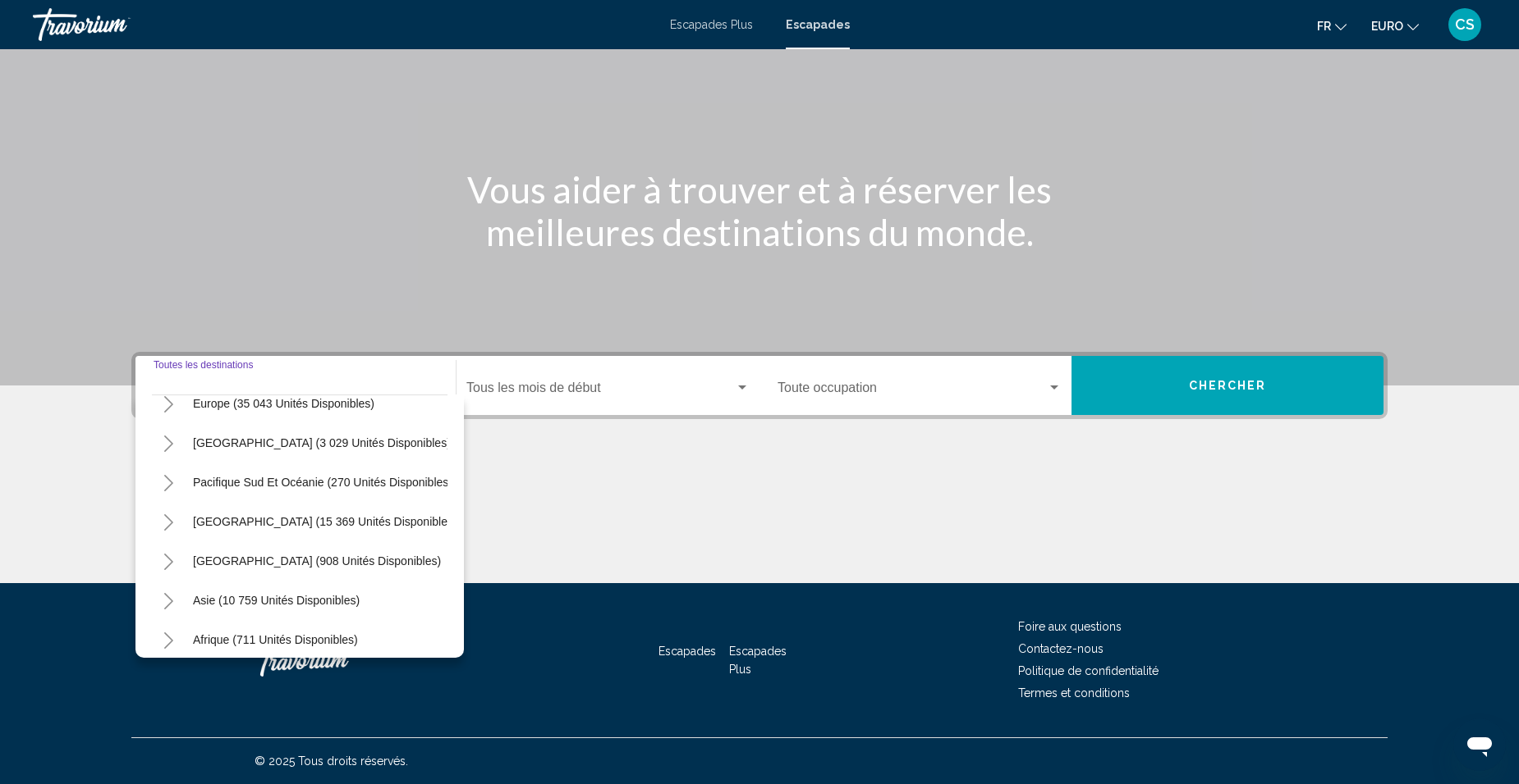
scroll to position [279, 0]
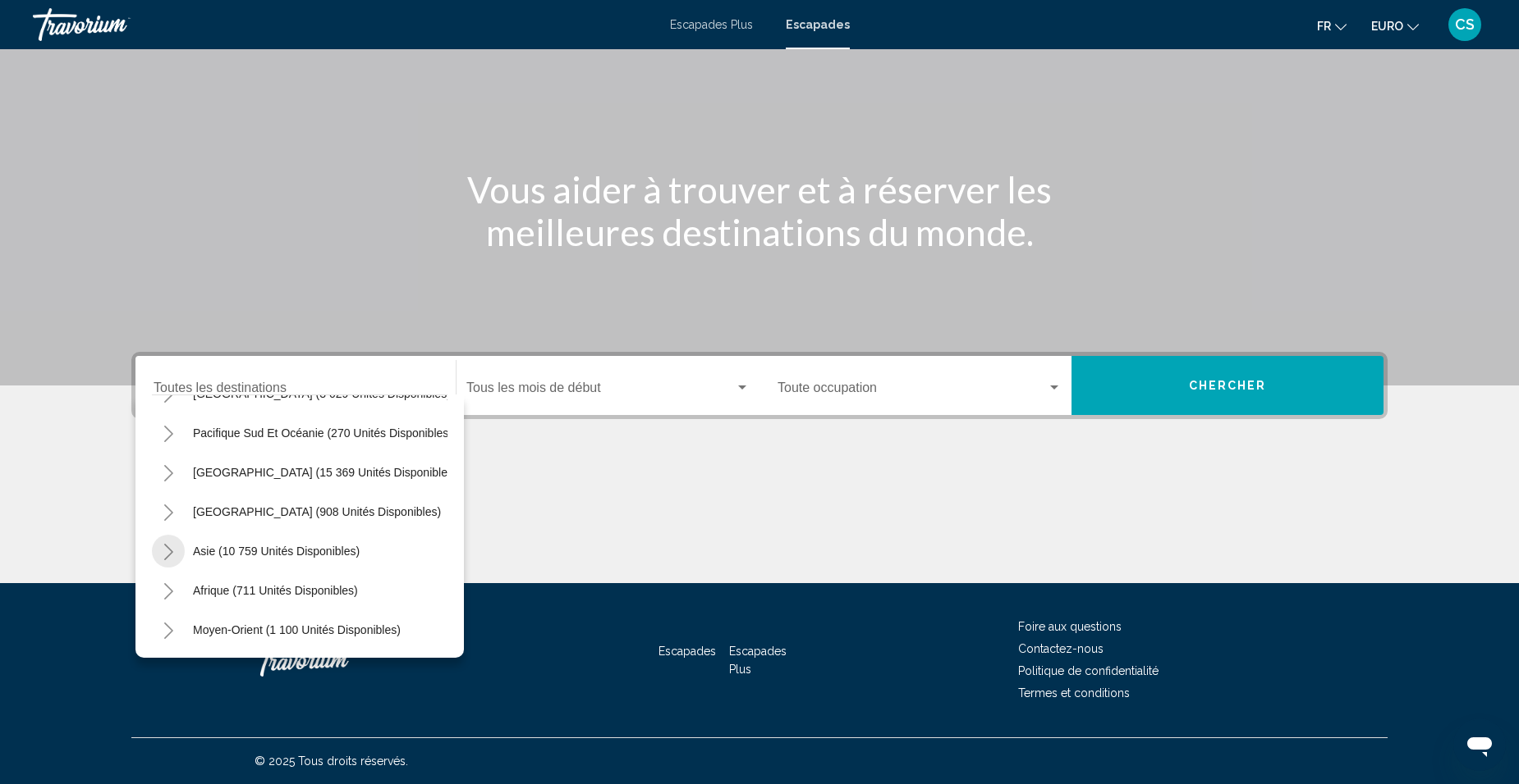
click at [170, 544] on icon "Toggle Asia (10 759 unités disponibles)" at bounding box center [169, 552] width 12 height 16
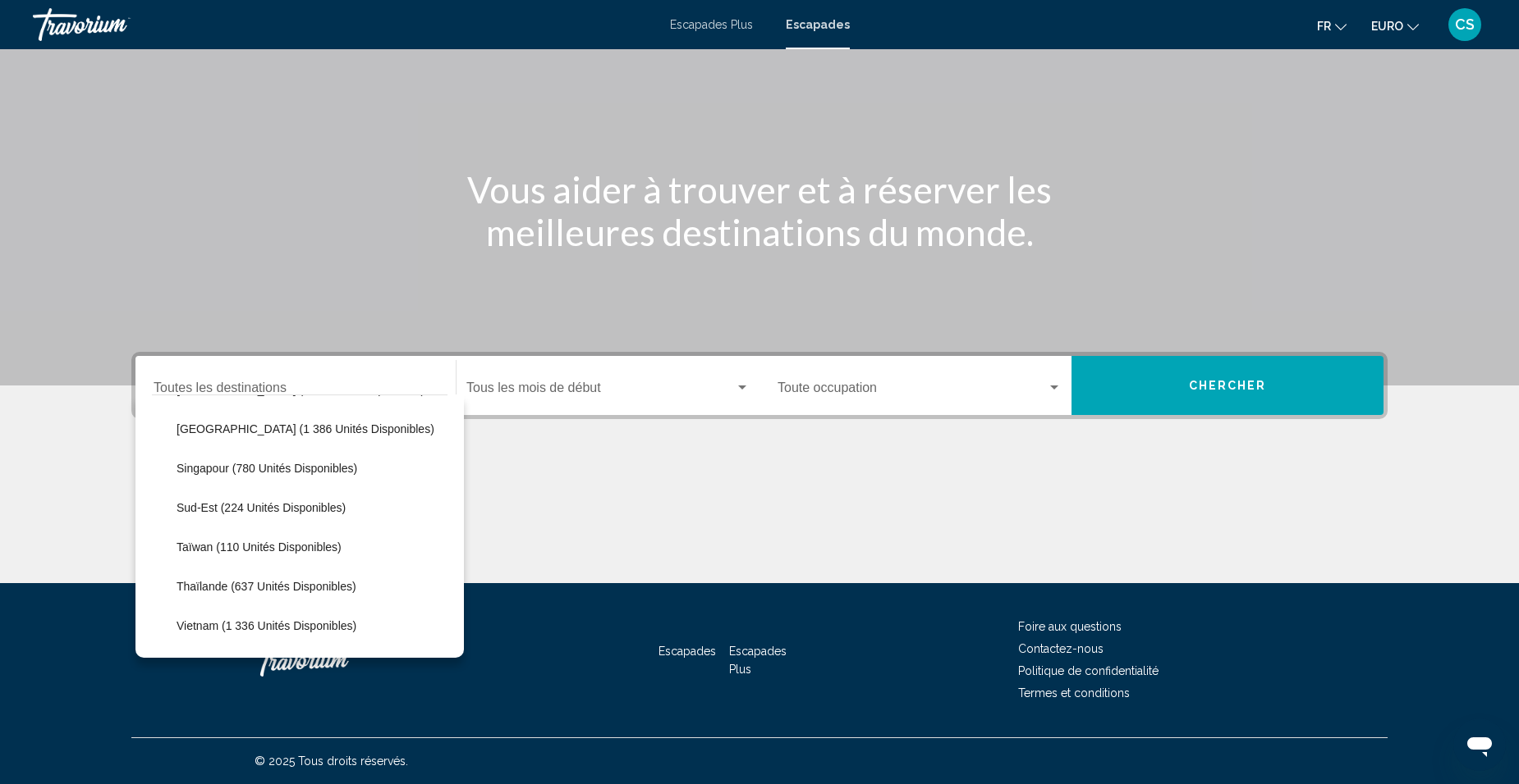
scroll to position [771, 0]
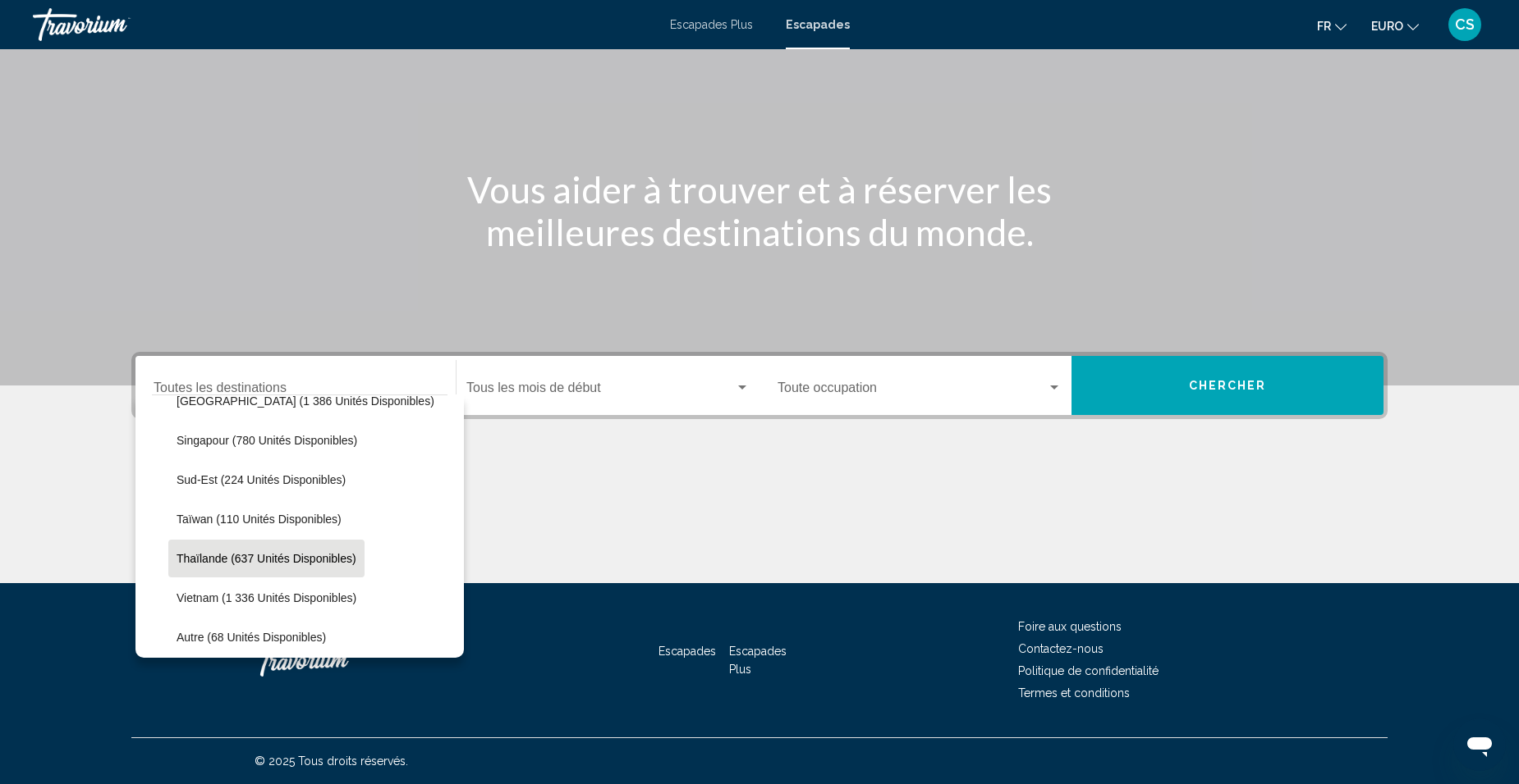
click at [285, 567] on button "Thaïlande (637 unités disponibles)" at bounding box center [267, 559] width 196 height 38
type input "**********"
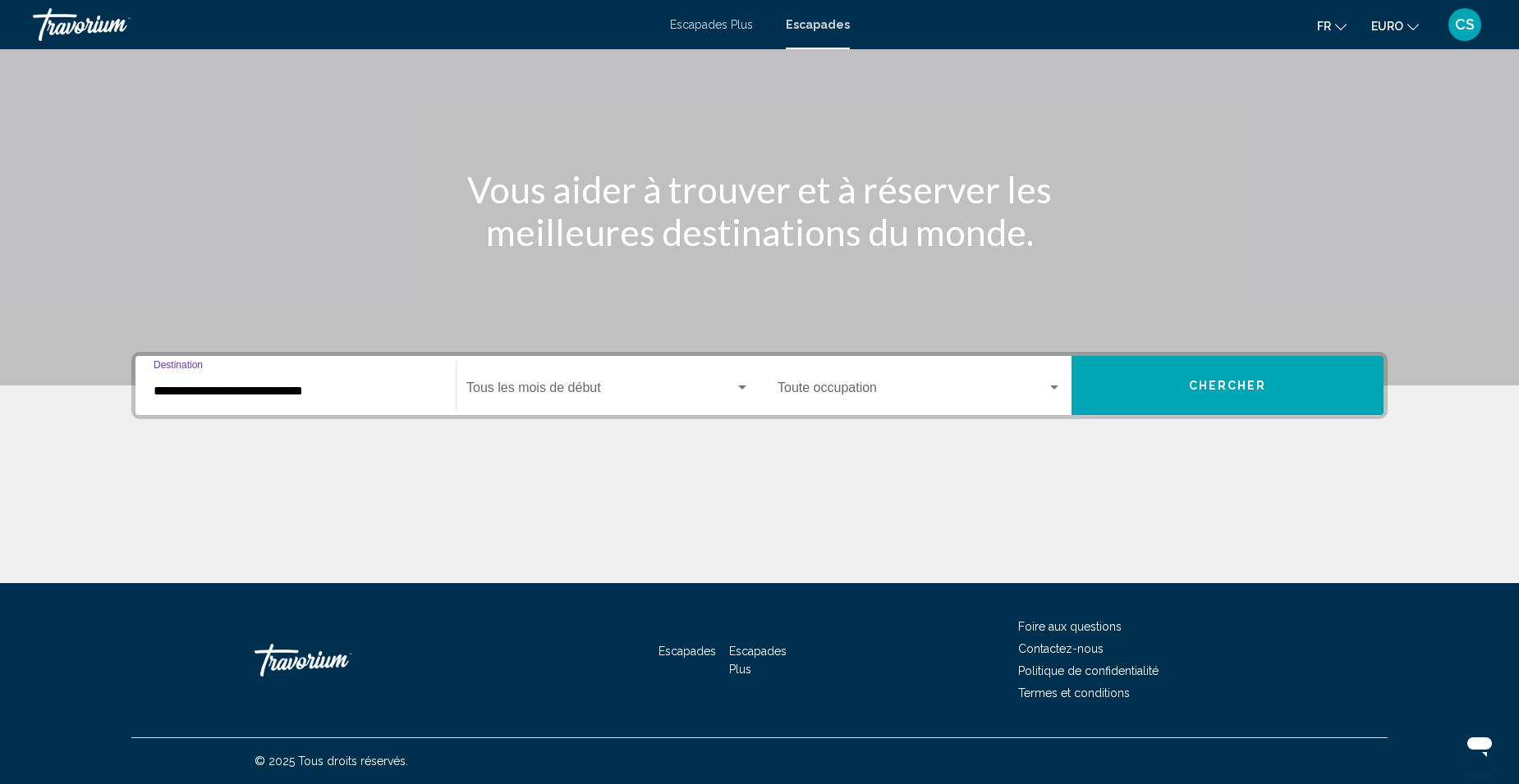
click at [522, 400] on div "Start Month Tous les mois de début" at bounding box center [607, 386] width 283 height 52
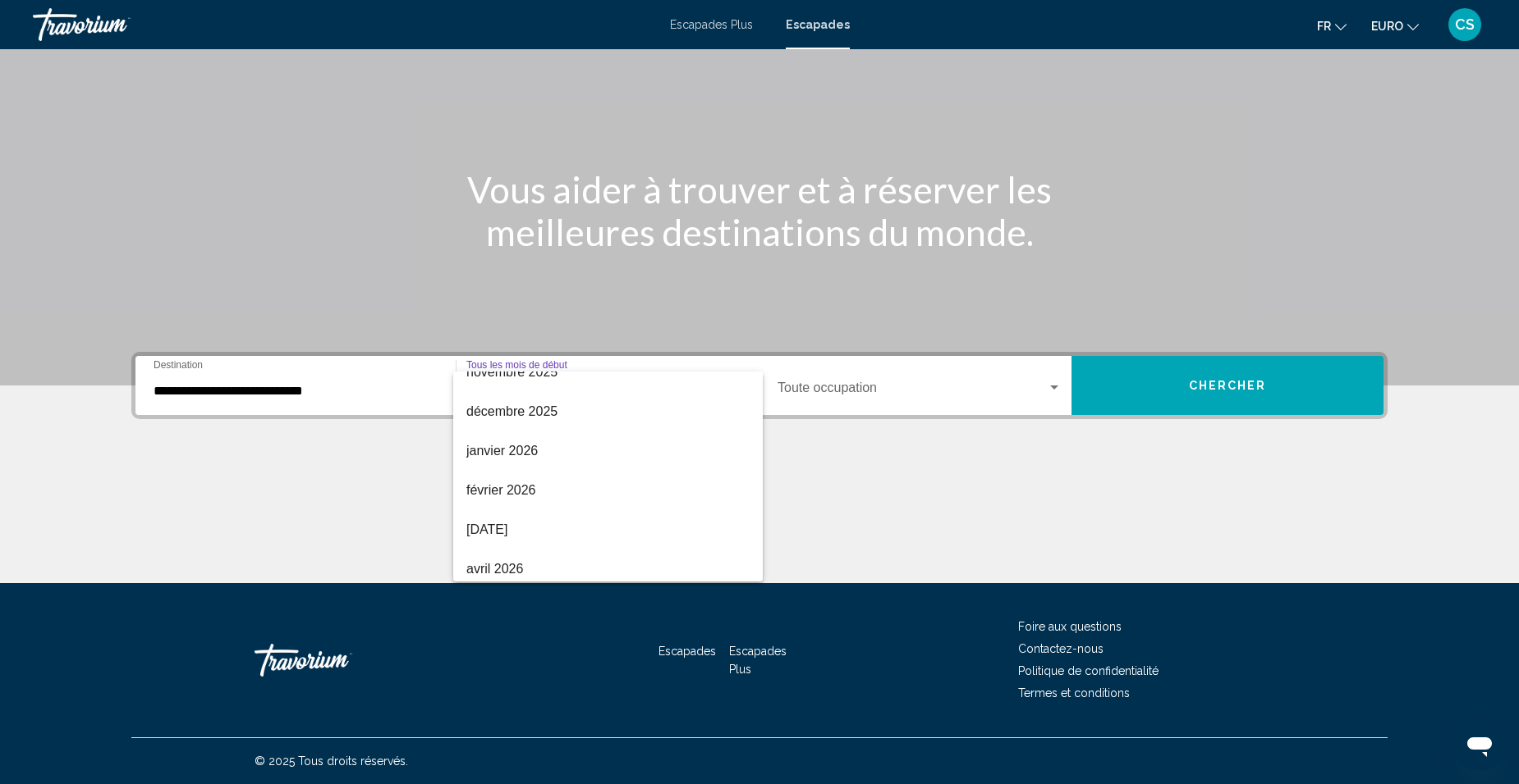
scroll to position [95, 0]
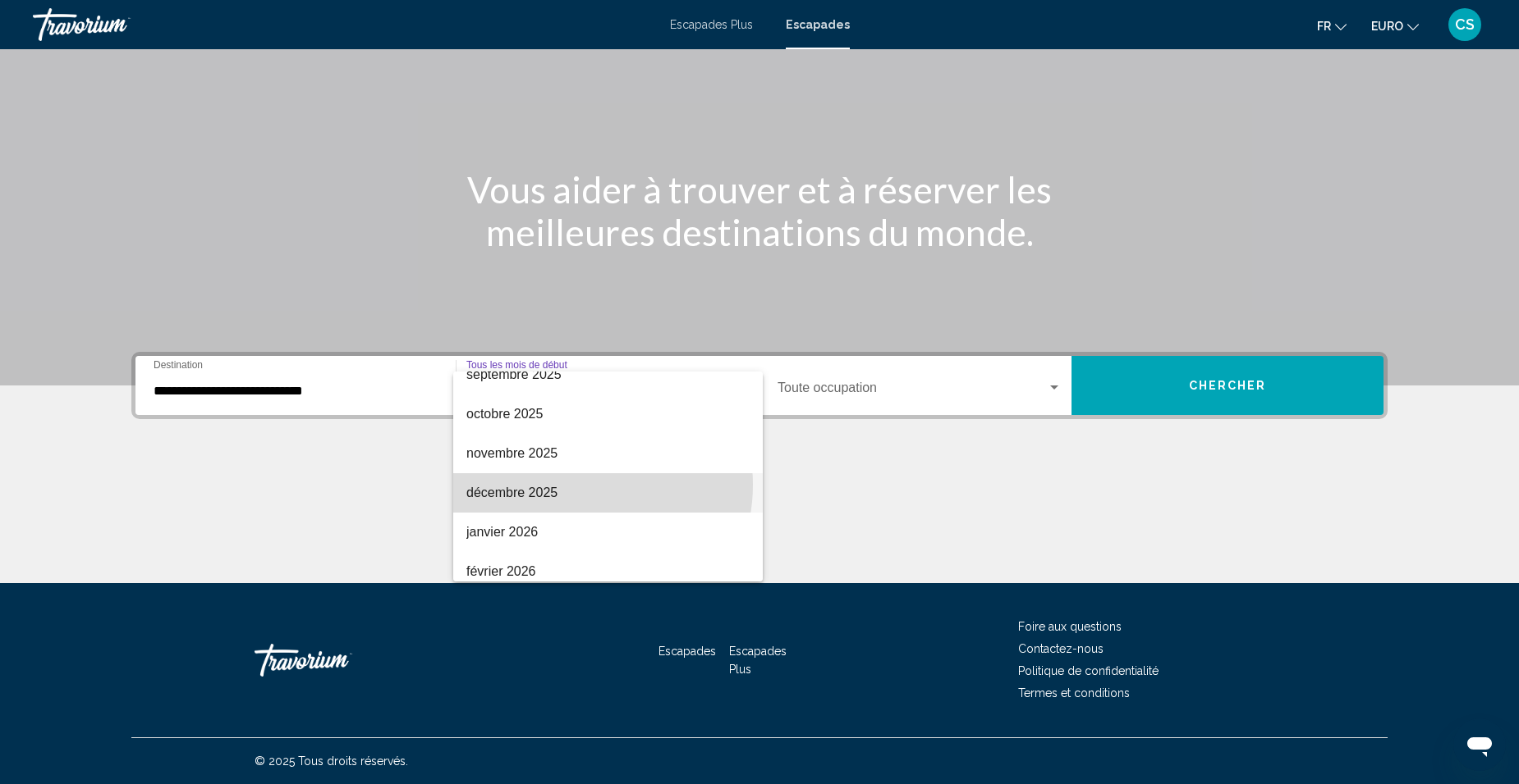
click at [577, 485] on span "décembre 2025" at bounding box center [607, 493] width 283 height 40
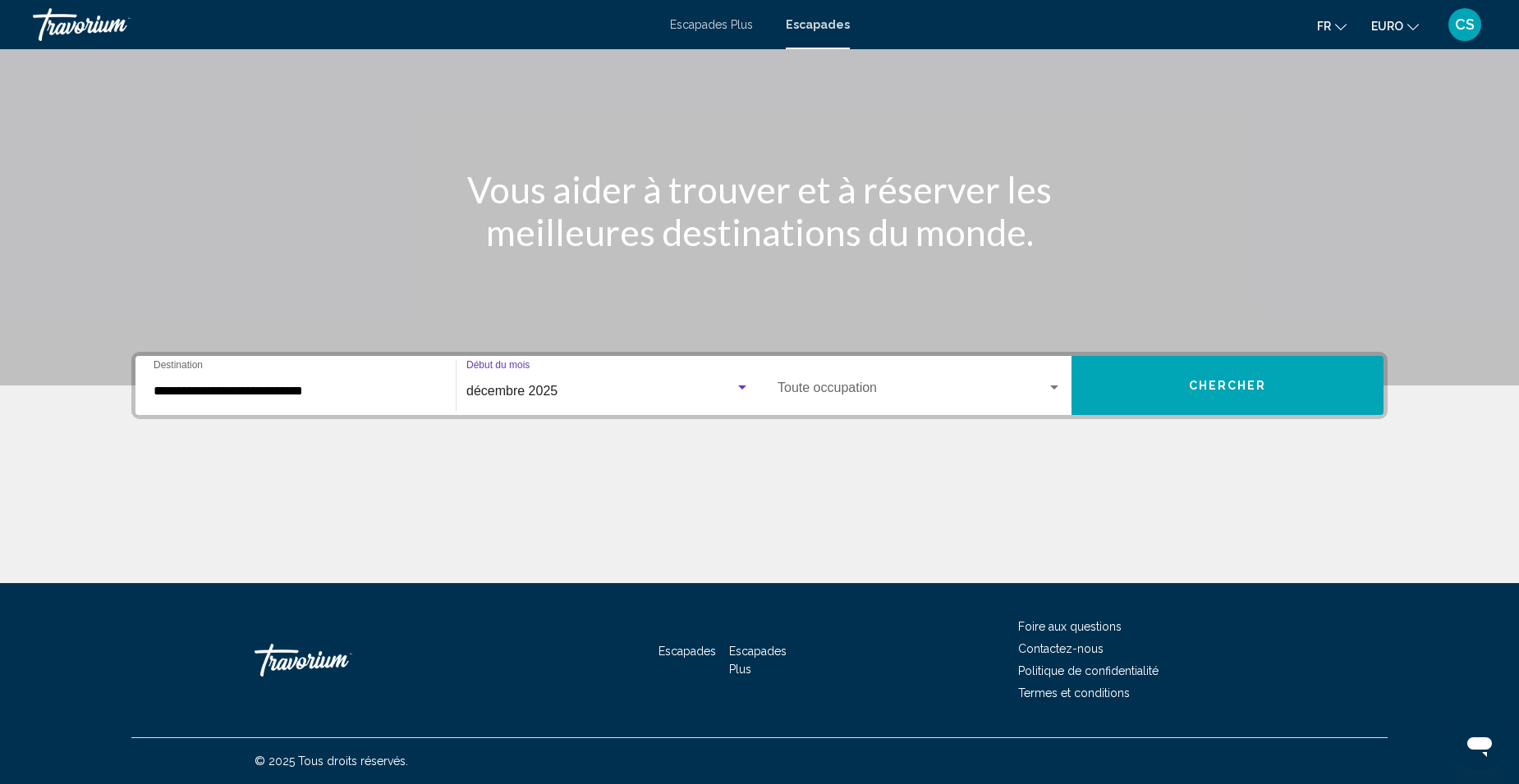
click at [829, 393] on span "Widget de recherche" at bounding box center [913, 392] width 269 height 15
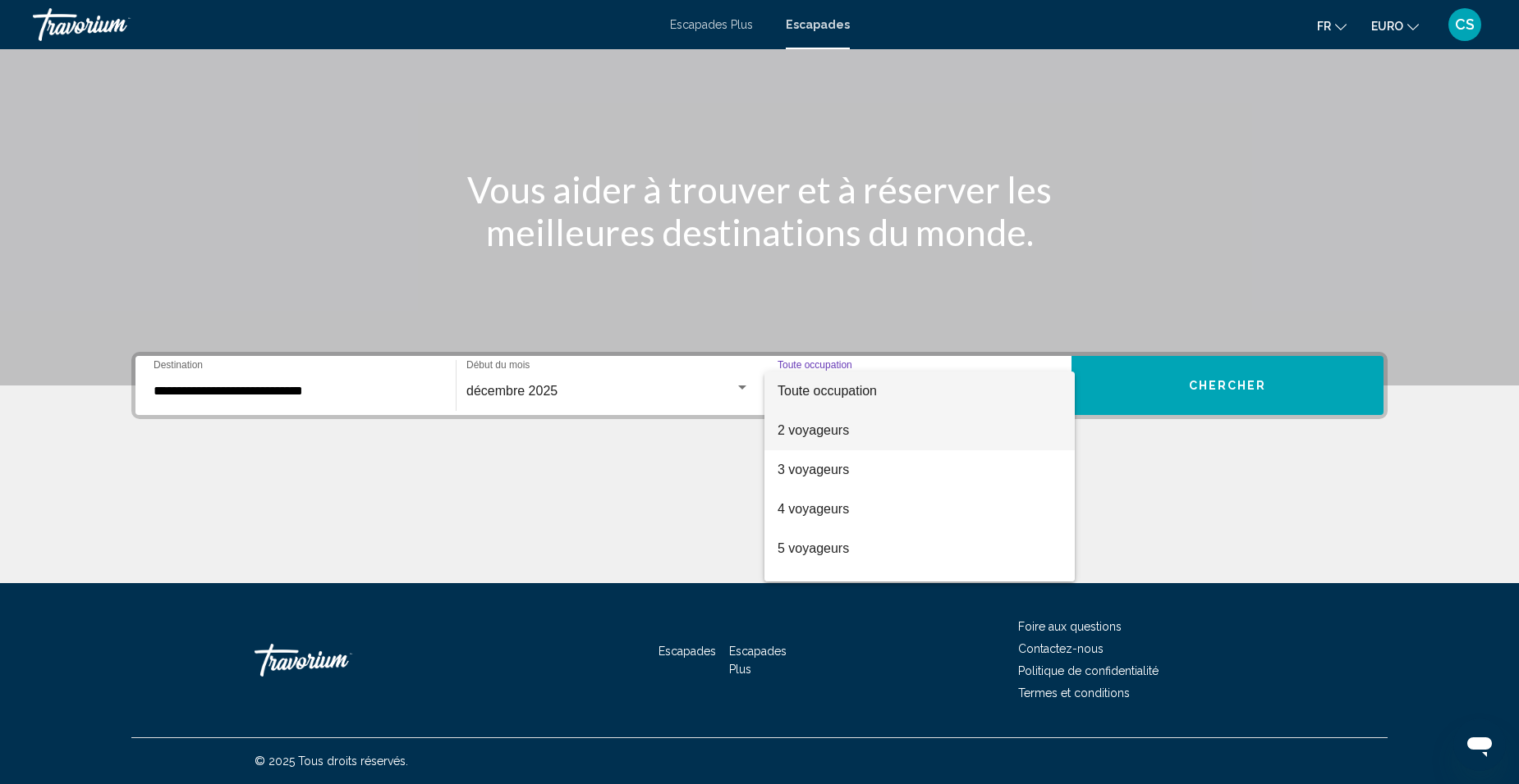
click at [855, 429] on span "2 voyageurs" at bounding box center [920, 431] width 284 height 40
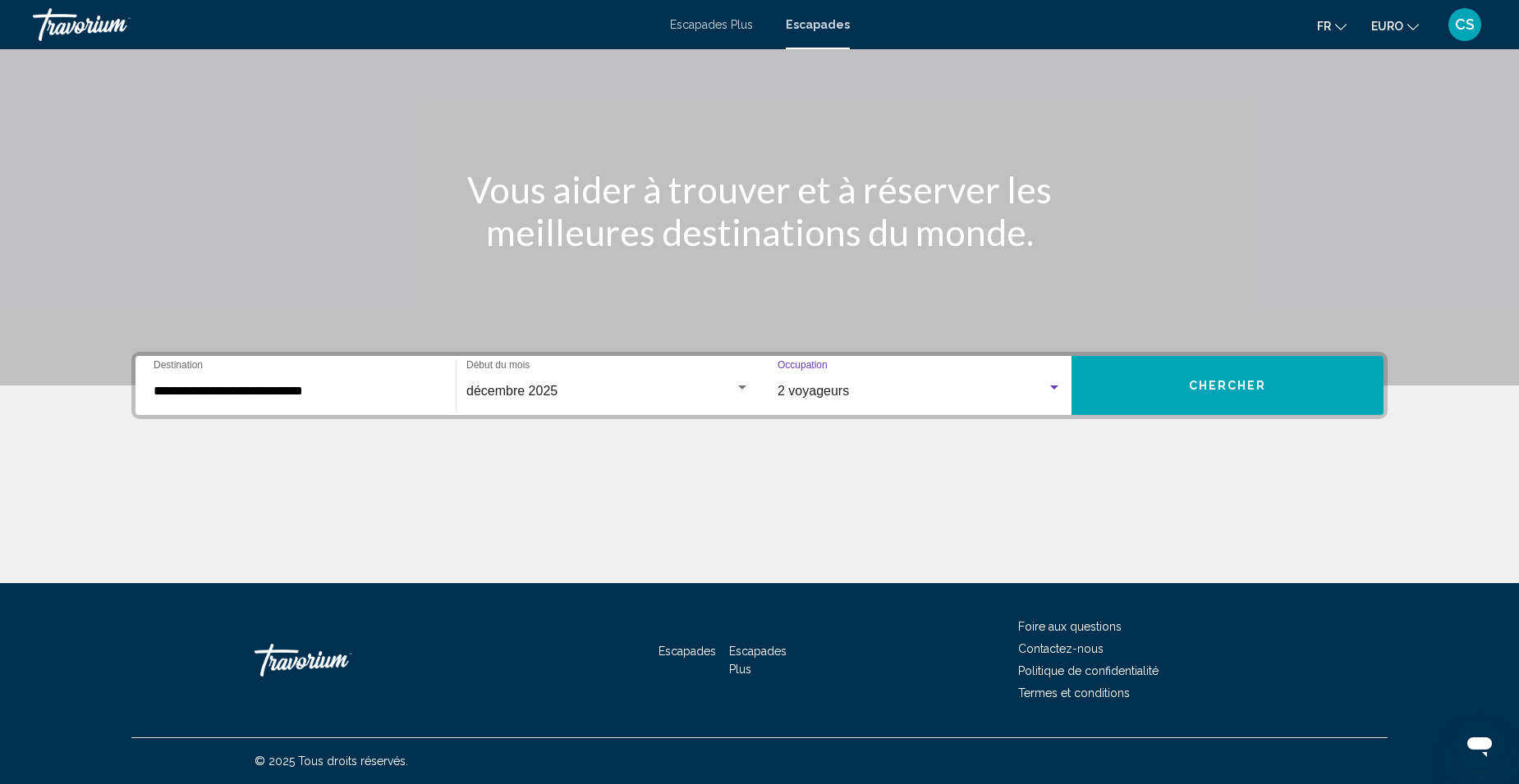
click at [897, 395] on div "2 voyageurs" at bounding box center [913, 392] width 269 height 15
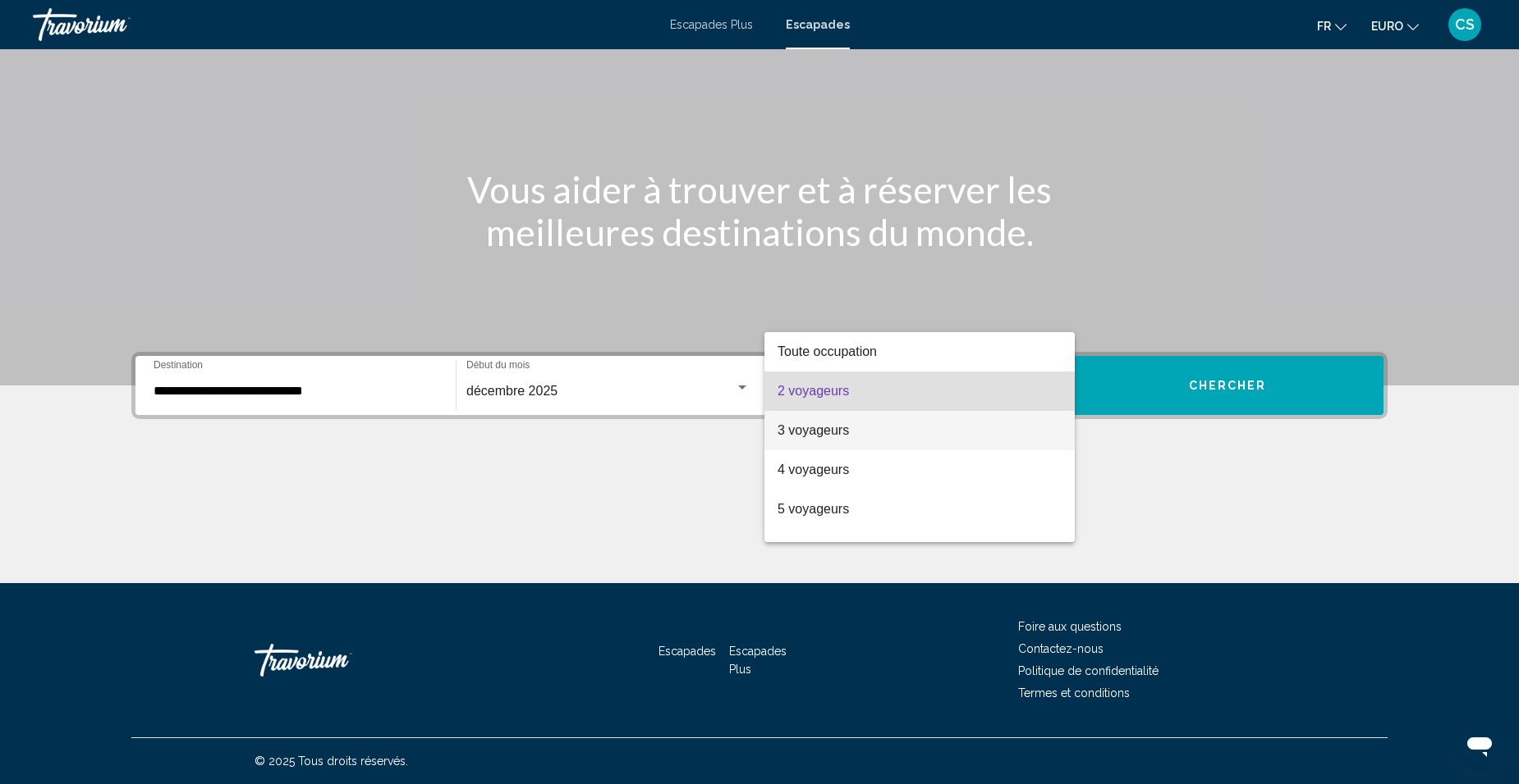
click at [862, 433] on span "3 voyageurs" at bounding box center [920, 431] width 284 height 40
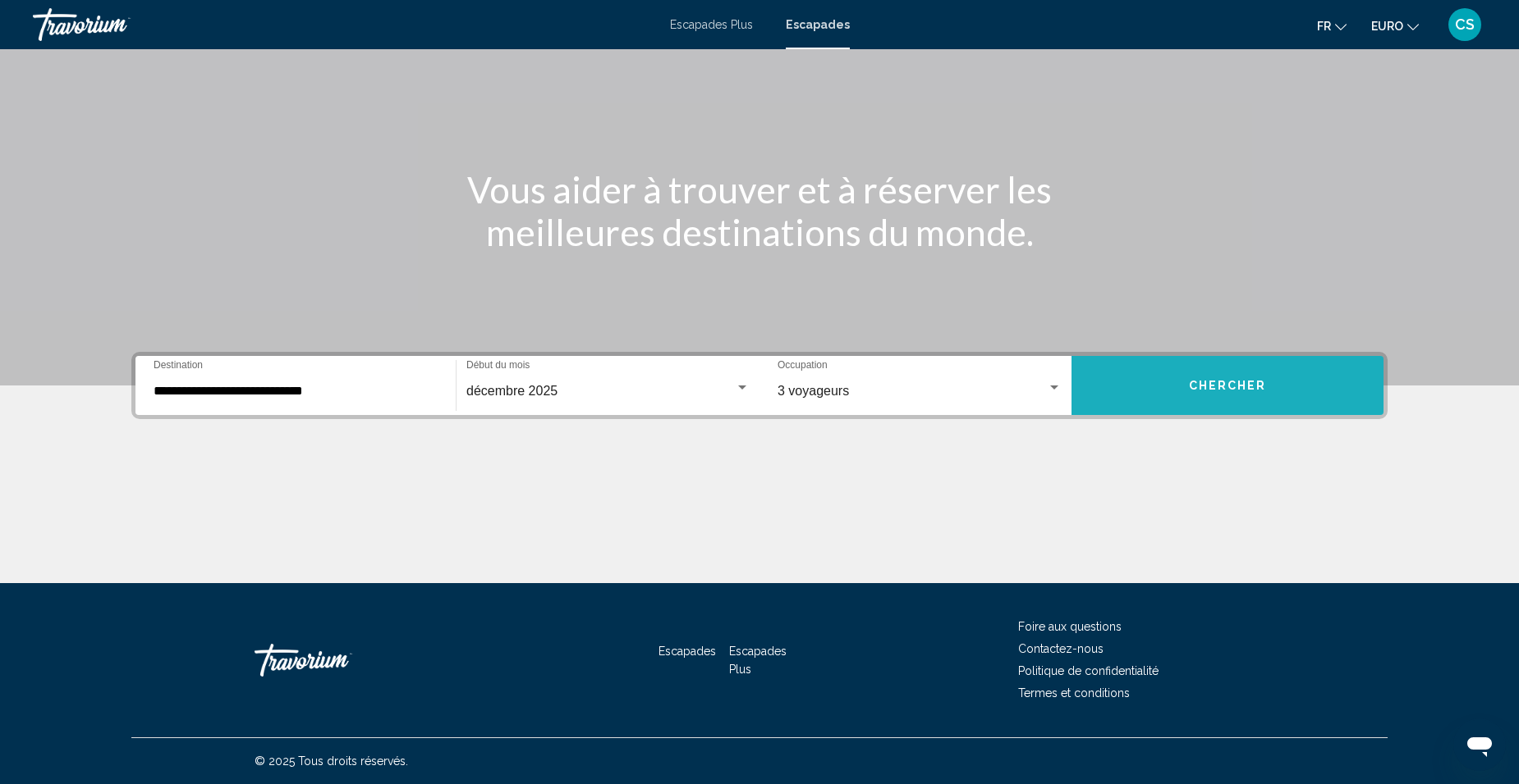
click at [1234, 388] on span "Chercher" at bounding box center [1227, 387] width 78 height 13
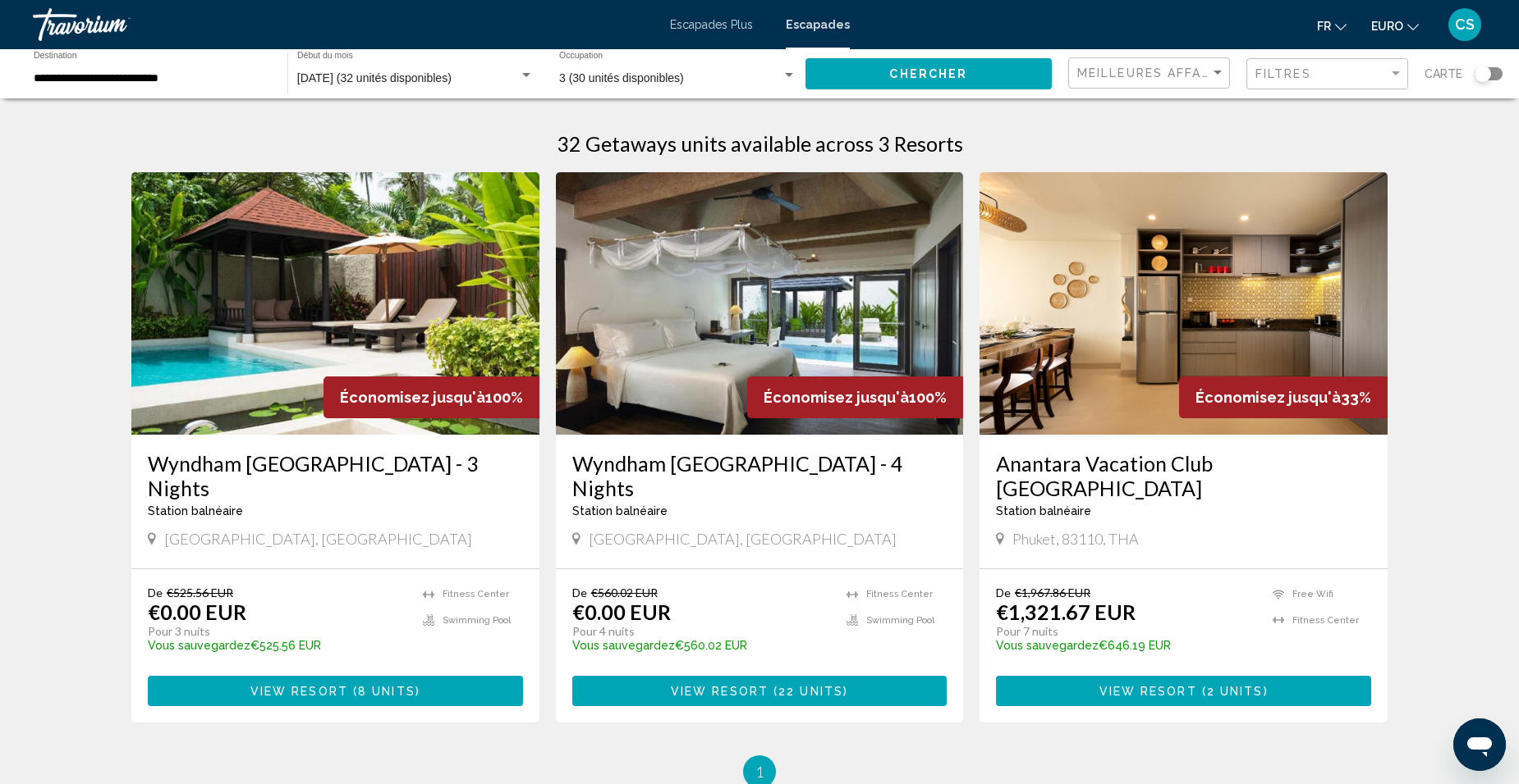
click at [452, 691] on button "View Resort ( 8 units )" at bounding box center [335, 691] width 375 height 30
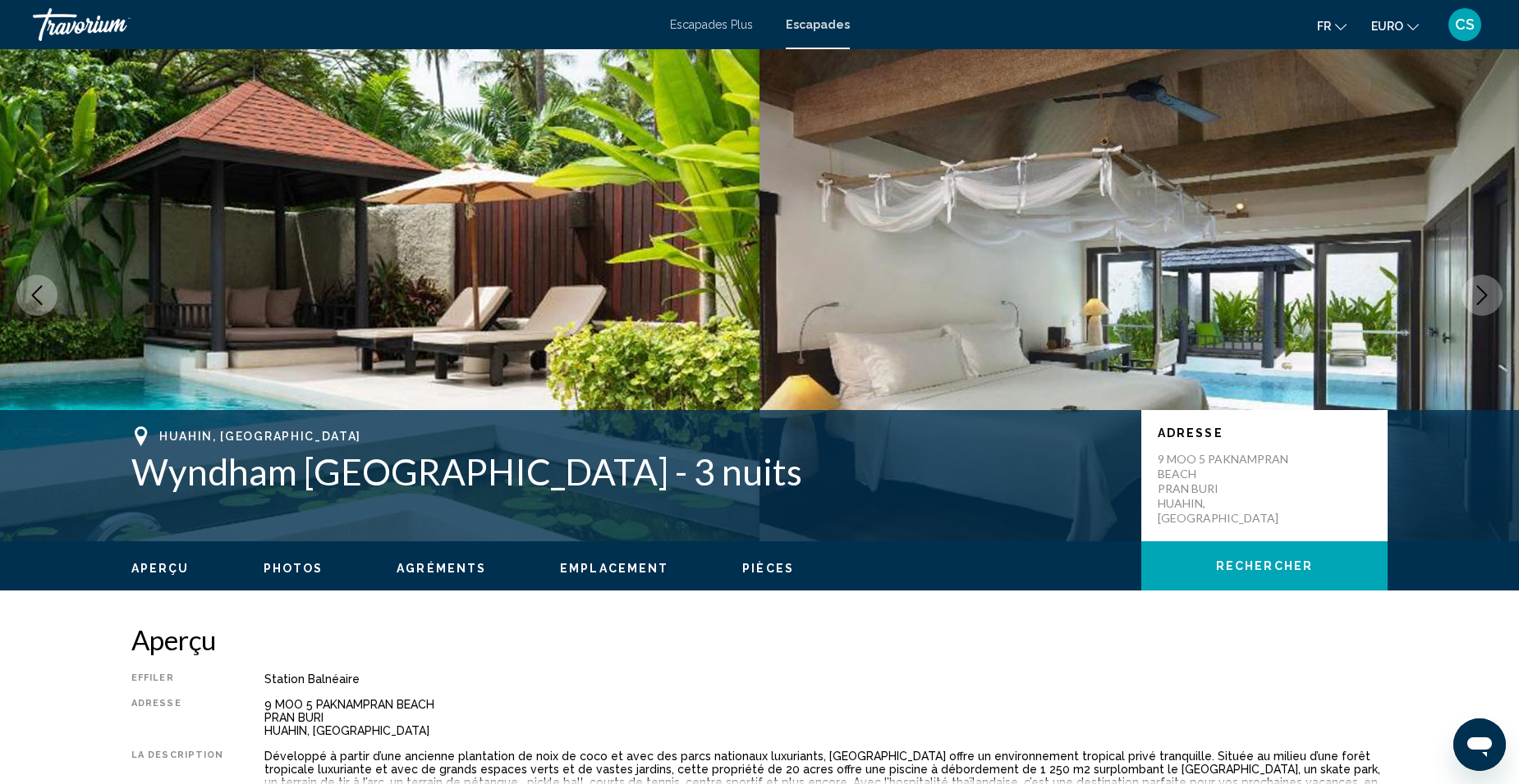
click at [1489, 311] on button "Image suivante" at bounding box center [1482, 296] width 41 height 41
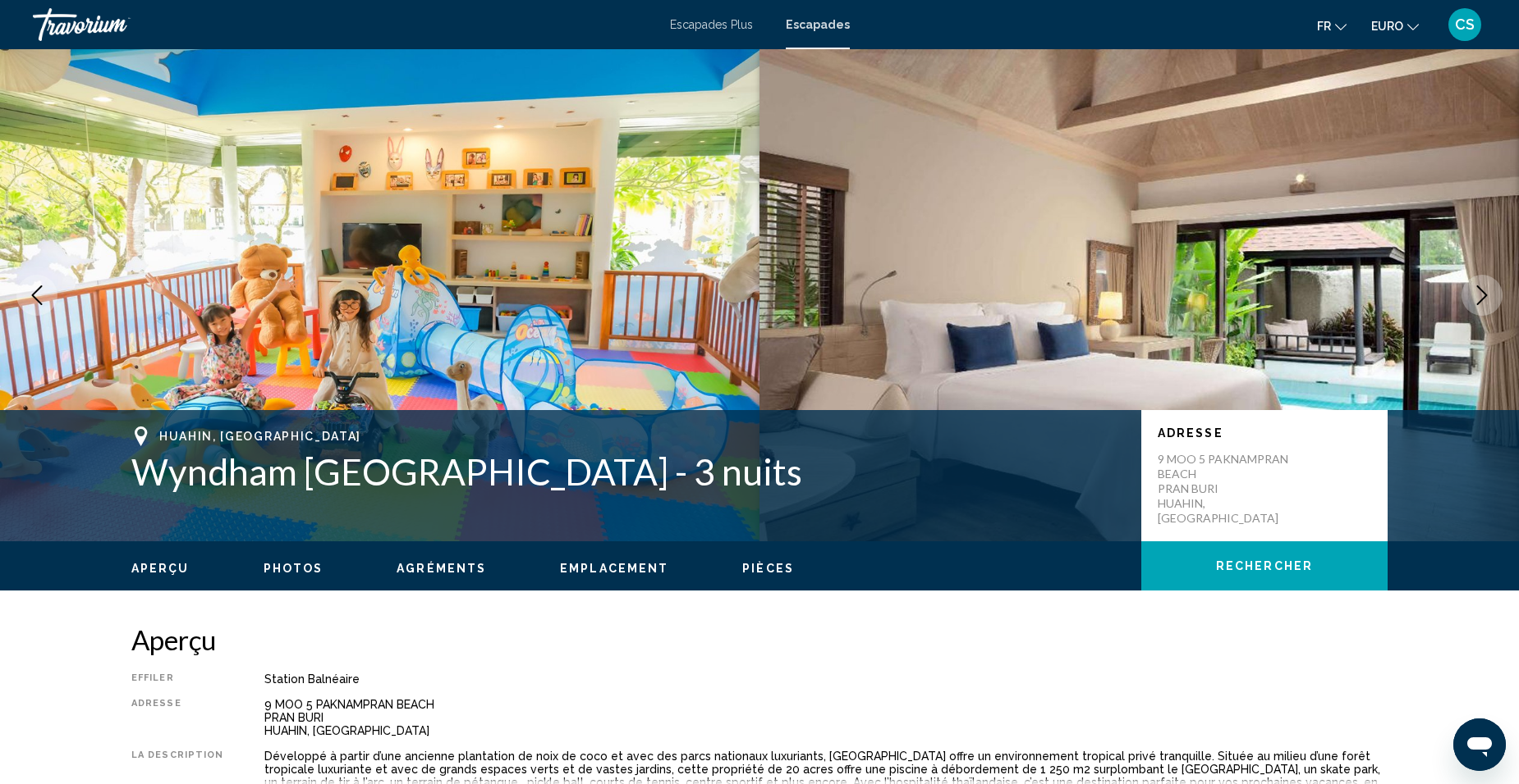
click at [1489, 309] on button "Image suivante" at bounding box center [1482, 296] width 41 height 41
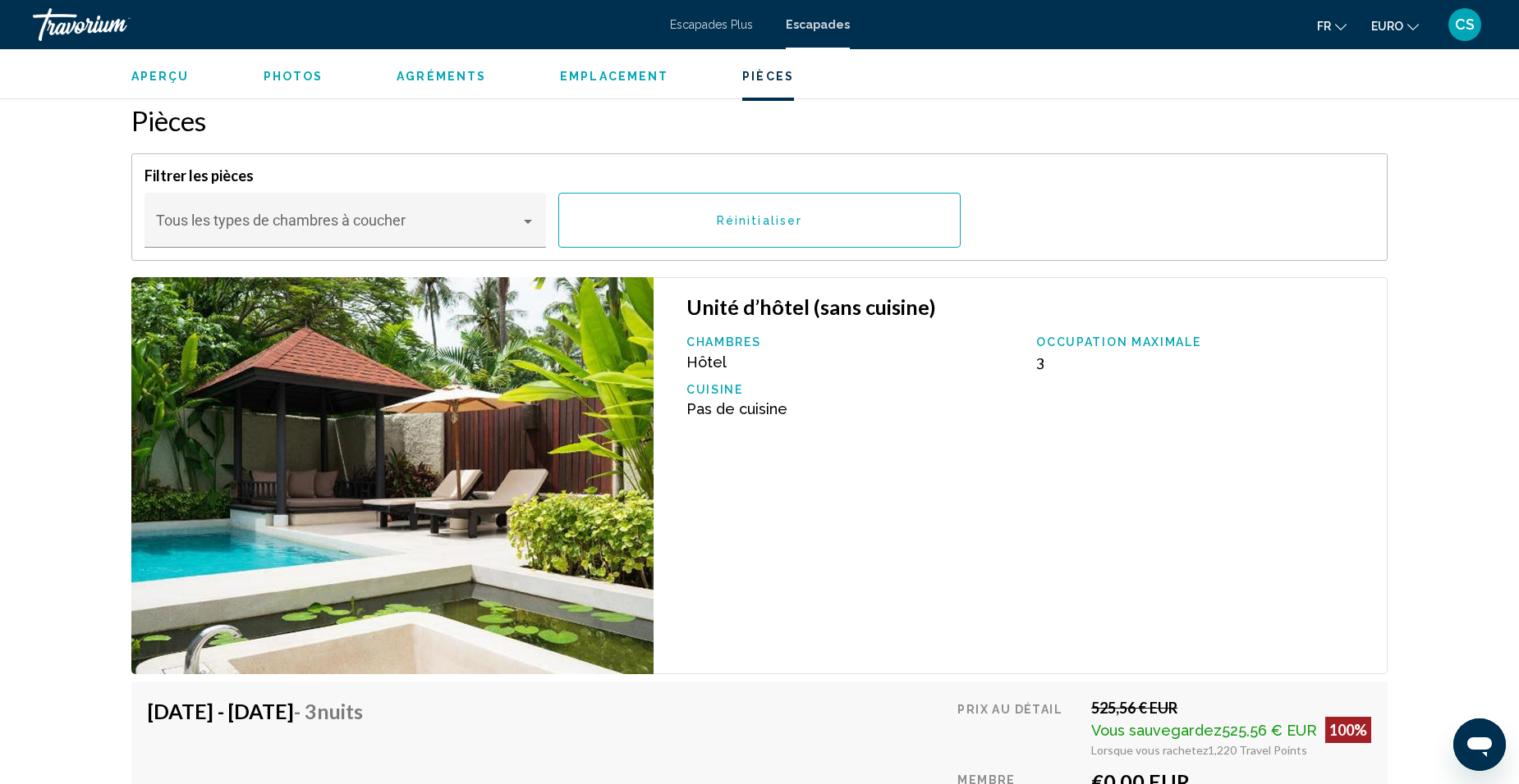
scroll to position [2626, 0]
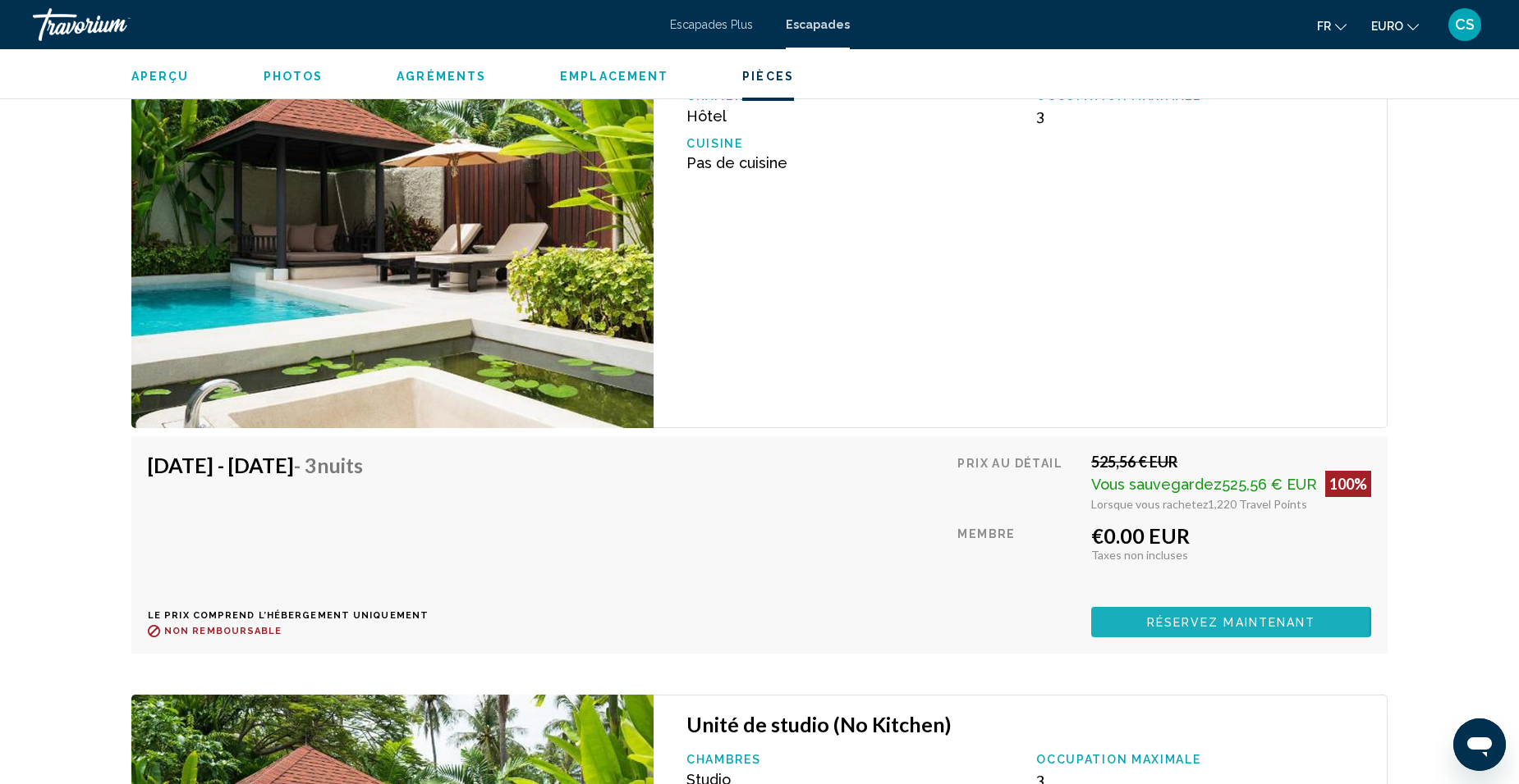
drag, startPoint x: 1188, startPoint y: 599, endPoint x: 1178, endPoint y: 603, distance: 10.8
click at [1188, 616] on span "Réservez maintenant" at bounding box center [1232, 623] width 170 height 13
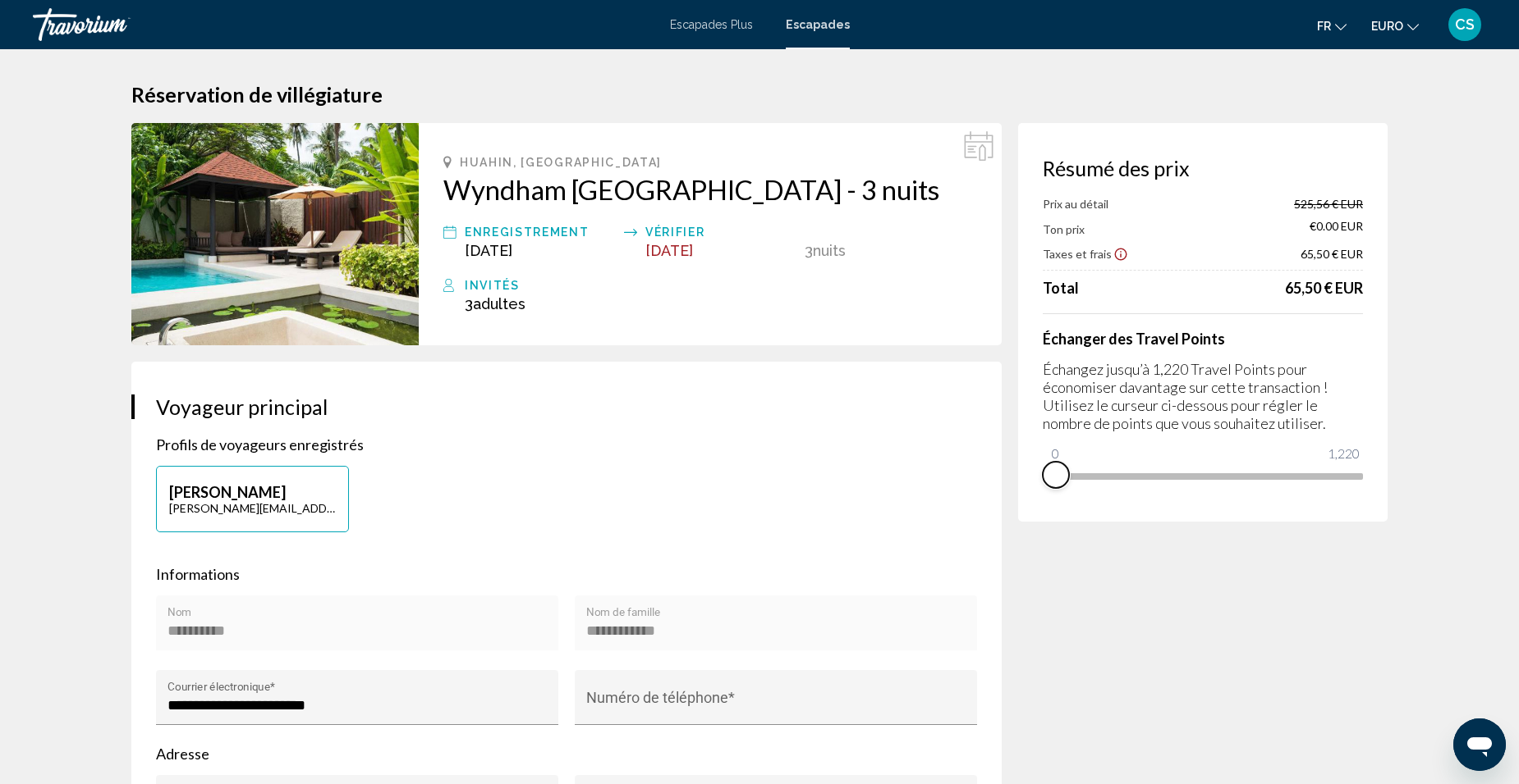
drag, startPoint x: 1353, startPoint y: 503, endPoint x: 1047, endPoint y: 508, distance: 306.0
click at [1047, 508] on div "Résumé des prix Prix au détail 525,56 € EUR Ton prix €0.00 EUR Taxes et frais 6…" at bounding box center [1203, 323] width 369 height 399
drag, startPoint x: 1055, startPoint y: 460, endPoint x: 1391, endPoint y: 462, distance: 336.0
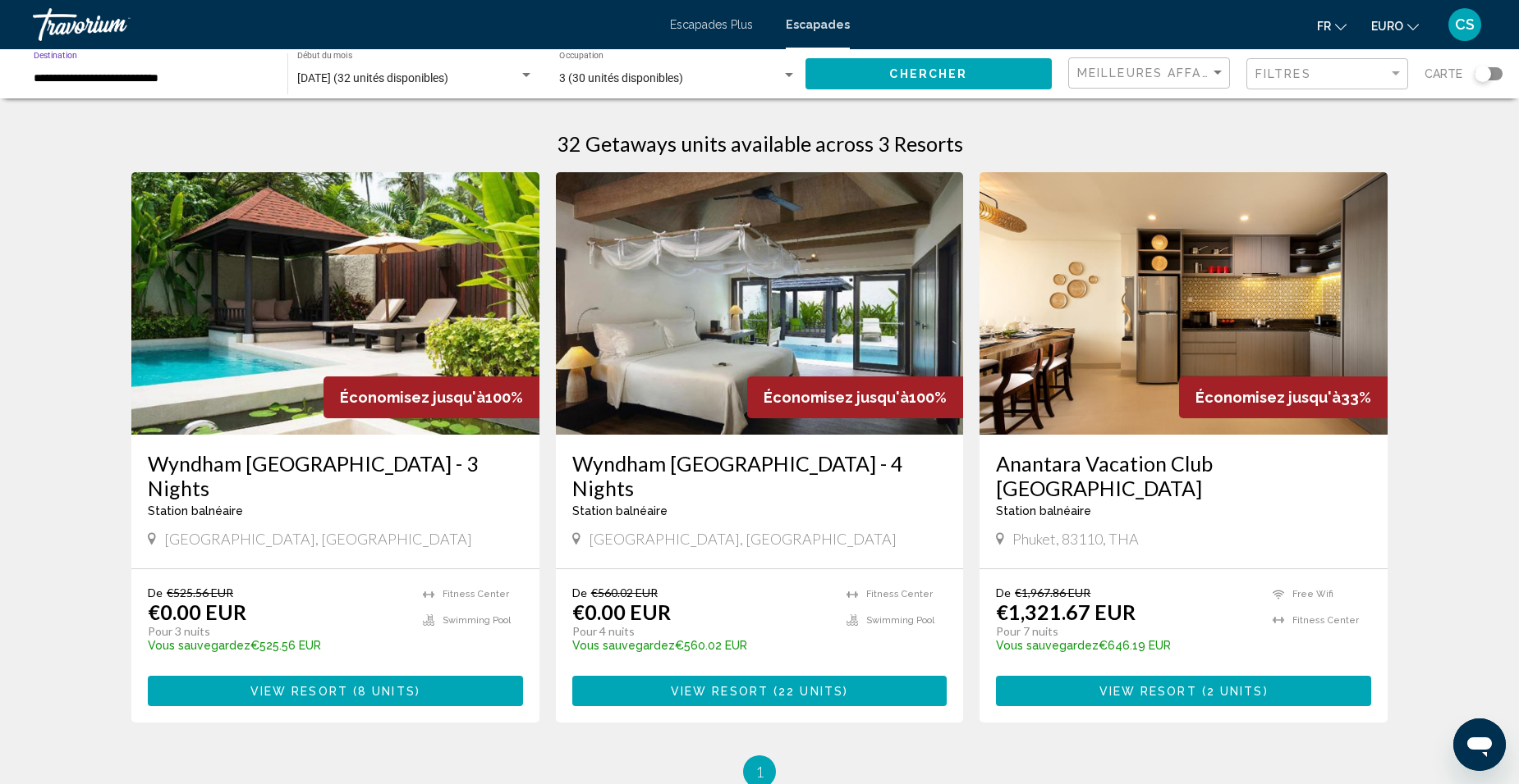
click at [218, 80] on input "**********" at bounding box center [153, 79] width 237 height 13
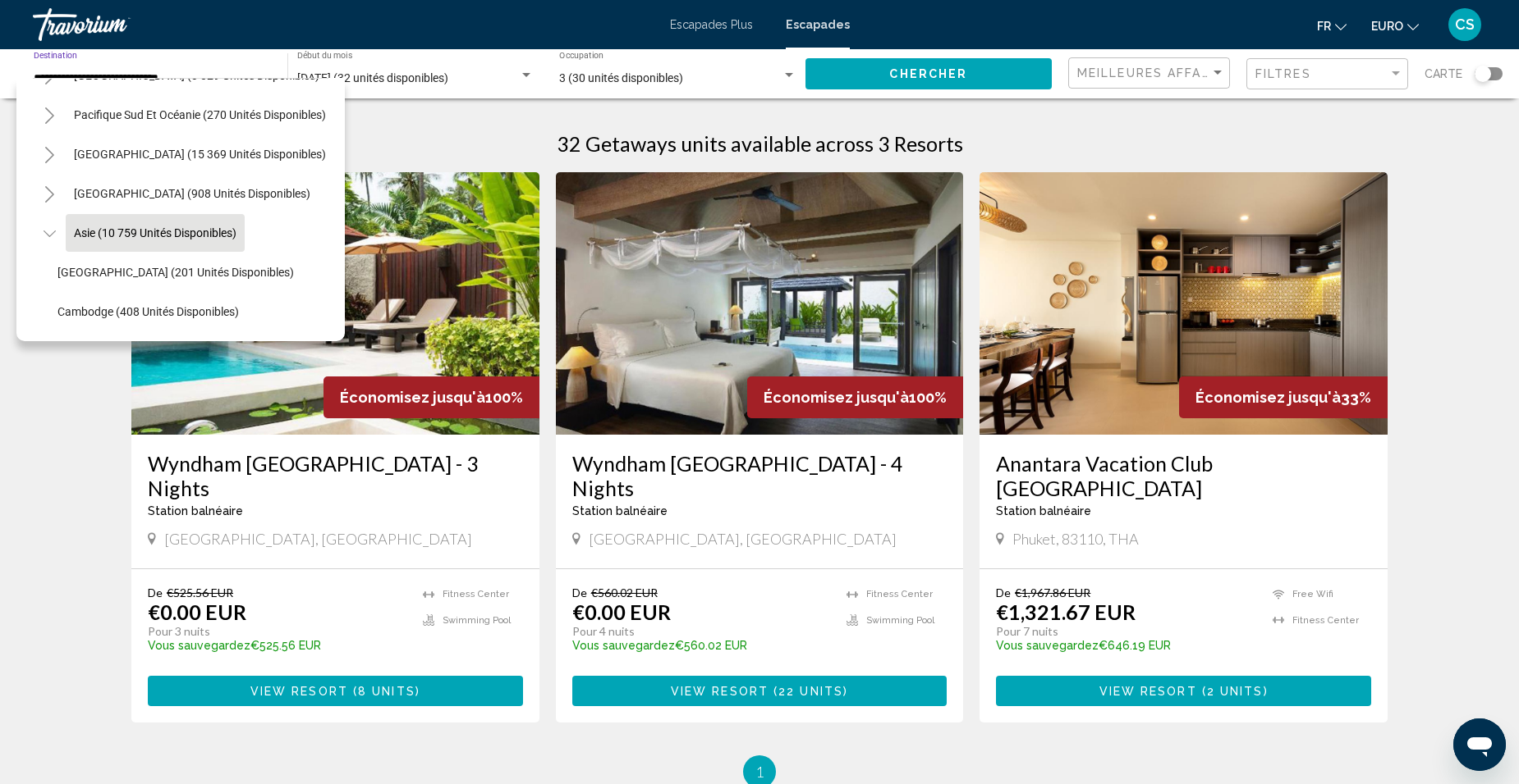
scroll to position [239, 0]
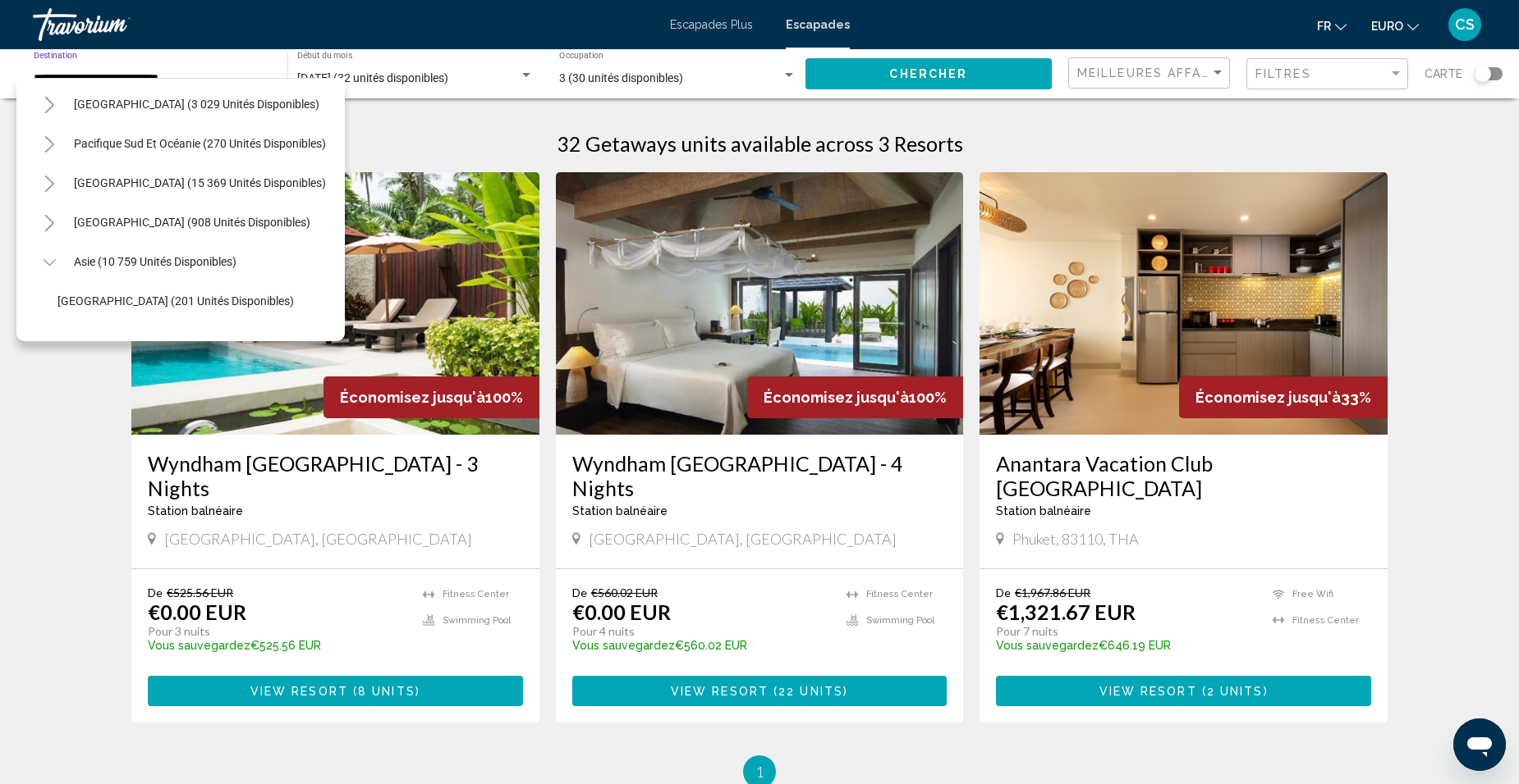
click at [43, 252] on button "Toggle Asia (10 759 unités disponibles)" at bounding box center [49, 262] width 33 height 33
click at [56, 136] on button "Toggle Europe (35 043 unités disponibles)" at bounding box center [49, 139] width 33 height 33
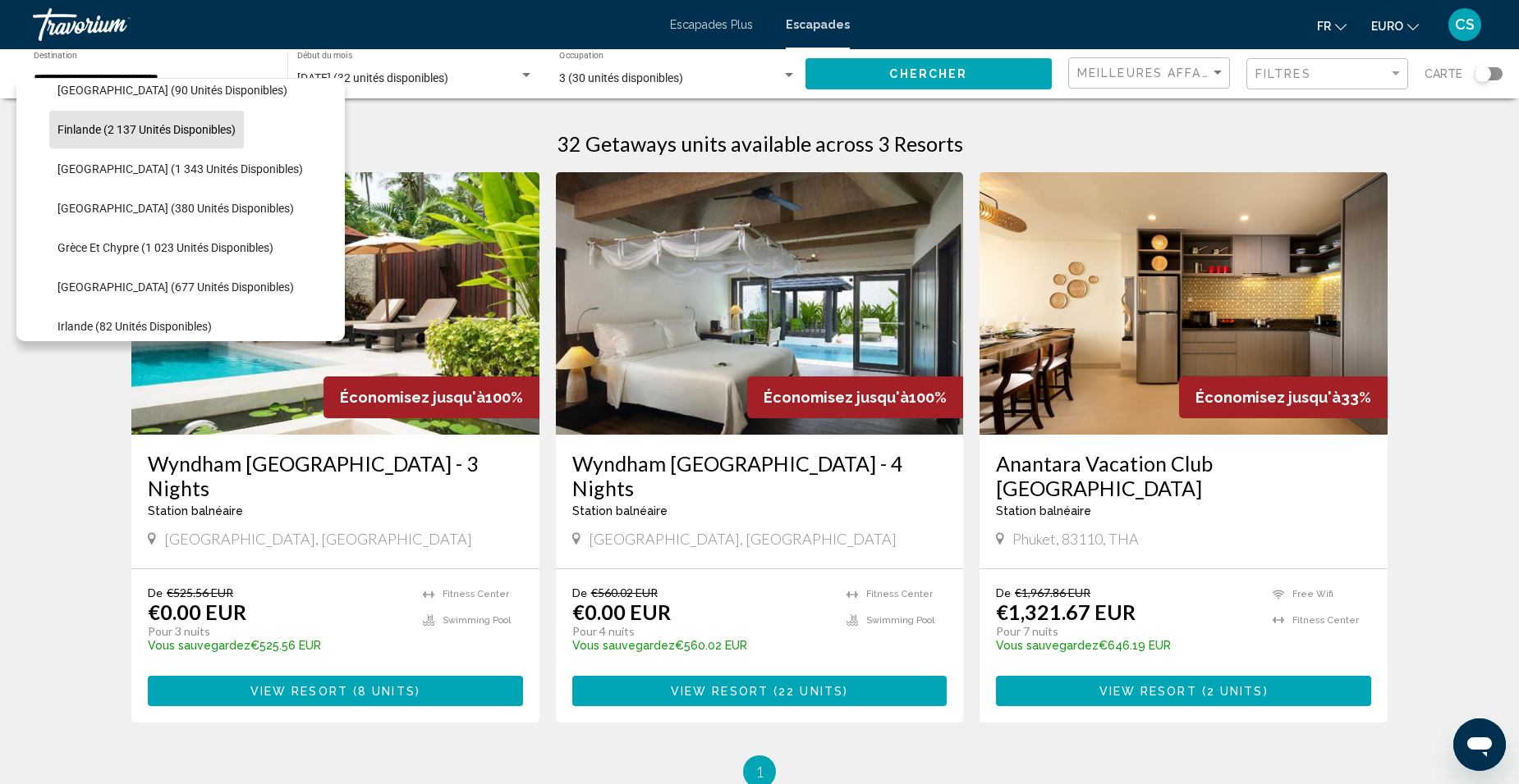
scroll to position [492, 0]
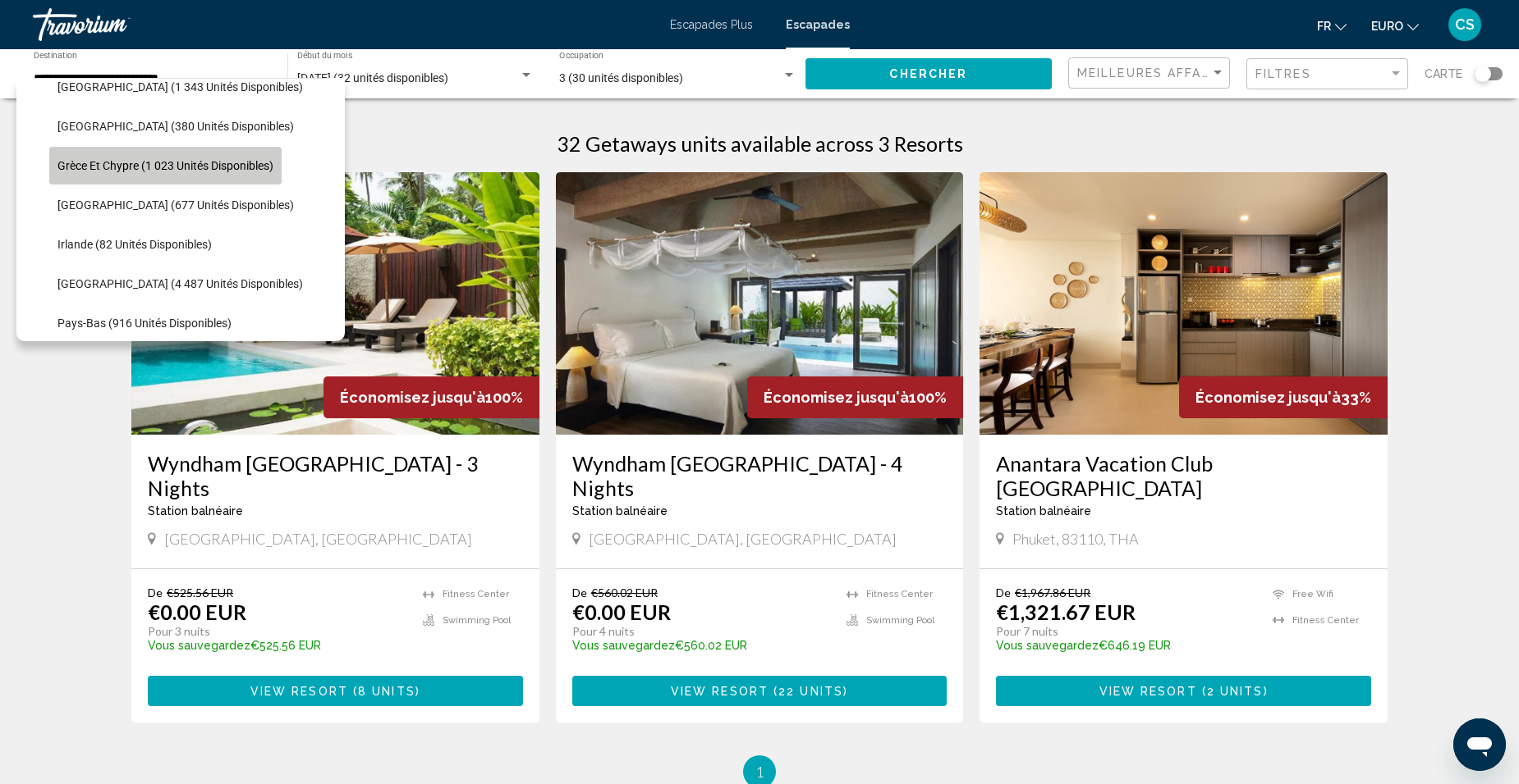
click at [106, 162] on span "Grèce et Chypre (1 023 unités disponibles)" at bounding box center [165, 166] width 216 height 13
type input "**********"
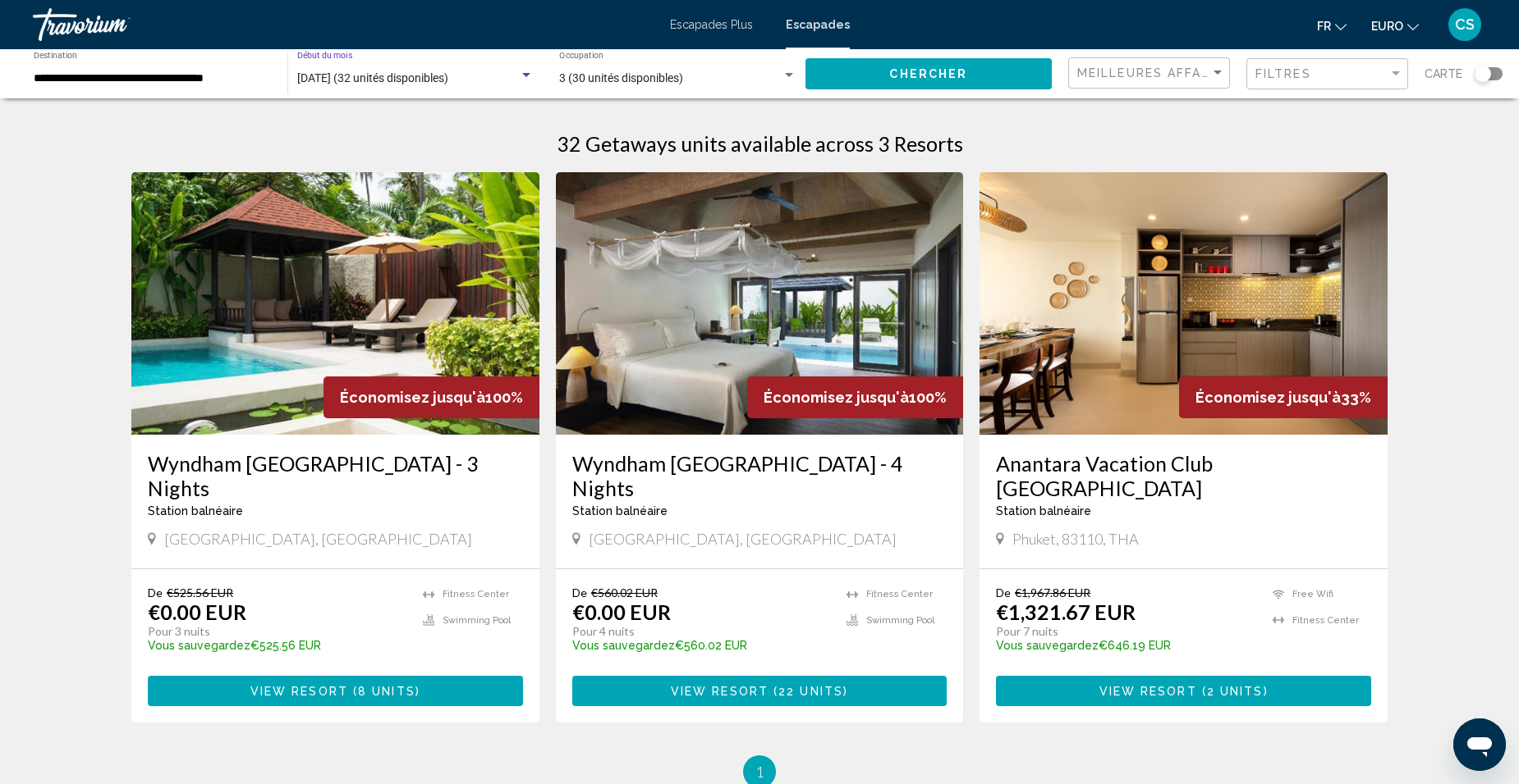
click at [445, 85] on span "[DATE] (32 unités disponibles)" at bounding box center [373, 78] width 151 height 13
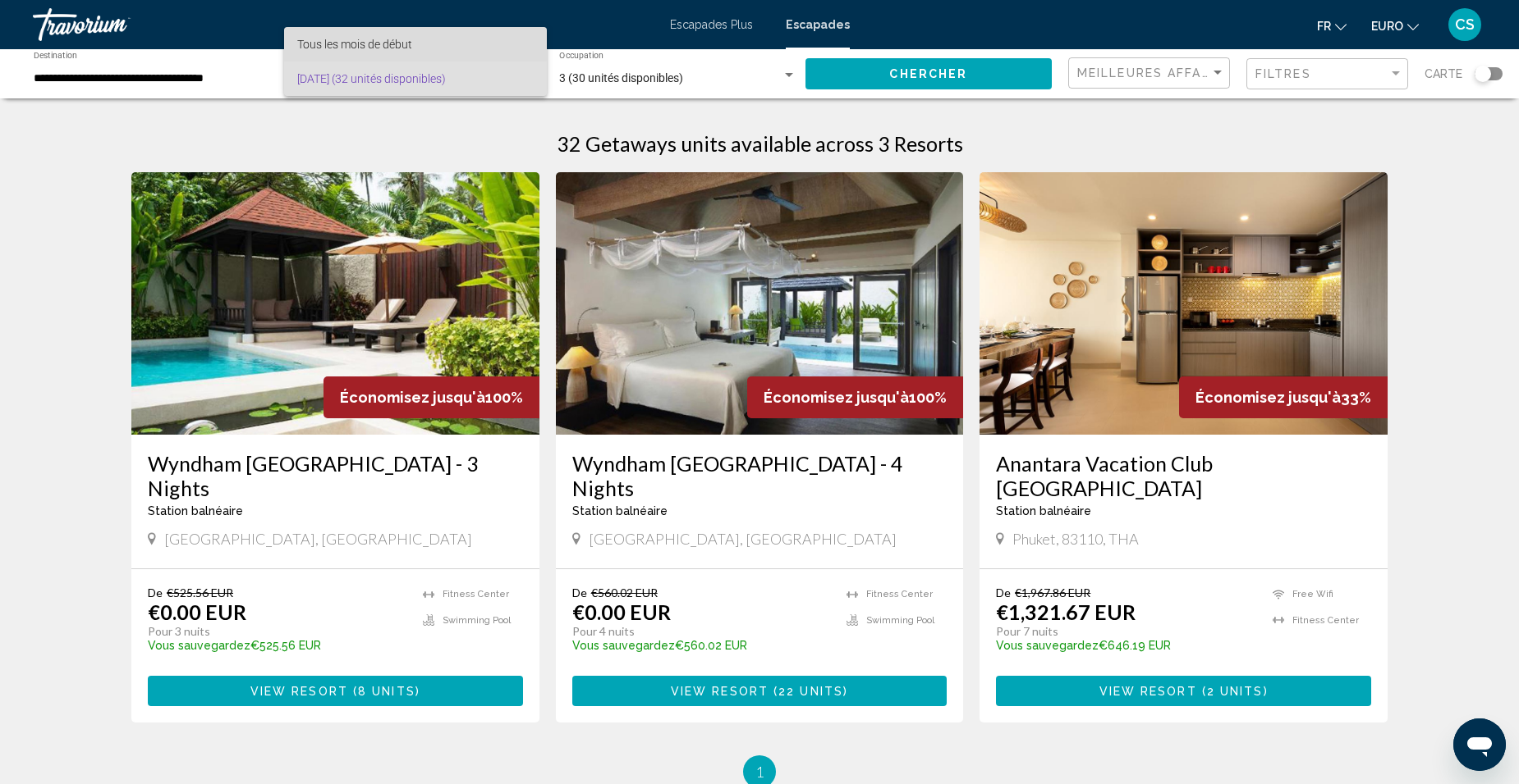
click at [427, 49] on span "Tous les mois de début" at bounding box center [415, 44] width 236 height 35
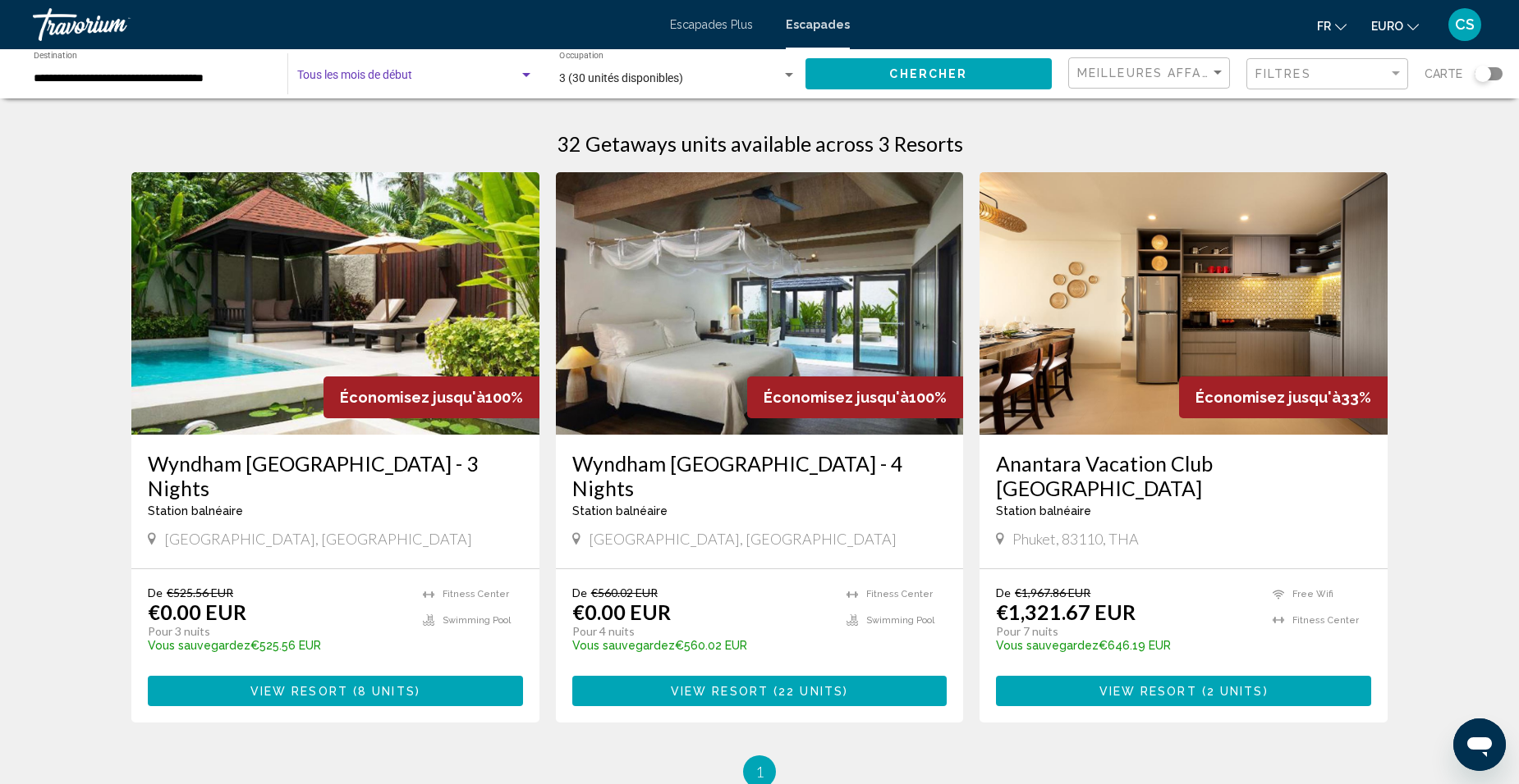
click at [440, 74] on span "Widget de recherche" at bounding box center [408, 79] width 221 height 13
click at [442, 73] on span "Tous les mois de début" at bounding box center [415, 78] width 236 height 35
click at [616, 88] on div "3 (30 unités disponibles) Occupation Any Occupancy" at bounding box center [678, 74] width 237 height 45
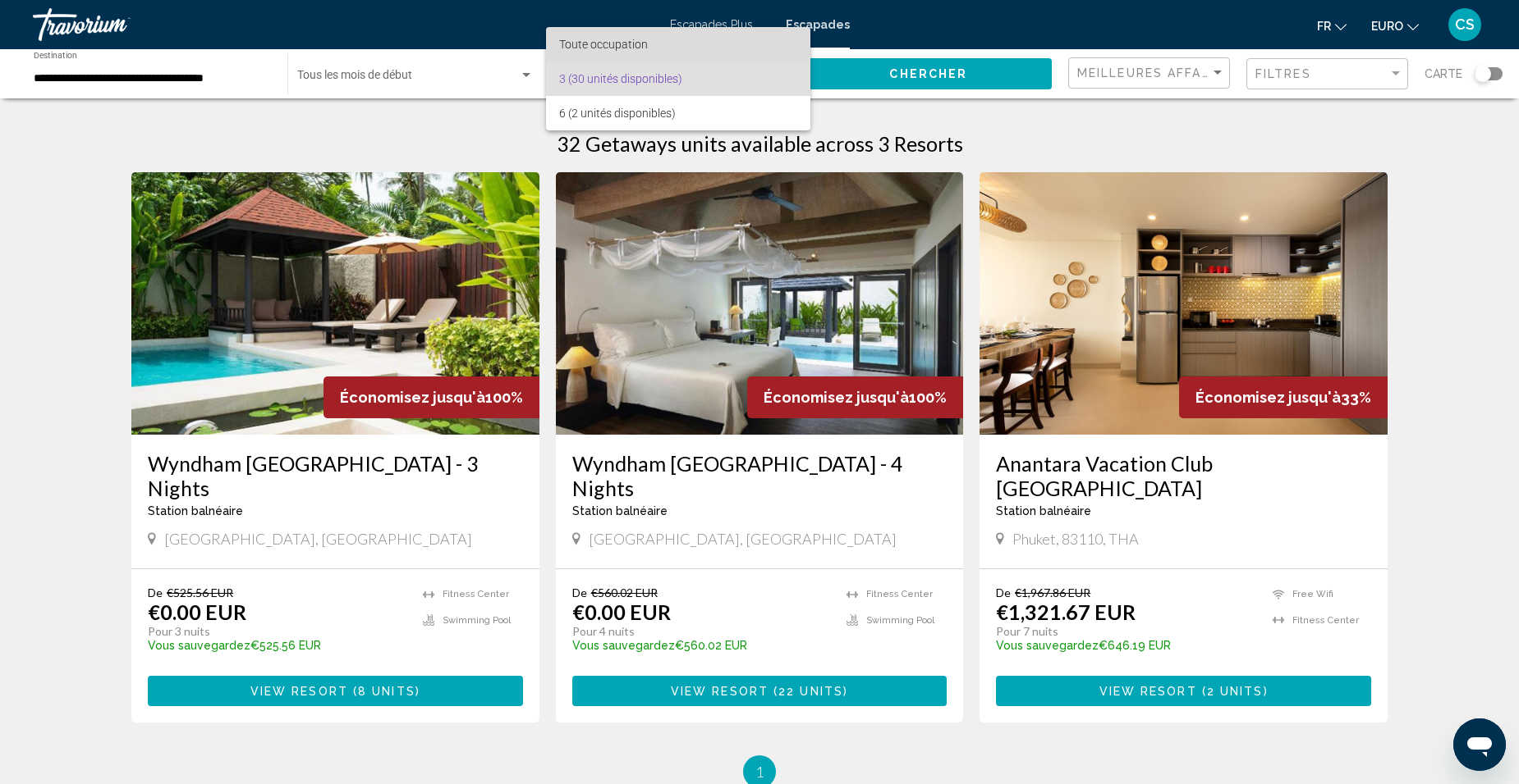
drag, startPoint x: 603, startPoint y: 39, endPoint x: 755, endPoint y: 89, distance: 160.0
click at [603, 40] on span "Toute occupation" at bounding box center [604, 44] width 89 height 13
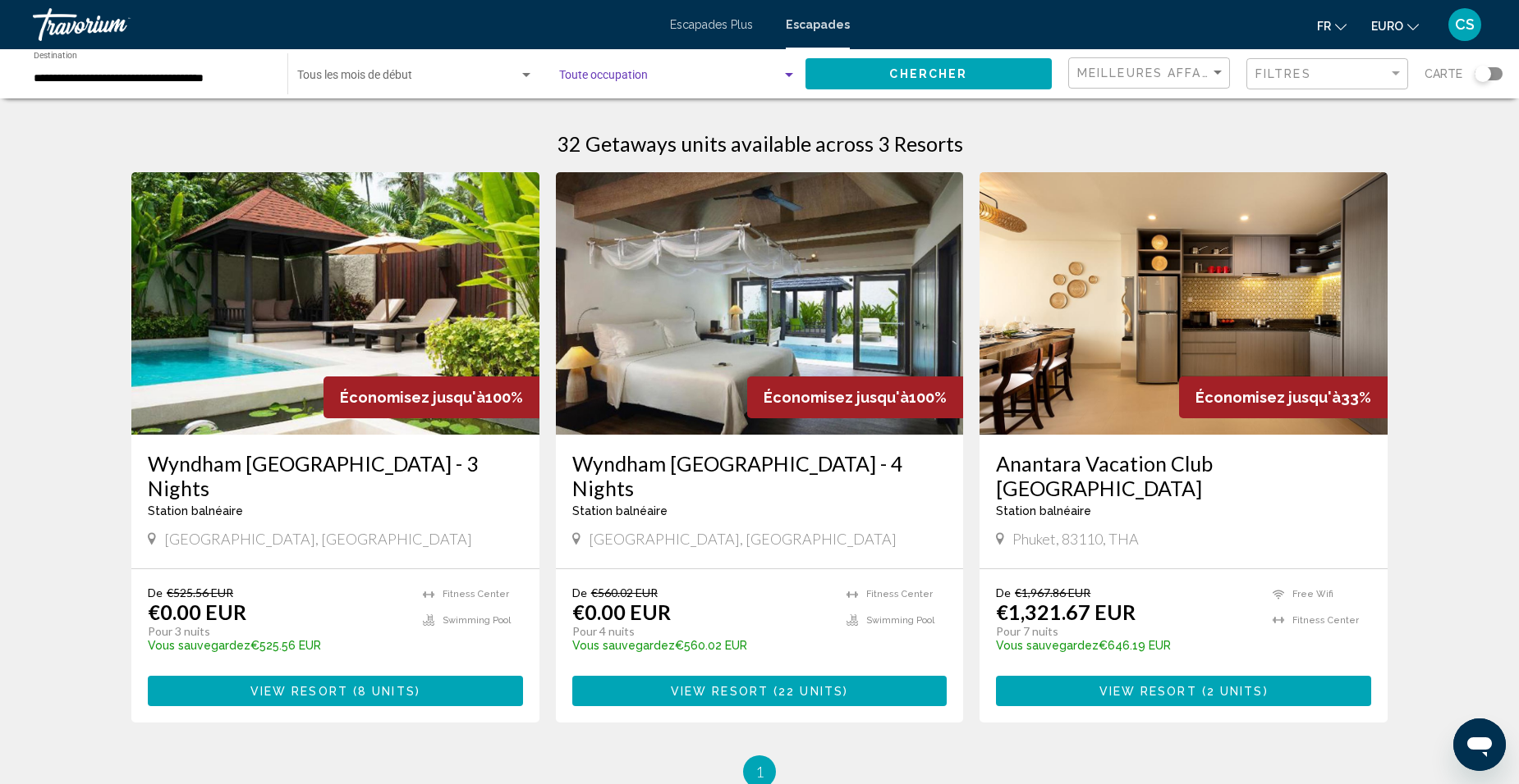
click at [965, 85] on button "Chercher" at bounding box center [929, 73] width 247 height 30
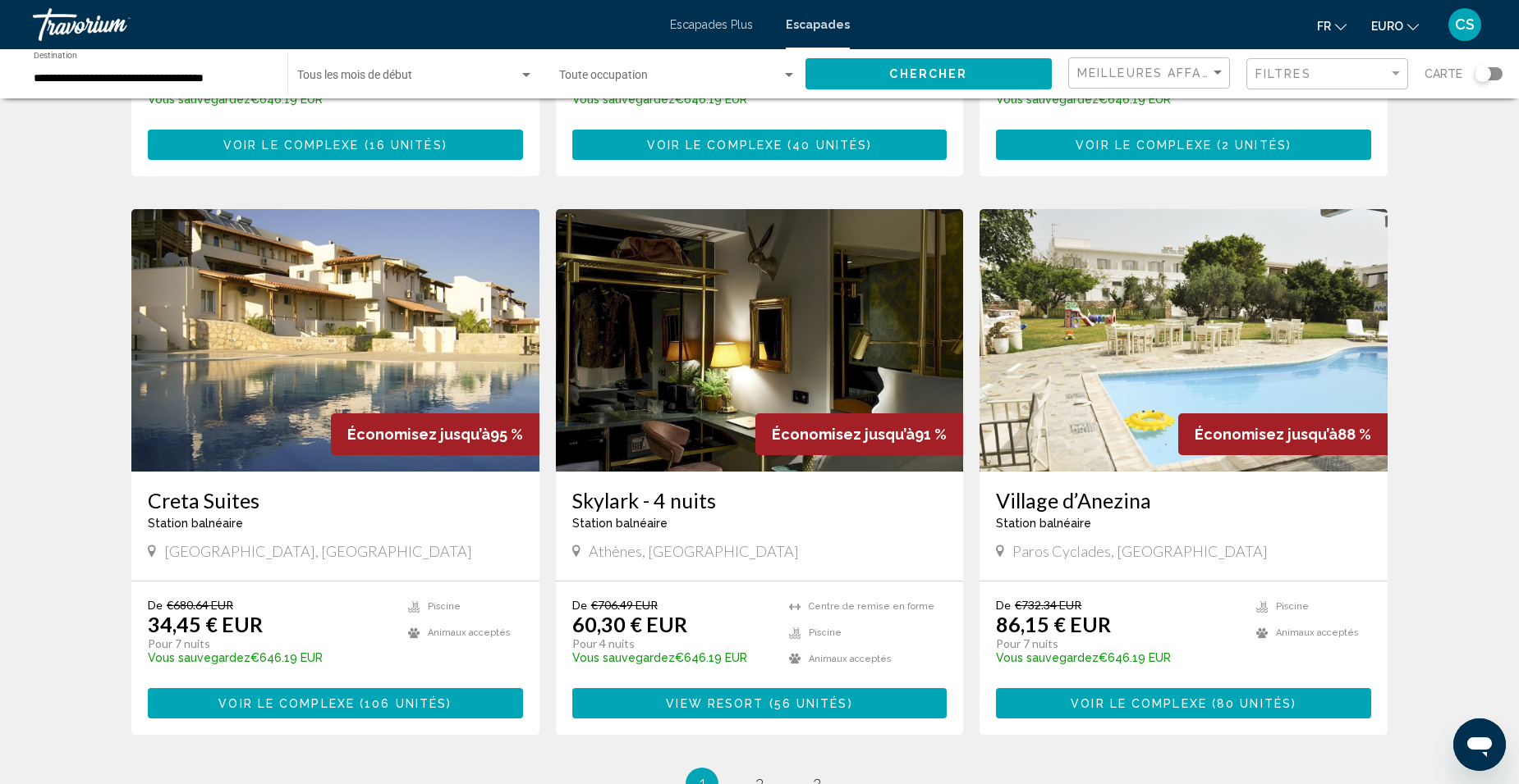
scroll to position [1641, 0]
click at [237, 708] on span "Voir le complexe" at bounding box center [286, 703] width 137 height 13
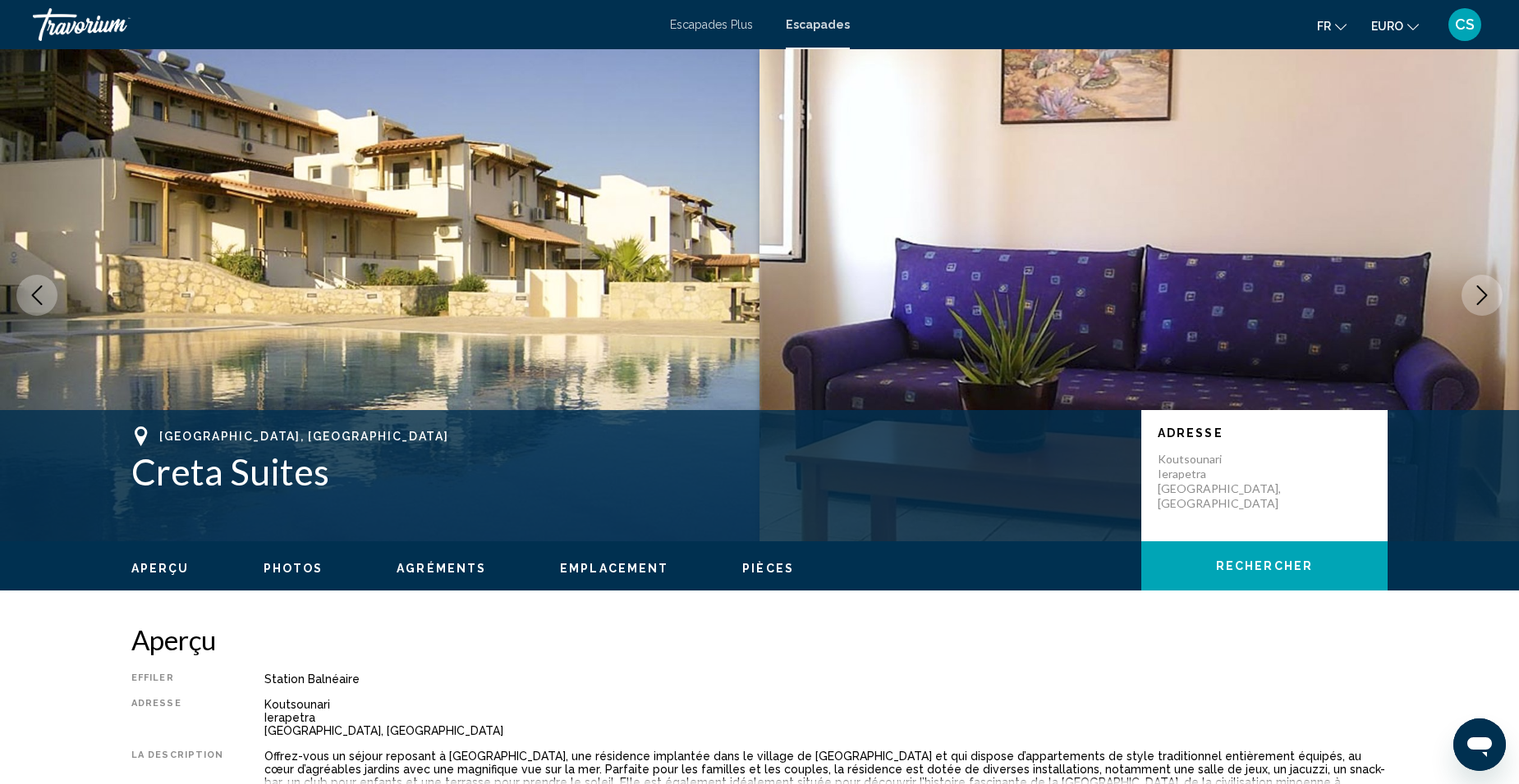
click at [1480, 288] on icon "Image suivante" at bounding box center [1481, 295] width 20 height 20
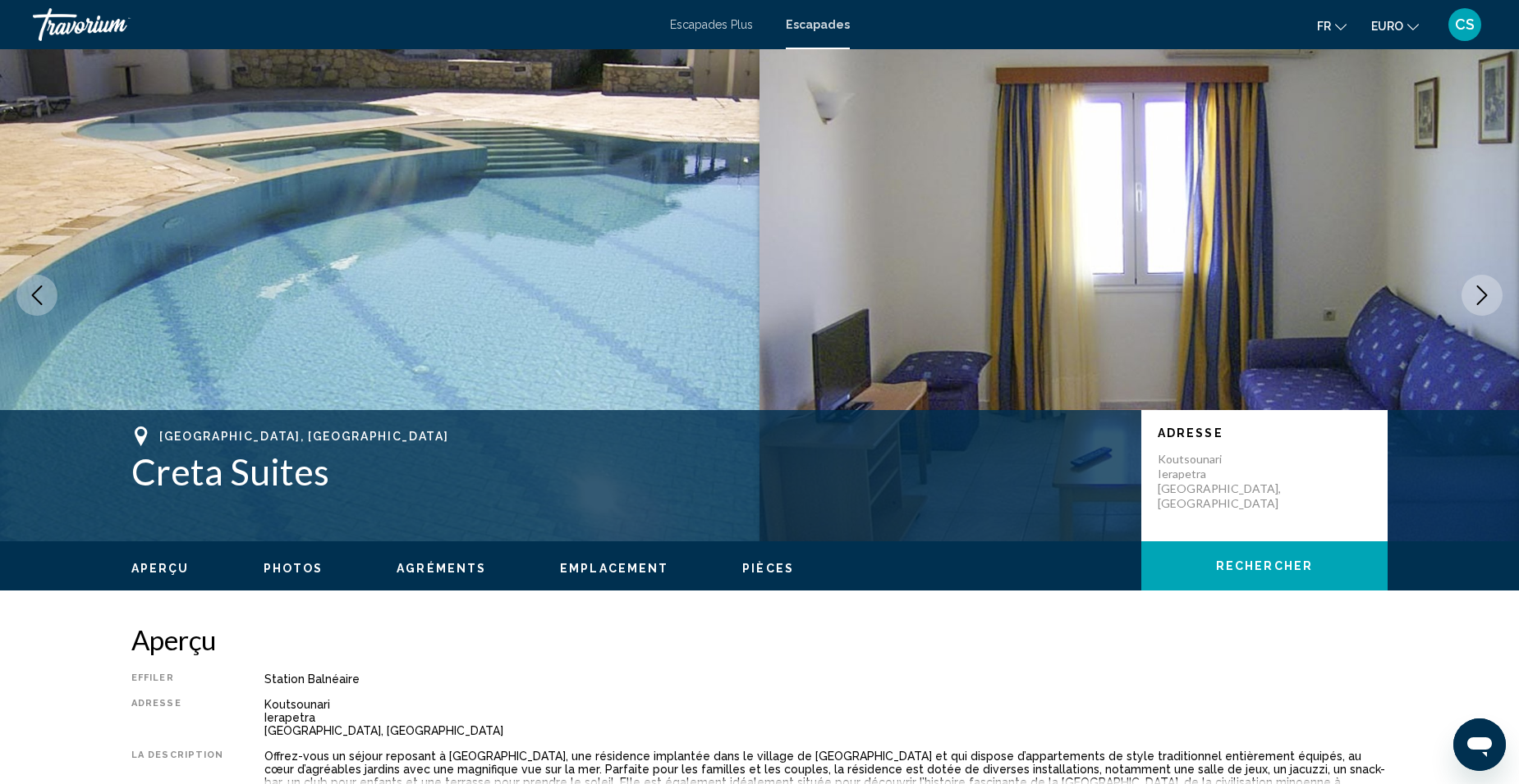
click at [1483, 294] on icon "Image suivante" at bounding box center [1481, 295] width 20 height 20
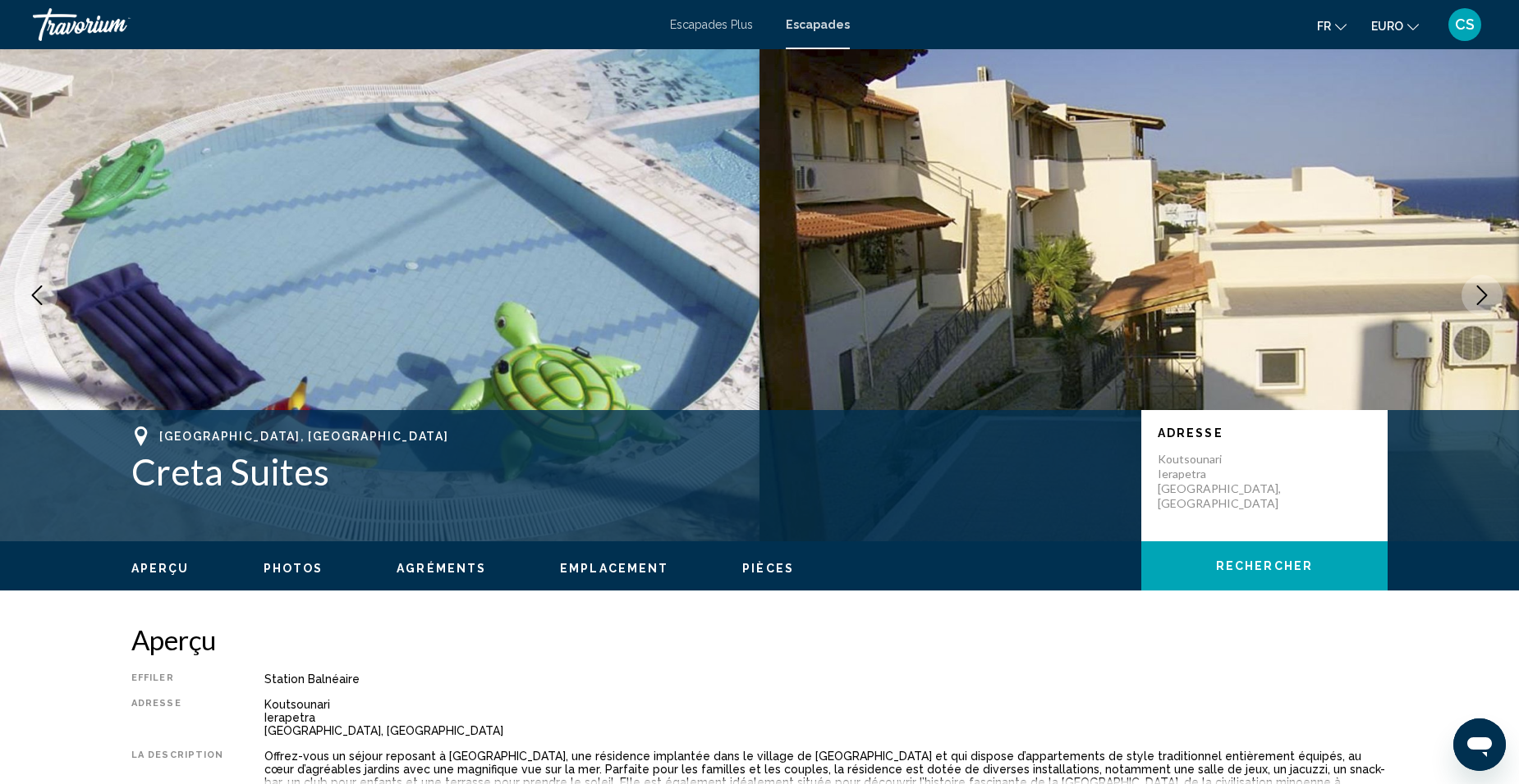
click at [1483, 294] on icon "Image suivante" at bounding box center [1481, 295] width 20 height 20
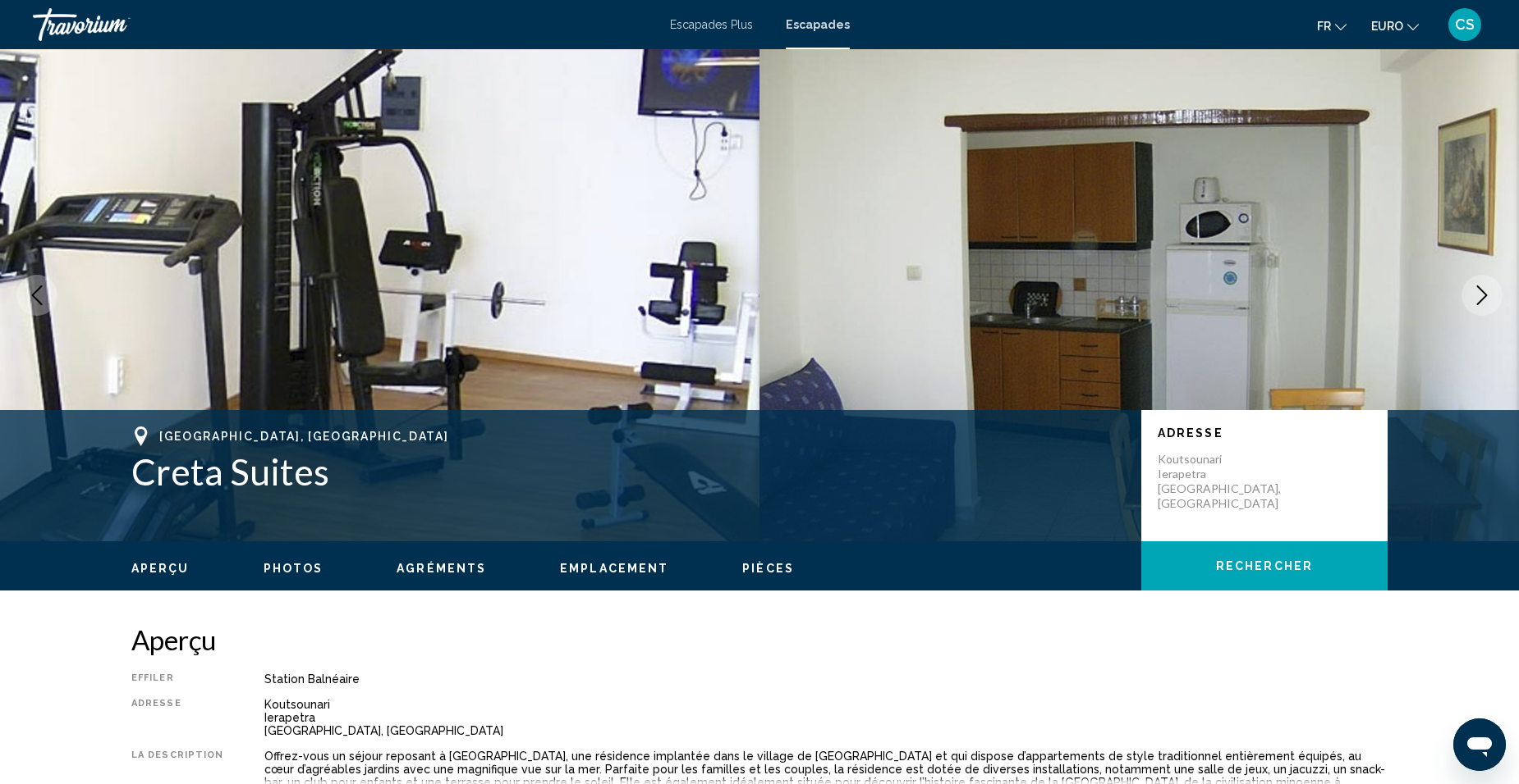
click at [1483, 294] on icon "Image suivante" at bounding box center [1481, 295] width 20 height 20
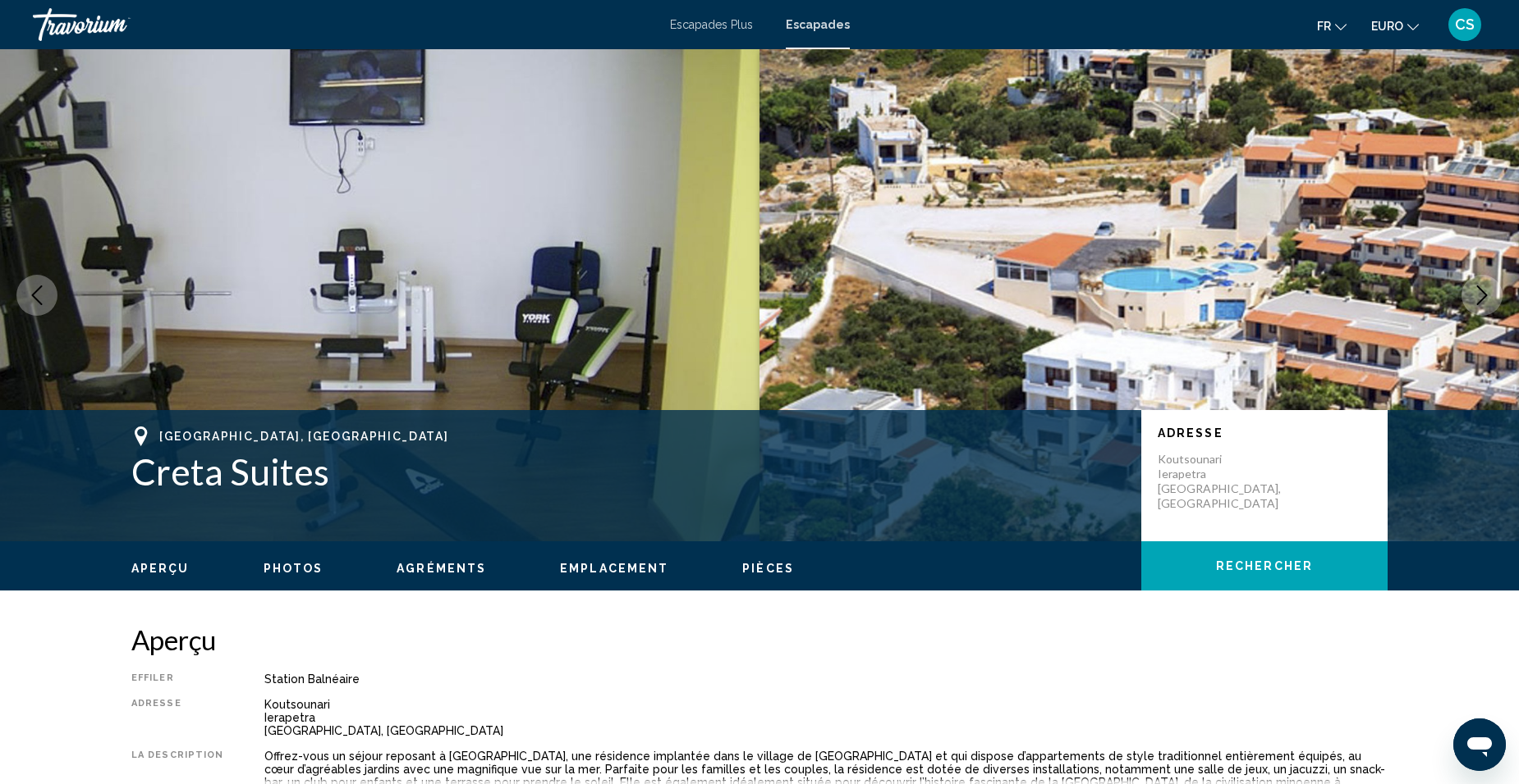
click at [1483, 294] on icon "Image suivante" at bounding box center [1481, 295] width 20 height 20
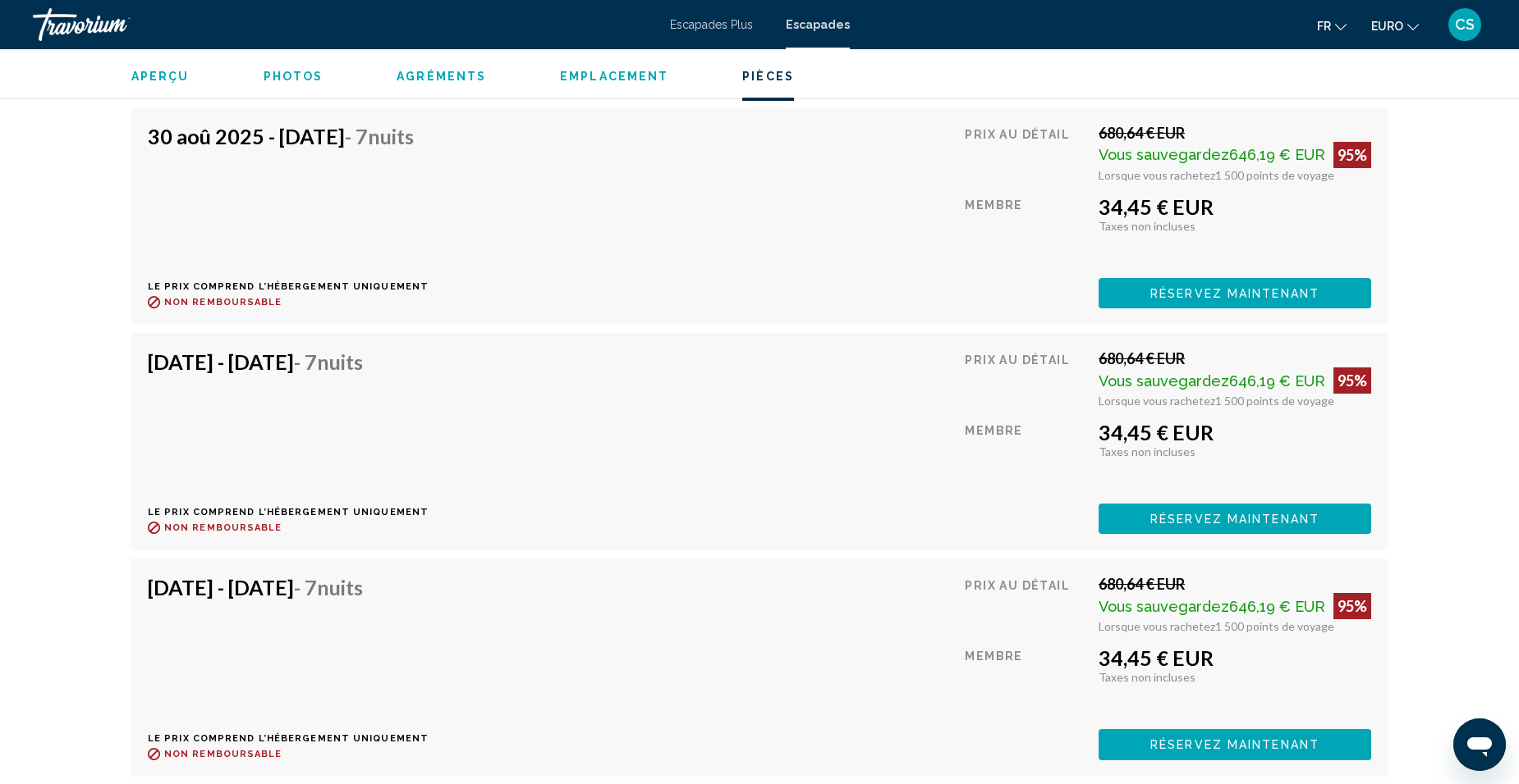
scroll to position [3528, 0]
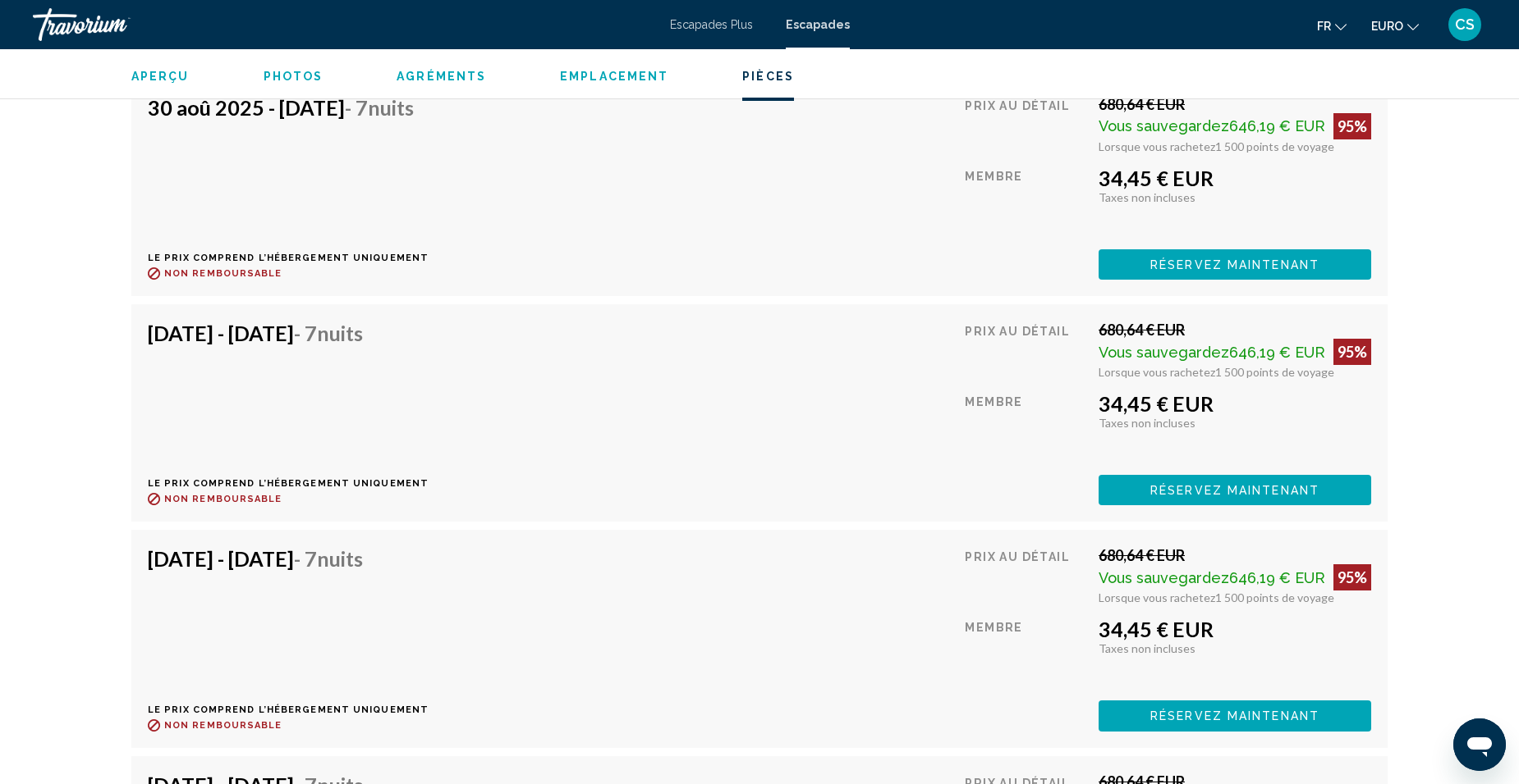
drag, startPoint x: 1190, startPoint y: 712, endPoint x: 1051, endPoint y: 724, distance: 139.5
click at [1190, 46] on span "Réservez maintenant" at bounding box center [1235, 40] width 170 height 13
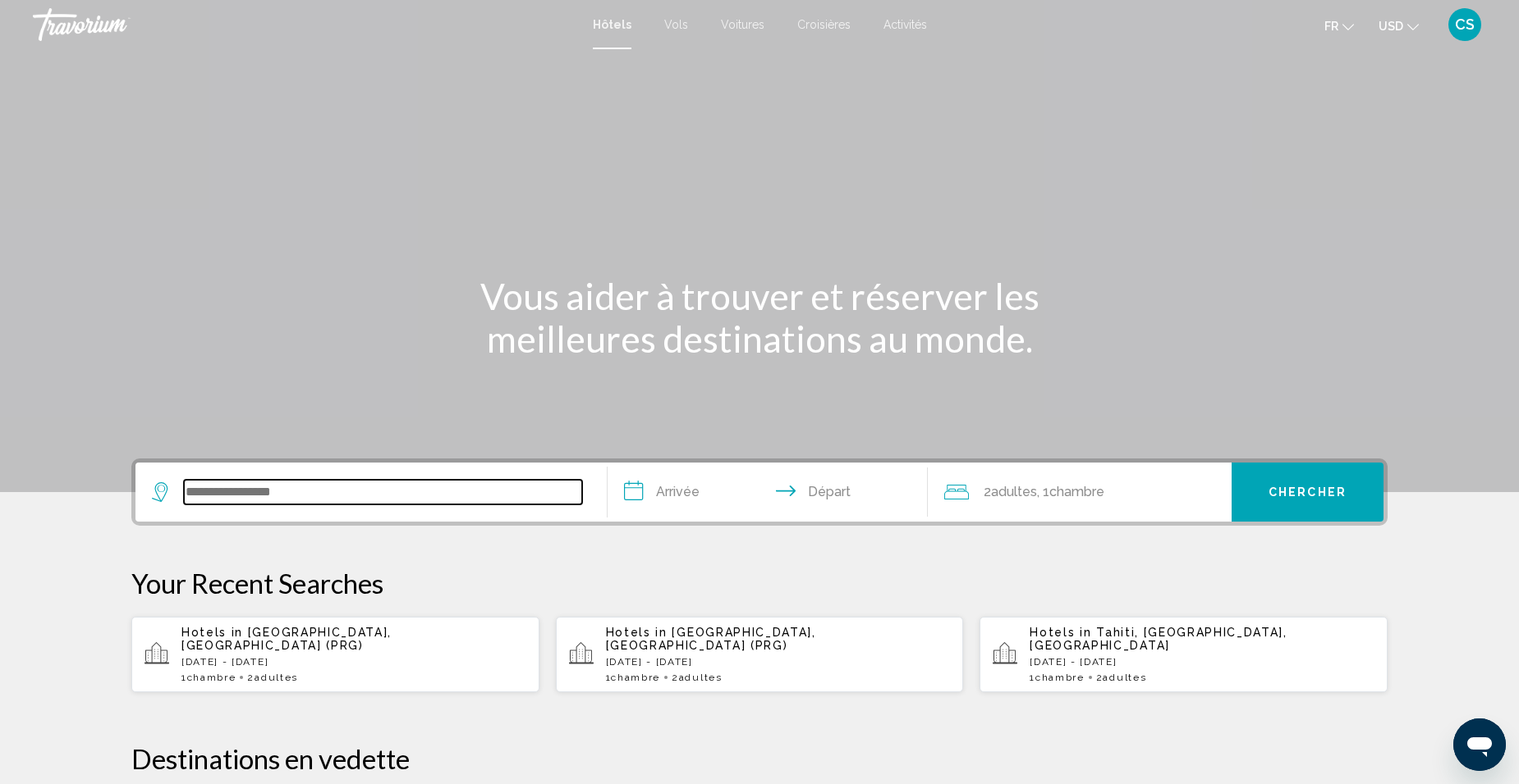
drag, startPoint x: 452, startPoint y: 494, endPoint x: 460, endPoint y: 501, distance: 10.6
click at [458, 499] on input "Search widget" at bounding box center [382, 492] width 398 height 24
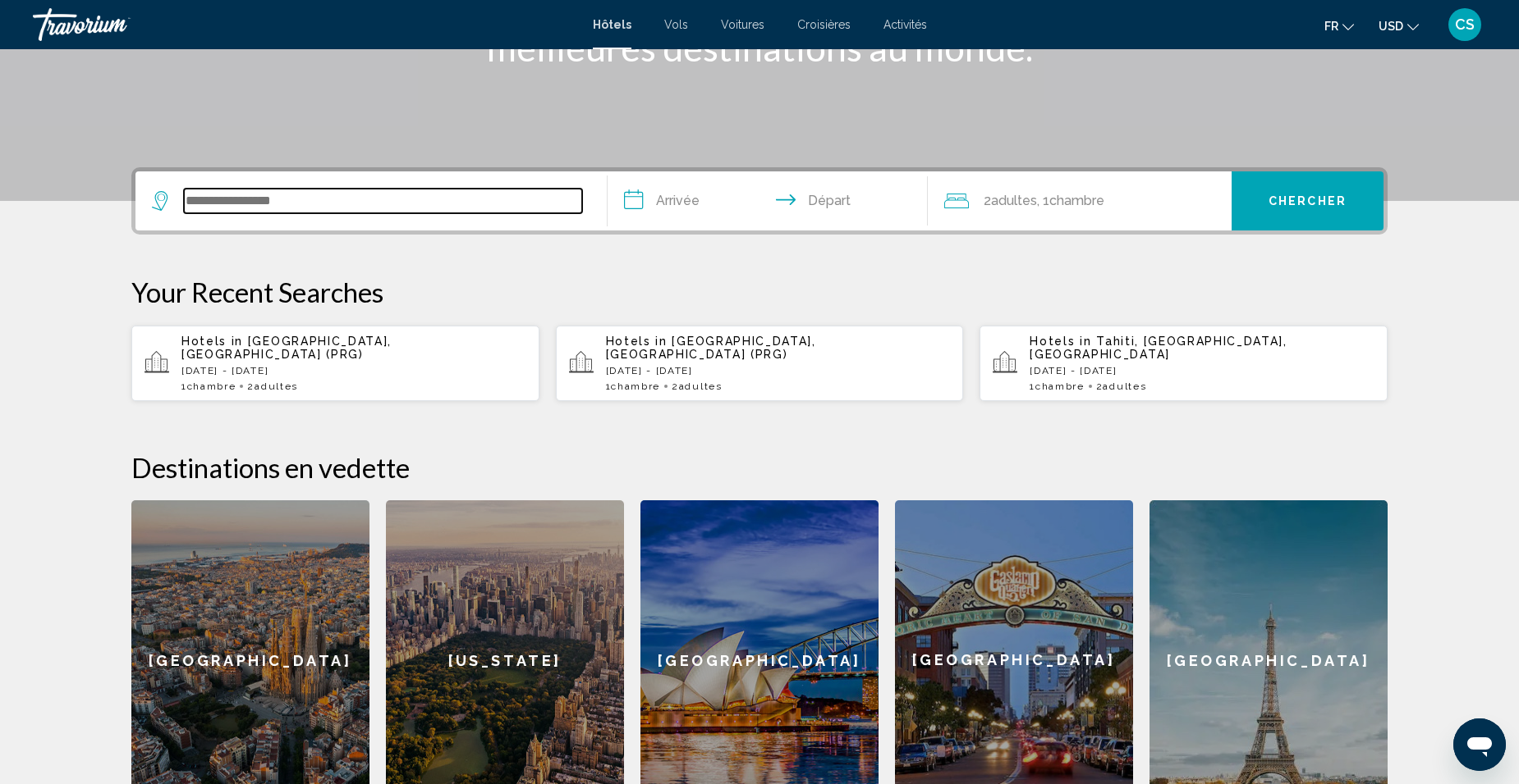
scroll to position [406, 0]
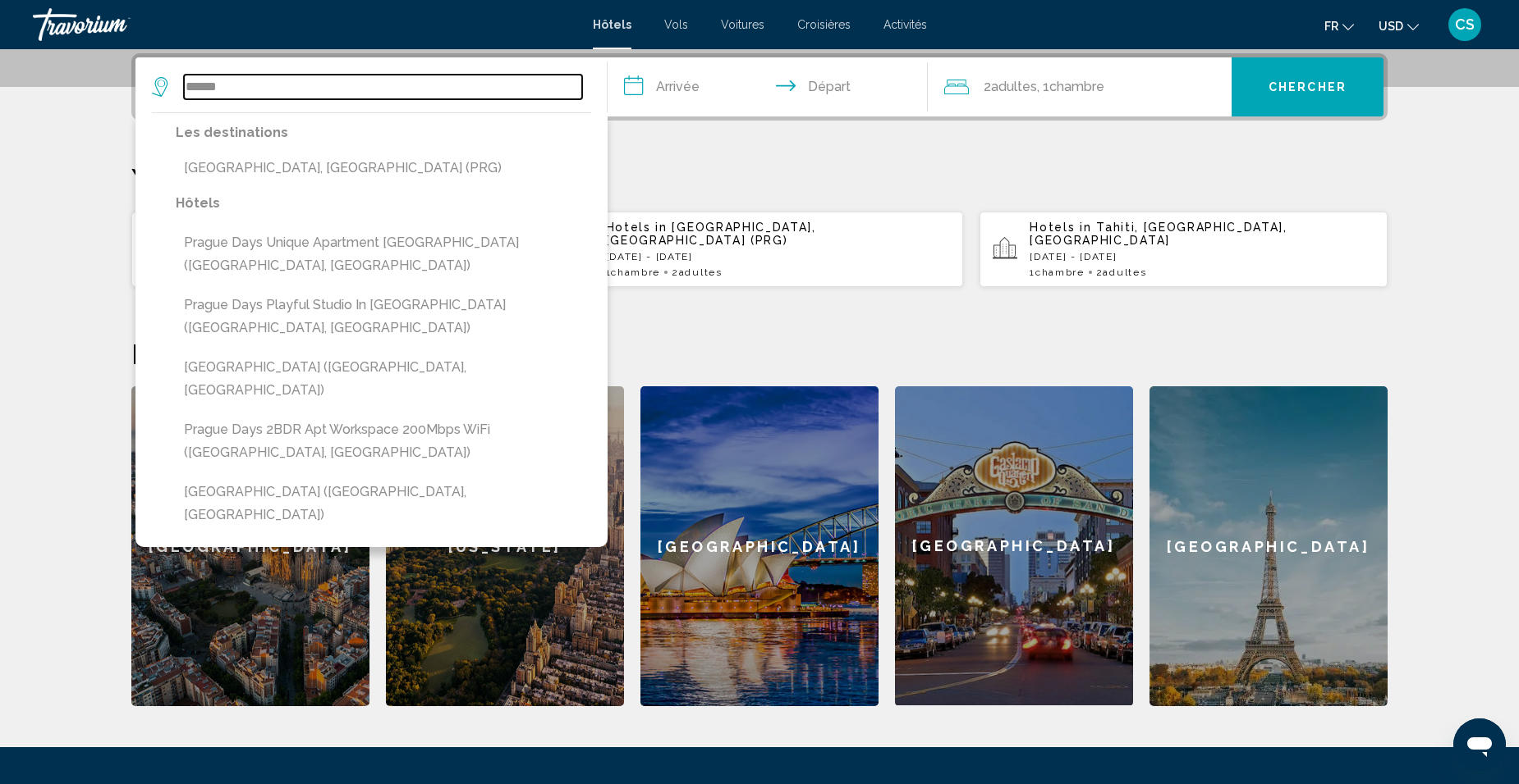
drag, startPoint x: 297, startPoint y: 87, endPoint x: 170, endPoint y: 77, distance: 127.4
click at [170, 77] on div "******" at bounding box center [366, 87] width 430 height 24
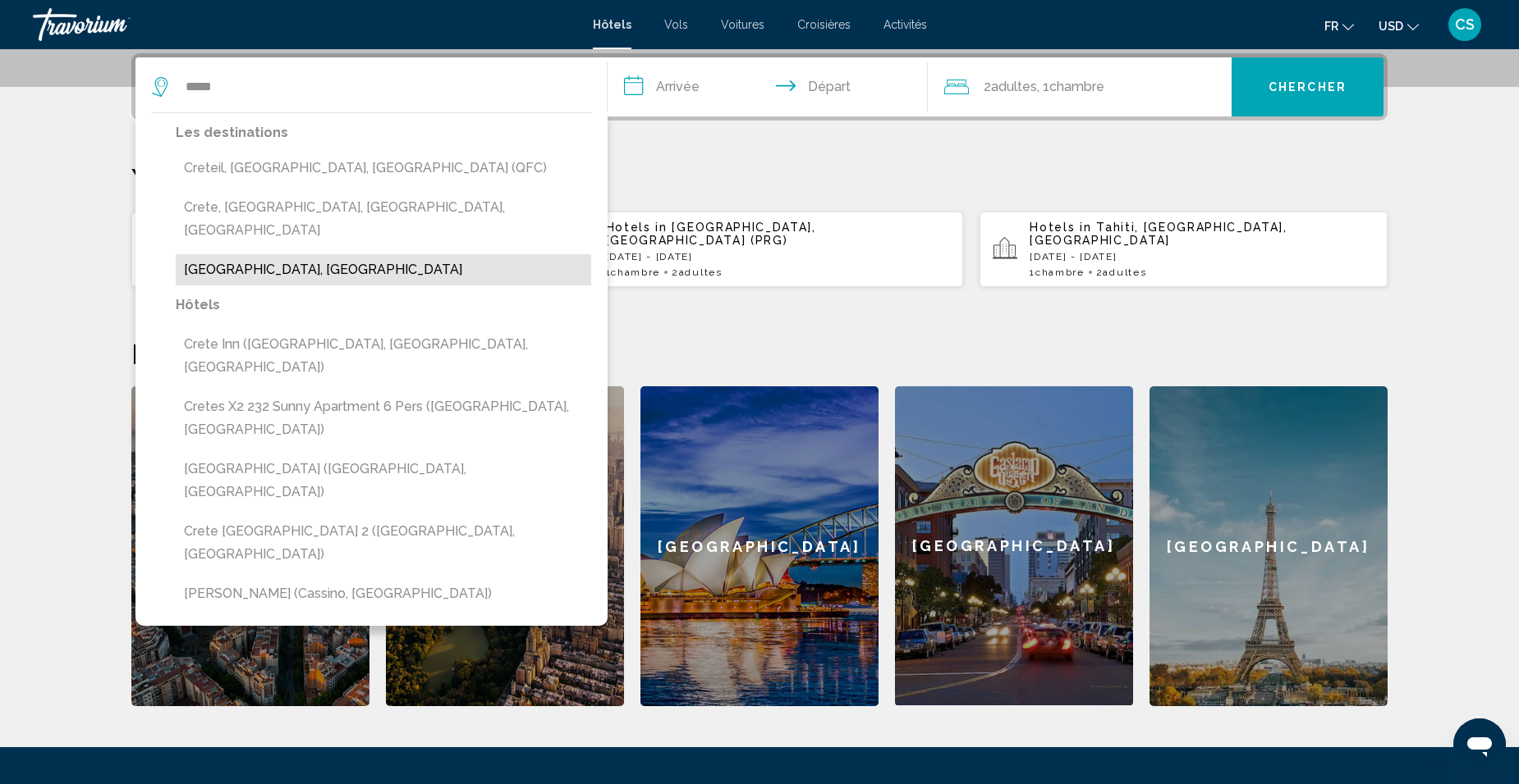
click at [252, 254] on button "[GEOGRAPHIC_DATA], [GEOGRAPHIC_DATA]" at bounding box center [383, 269] width 415 height 31
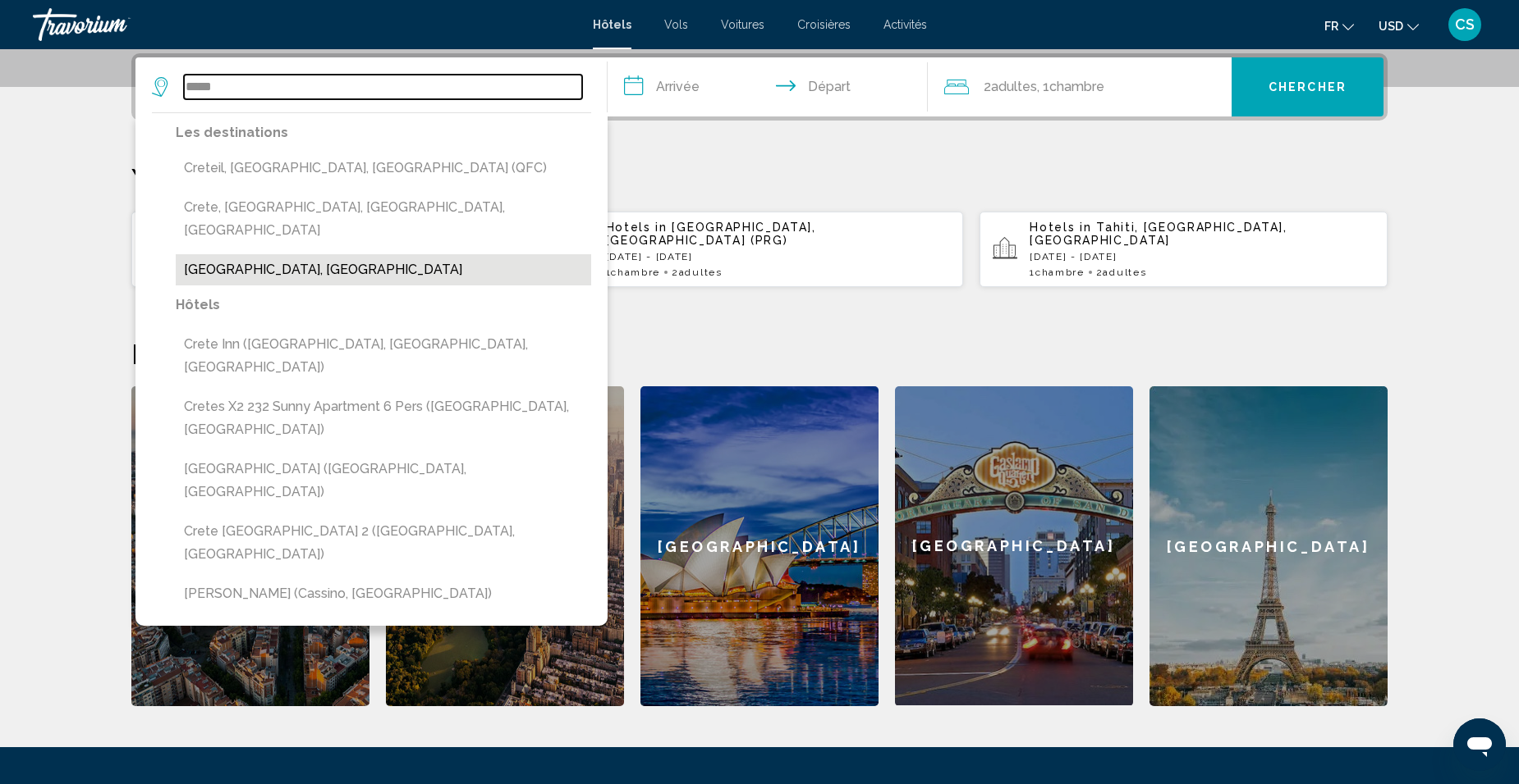
type input "**********"
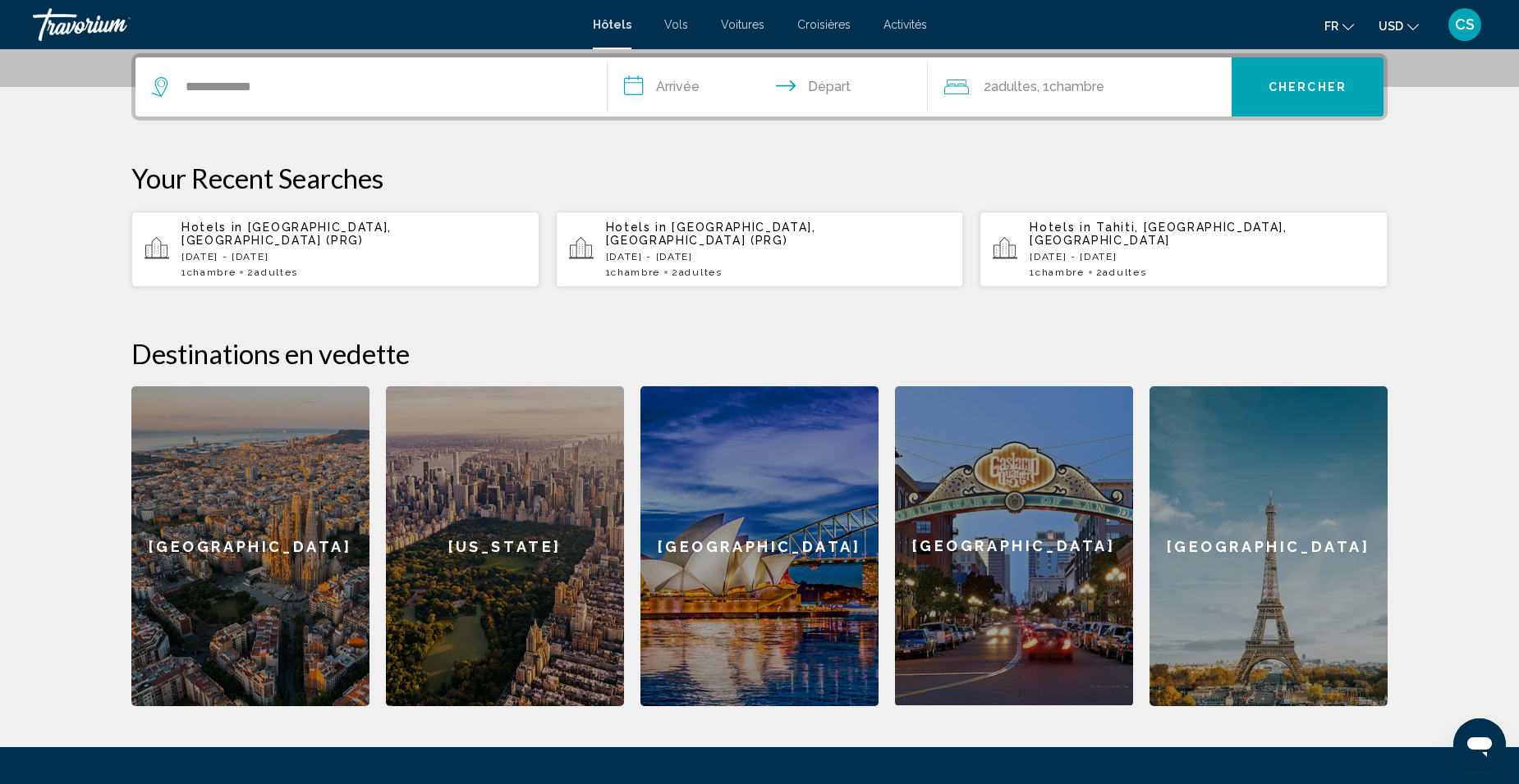
click at [671, 93] on input "**********" at bounding box center [770, 89] width 327 height 64
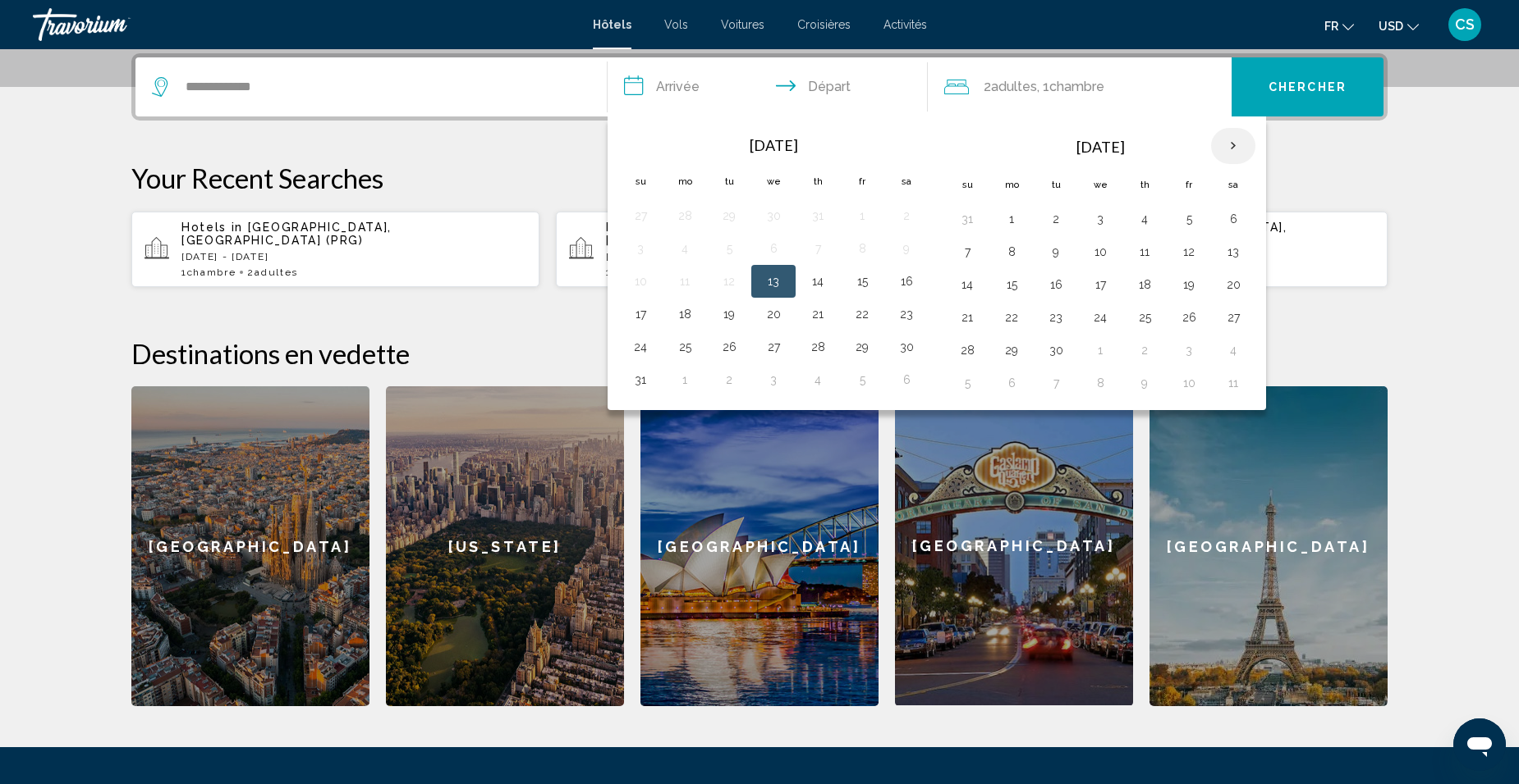
click at [1236, 151] on th "Next month" at bounding box center [1233, 146] width 44 height 36
click at [1233, 280] on button "18" at bounding box center [1234, 284] width 26 height 23
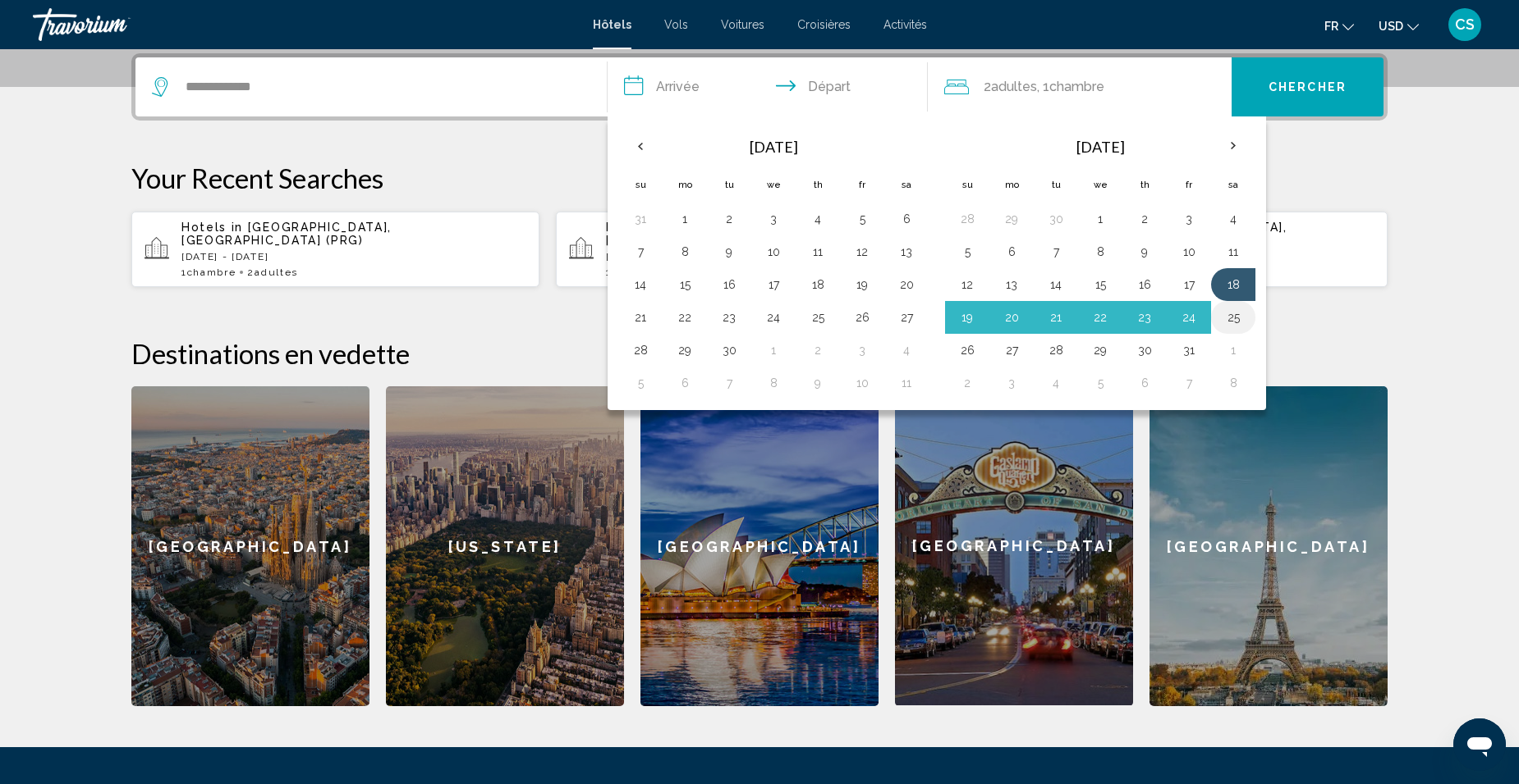
click at [1237, 314] on button "25" at bounding box center [1234, 317] width 26 height 23
type input "**********"
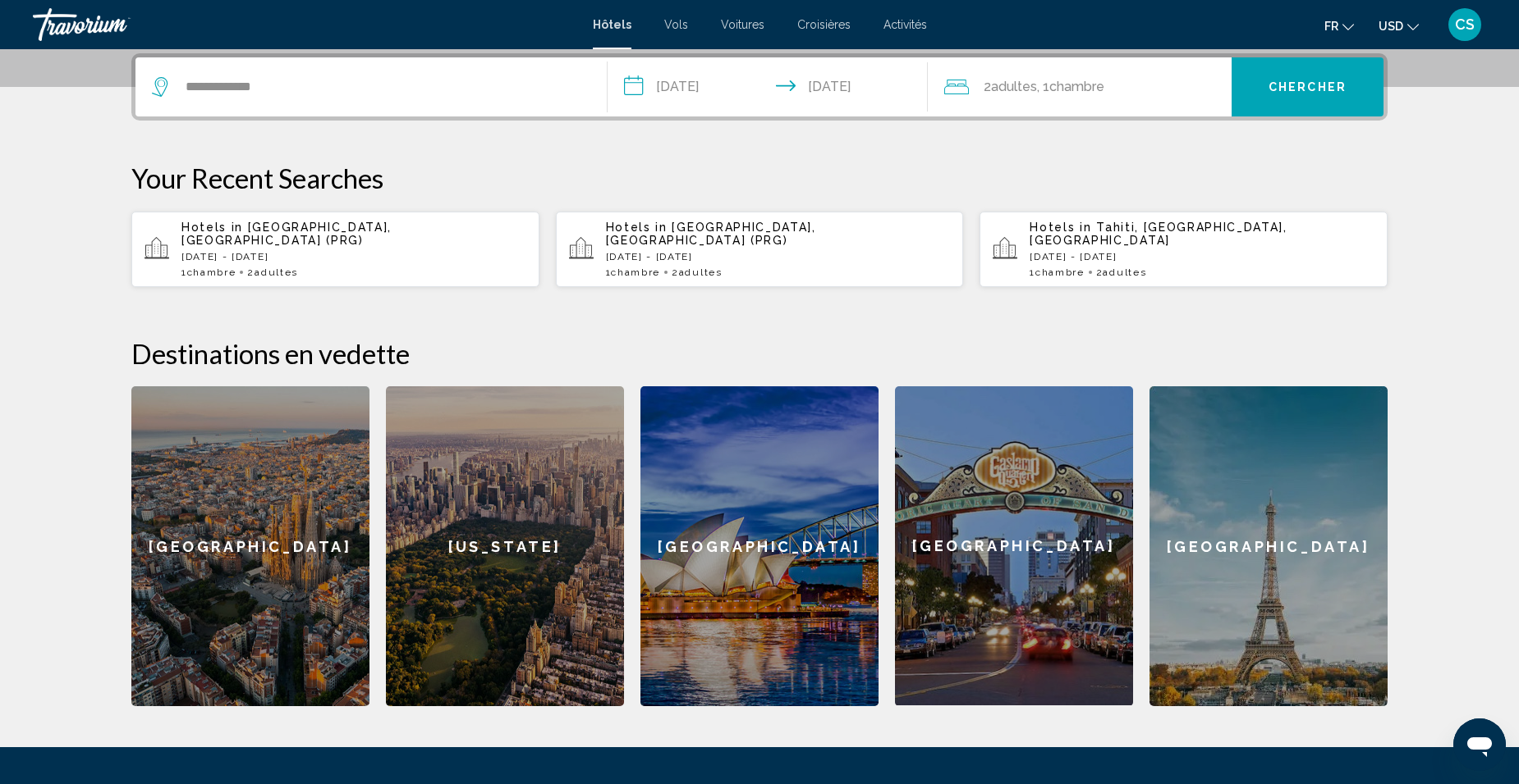
click at [1086, 74] on div "2 Adulte Adultes , 1 Chambre pièces" at bounding box center [1088, 87] width 287 height 59
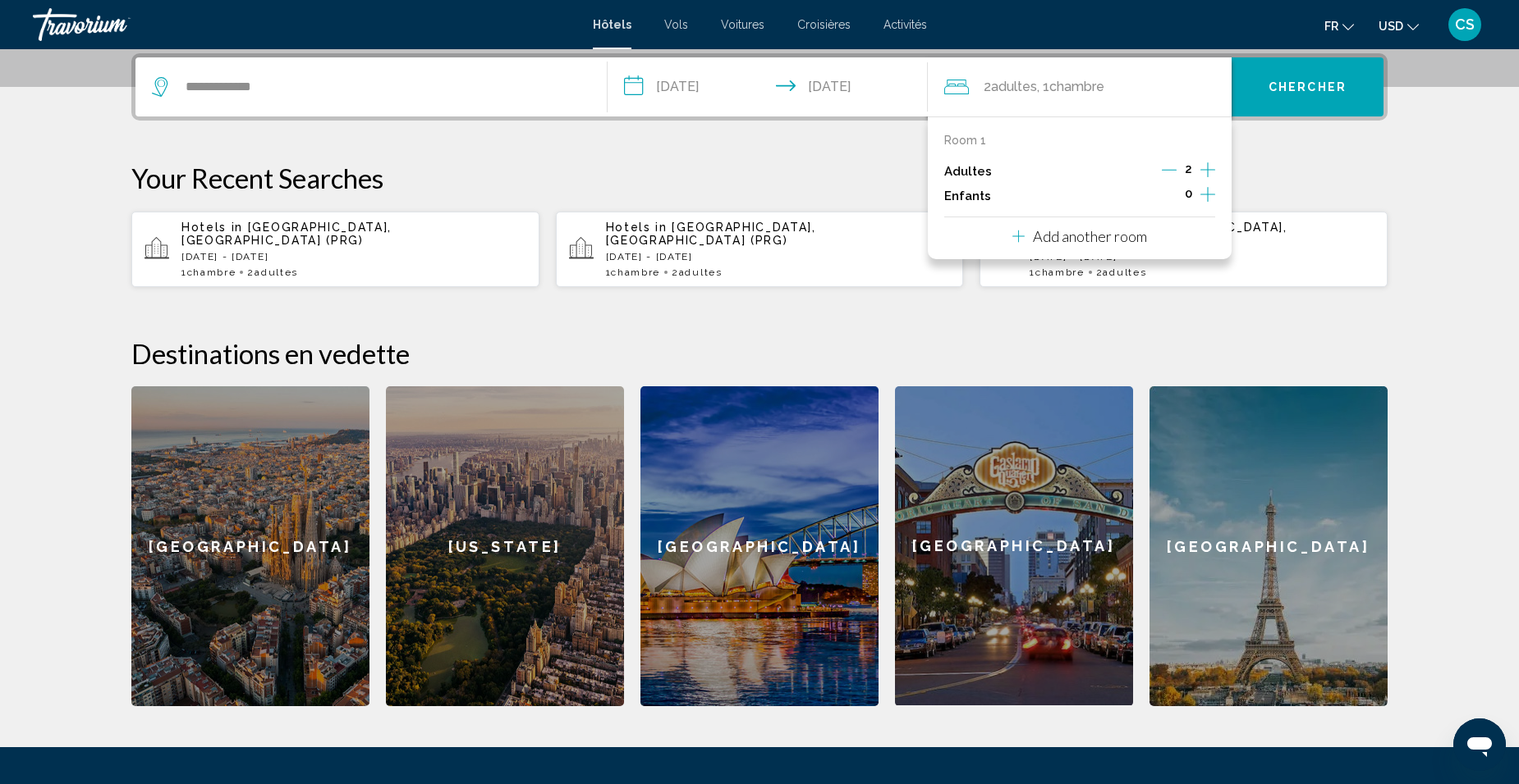
click at [1173, 170] on icon "Decrement adults" at bounding box center [1170, 170] width 15 height 15
click at [1031, 240] on div "Add another room" at bounding box center [1079, 236] width 135 height 20
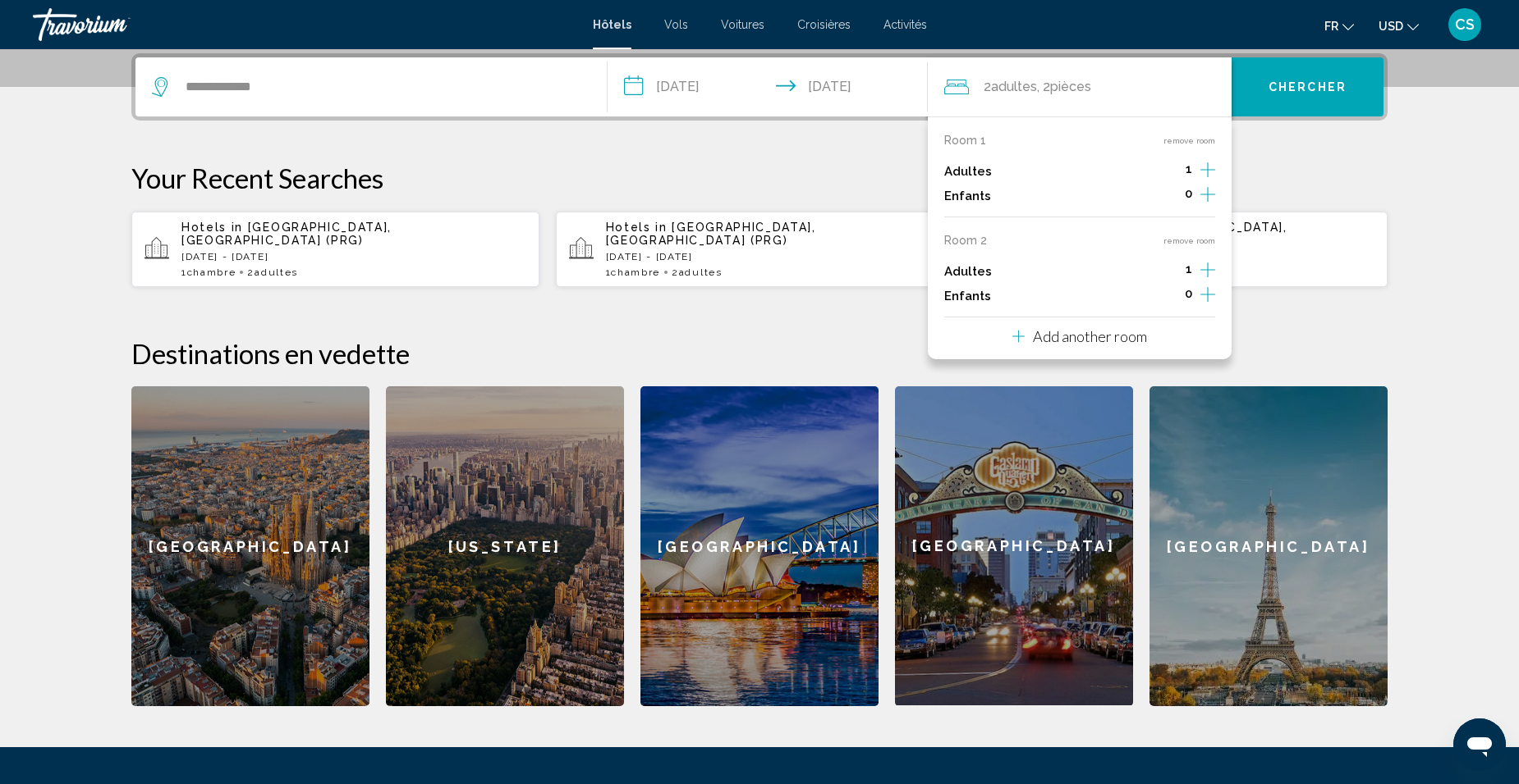
click at [1208, 180] on icon "Increment adults" at bounding box center [1208, 169] width 15 height 20
click at [1073, 356] on div "Room 1 remove room Adultes 1 Enfants 0 Room 2 remove room Adultes 2 Enfants 0 A…" at bounding box center [1079, 238] width 304 height 243
click at [1086, 335] on p "Add another room" at bounding box center [1090, 336] width 114 height 18
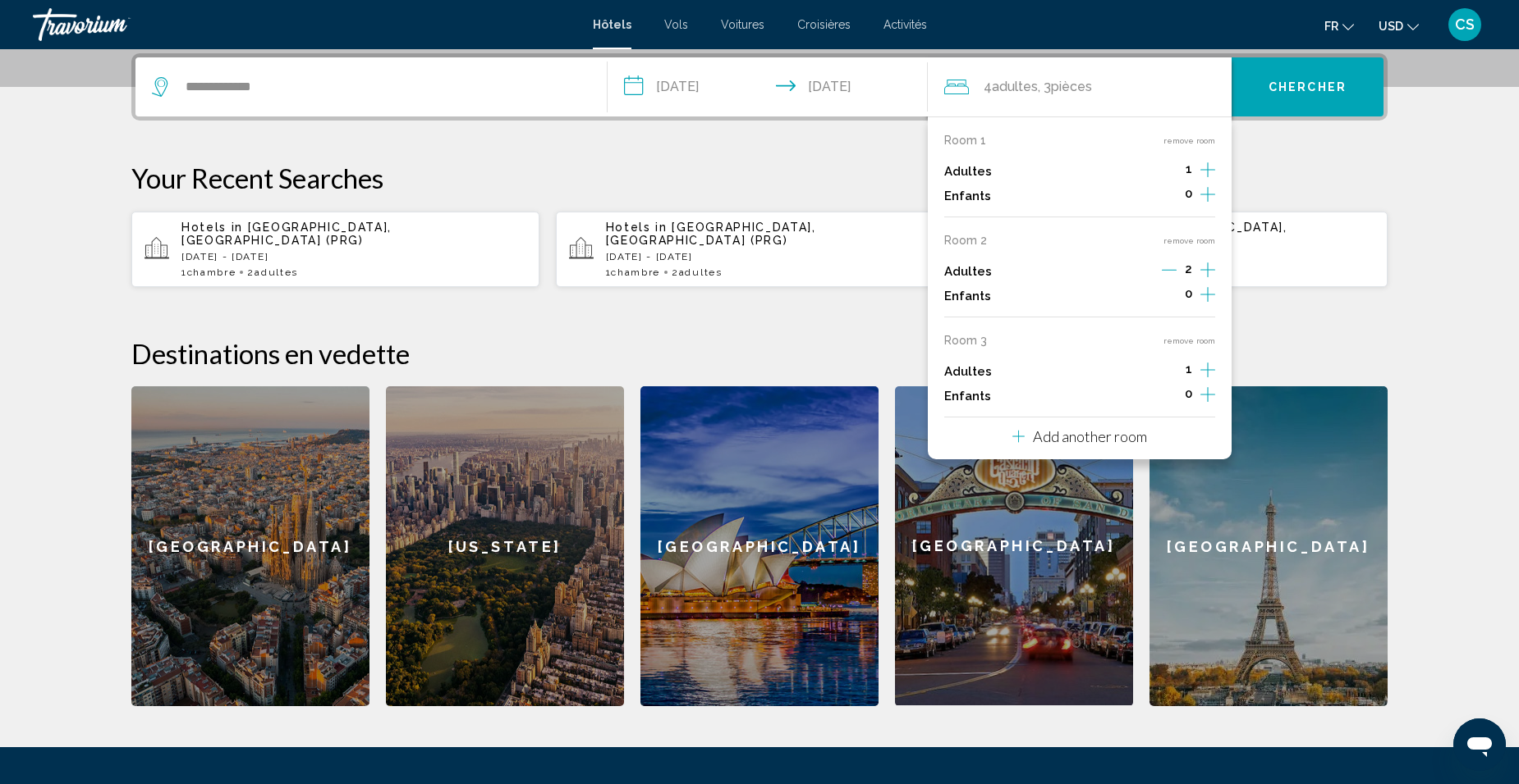
click at [1198, 367] on div "1" at bounding box center [1188, 372] width 53 height 24
click at [1206, 180] on icon "Increment adults" at bounding box center [1208, 169] width 15 height 20
drag, startPoint x: 1206, startPoint y: 371, endPoint x: 1205, endPoint y: 389, distance: 18.0
click at [1206, 180] on icon "Increment adults" at bounding box center [1208, 169] width 15 height 20
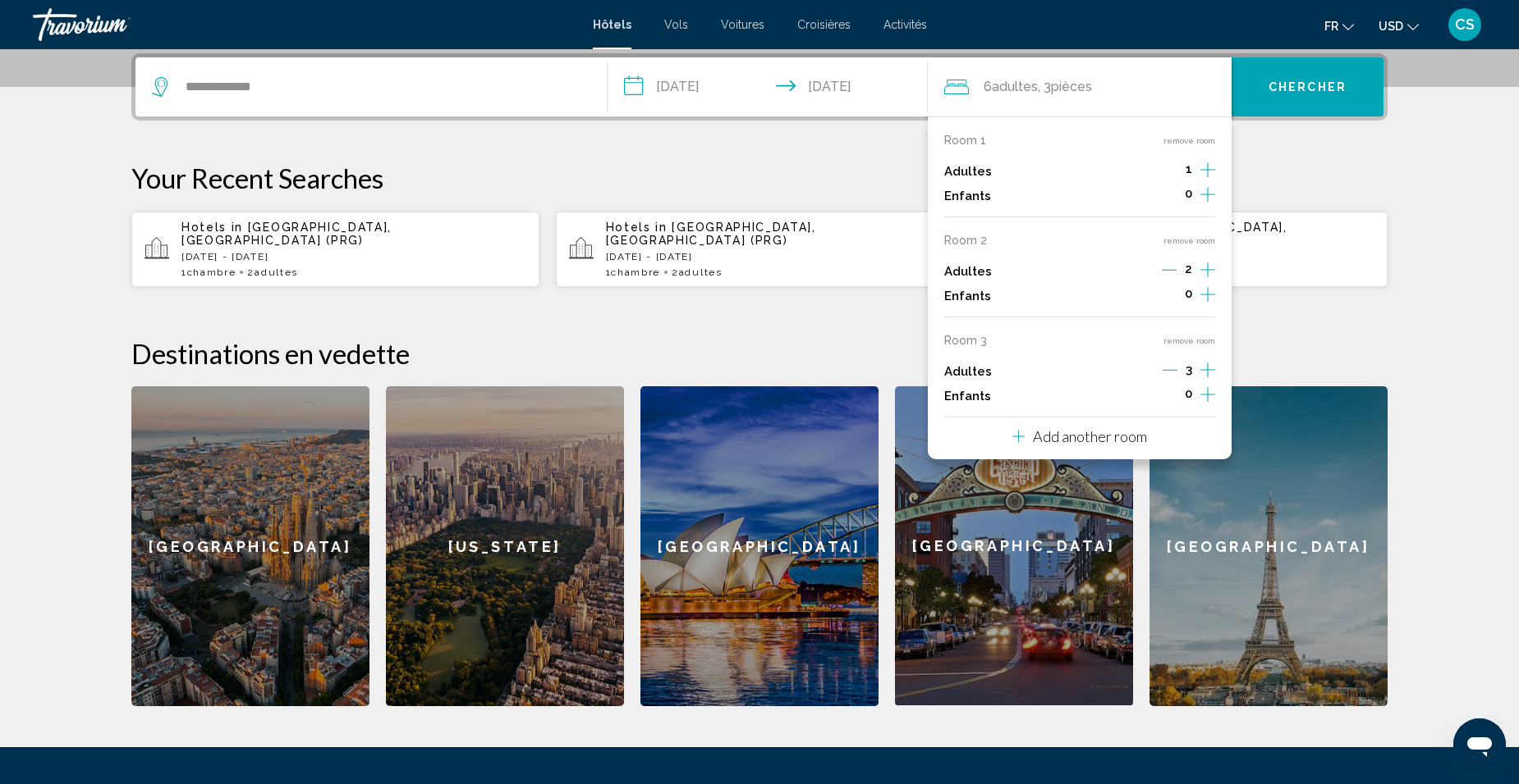
click at [1205, 204] on icon "Increment children" at bounding box center [1208, 194] width 15 height 20
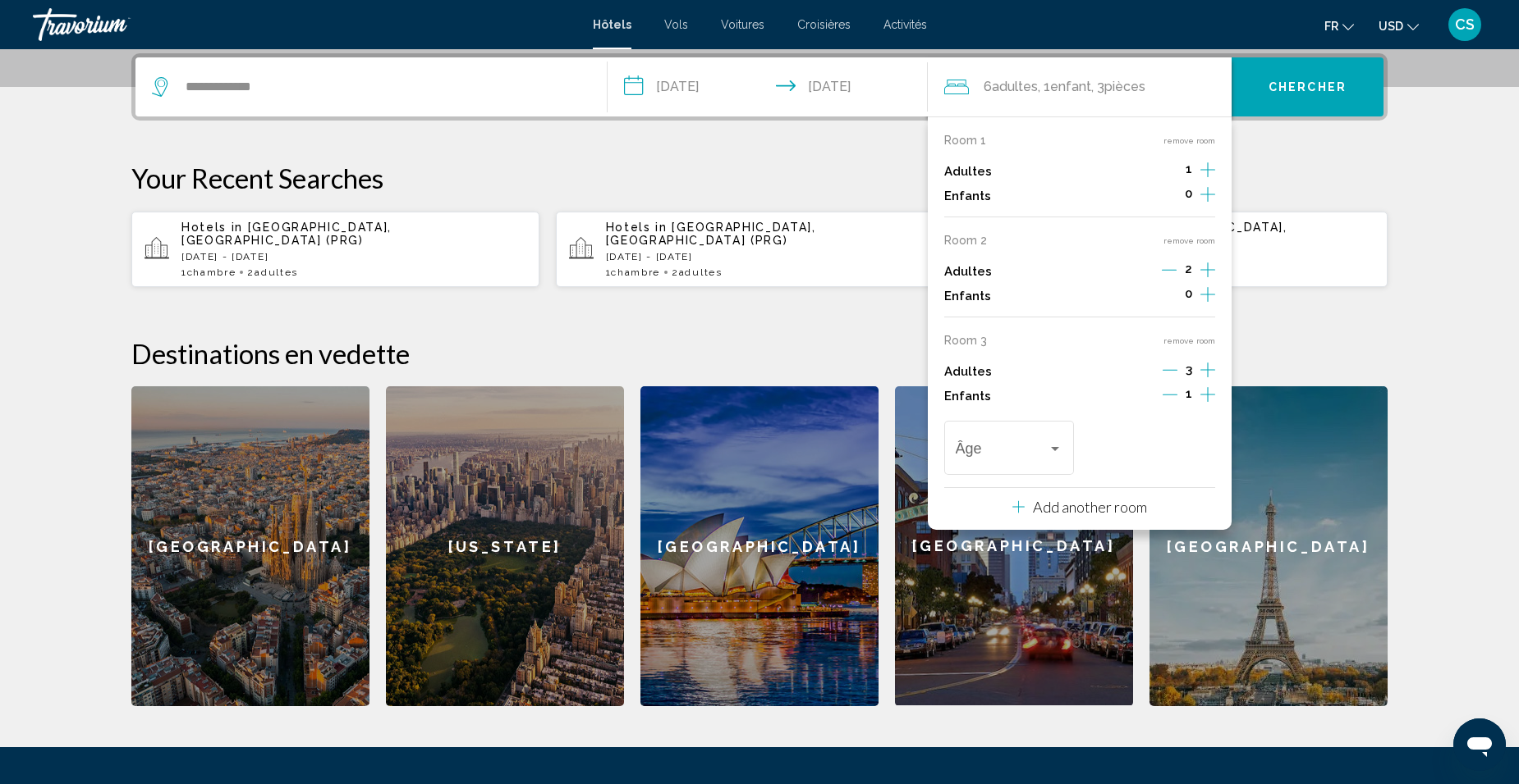
click at [1205, 204] on icon "Increment children" at bounding box center [1208, 194] width 15 height 20
drag, startPoint x: 1168, startPoint y: 366, endPoint x: 1177, endPoint y: 377, distance: 14.2
click at [1169, 368] on icon "Decrement adults" at bounding box center [1170, 370] width 15 height 15
click at [1196, 341] on button "remove room" at bounding box center [1188, 341] width 52 height 10
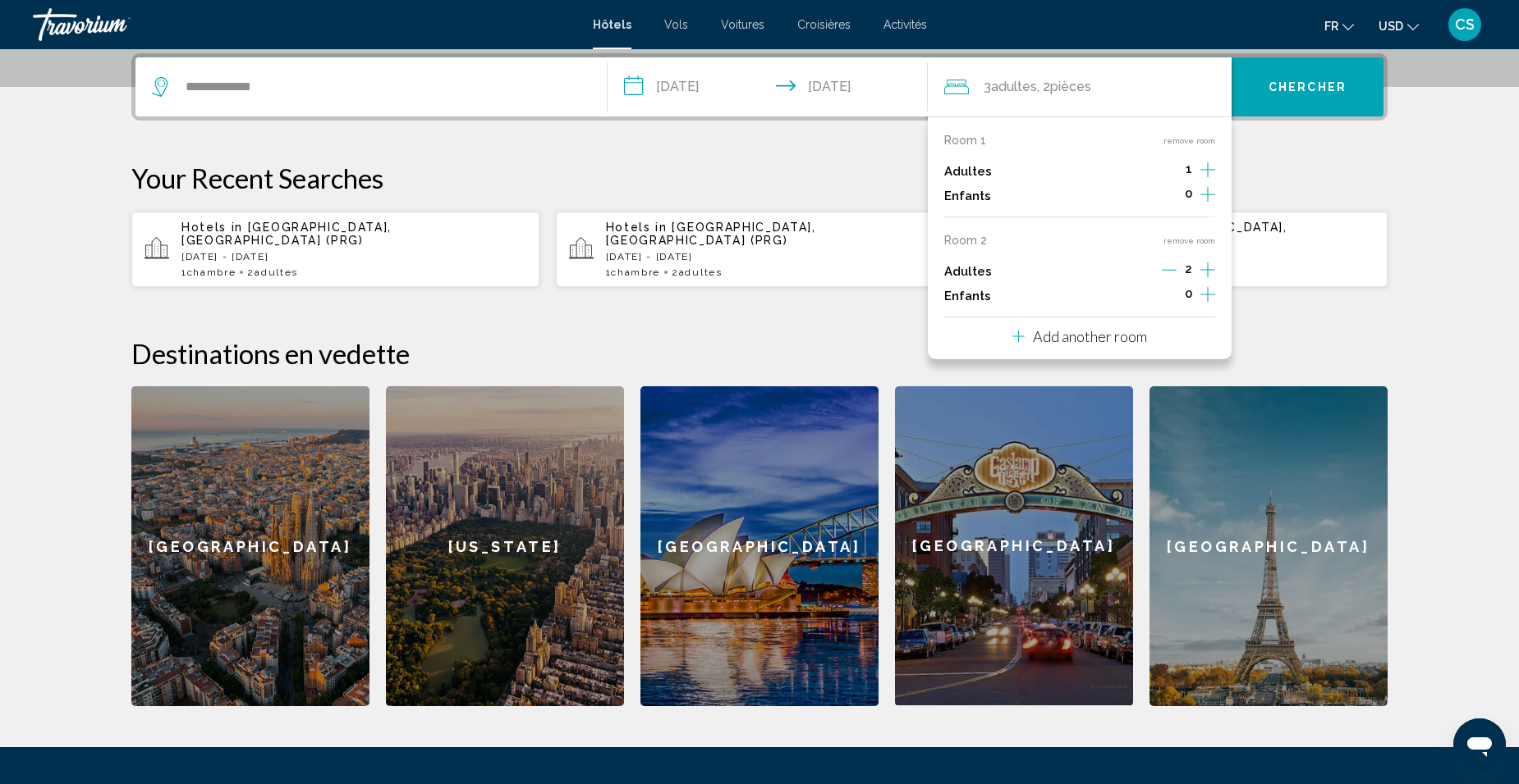
click at [1193, 240] on button "remove room" at bounding box center [1188, 240] width 52 height 10
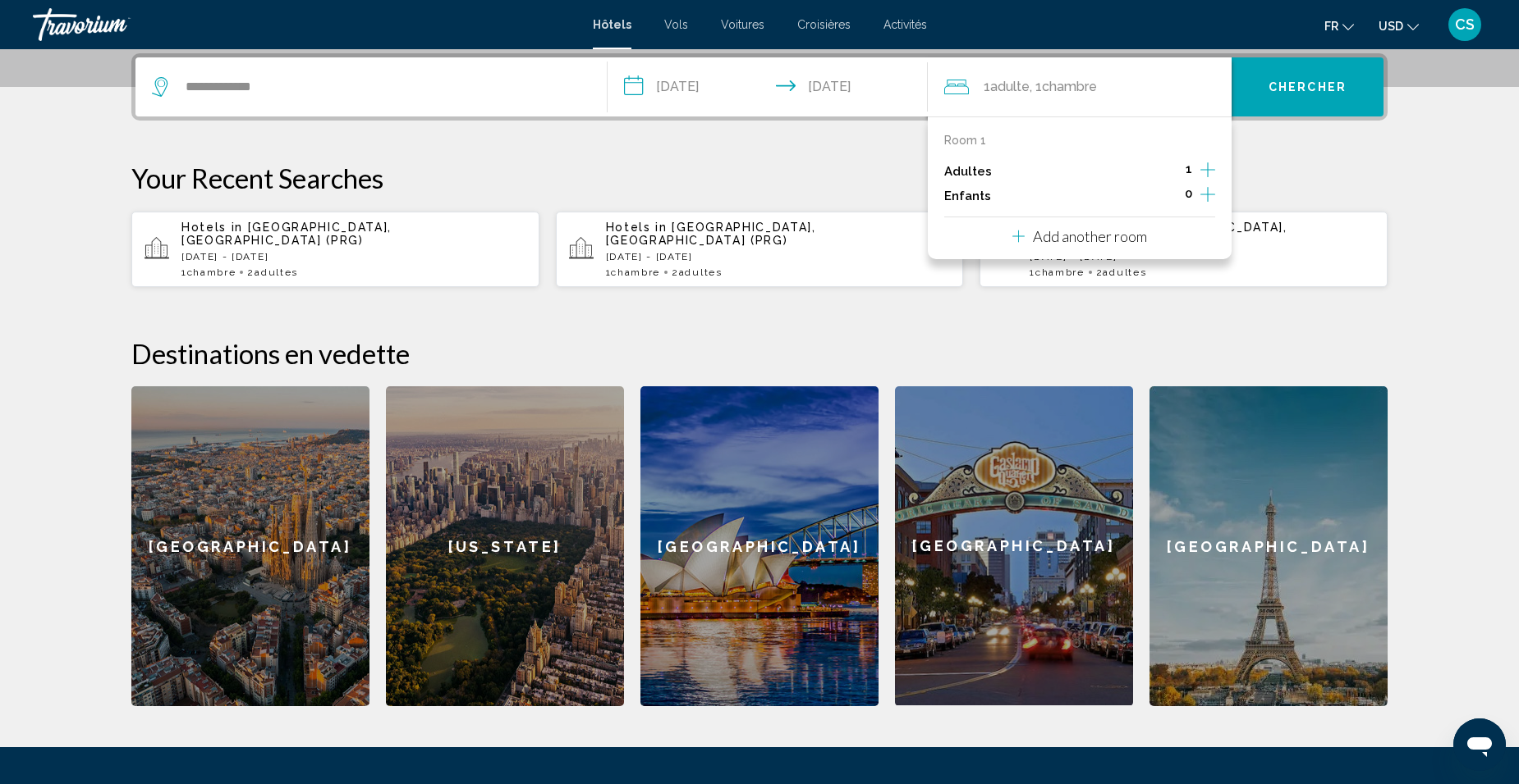
click at [1298, 86] on span "Chercher" at bounding box center [1307, 88] width 78 height 13
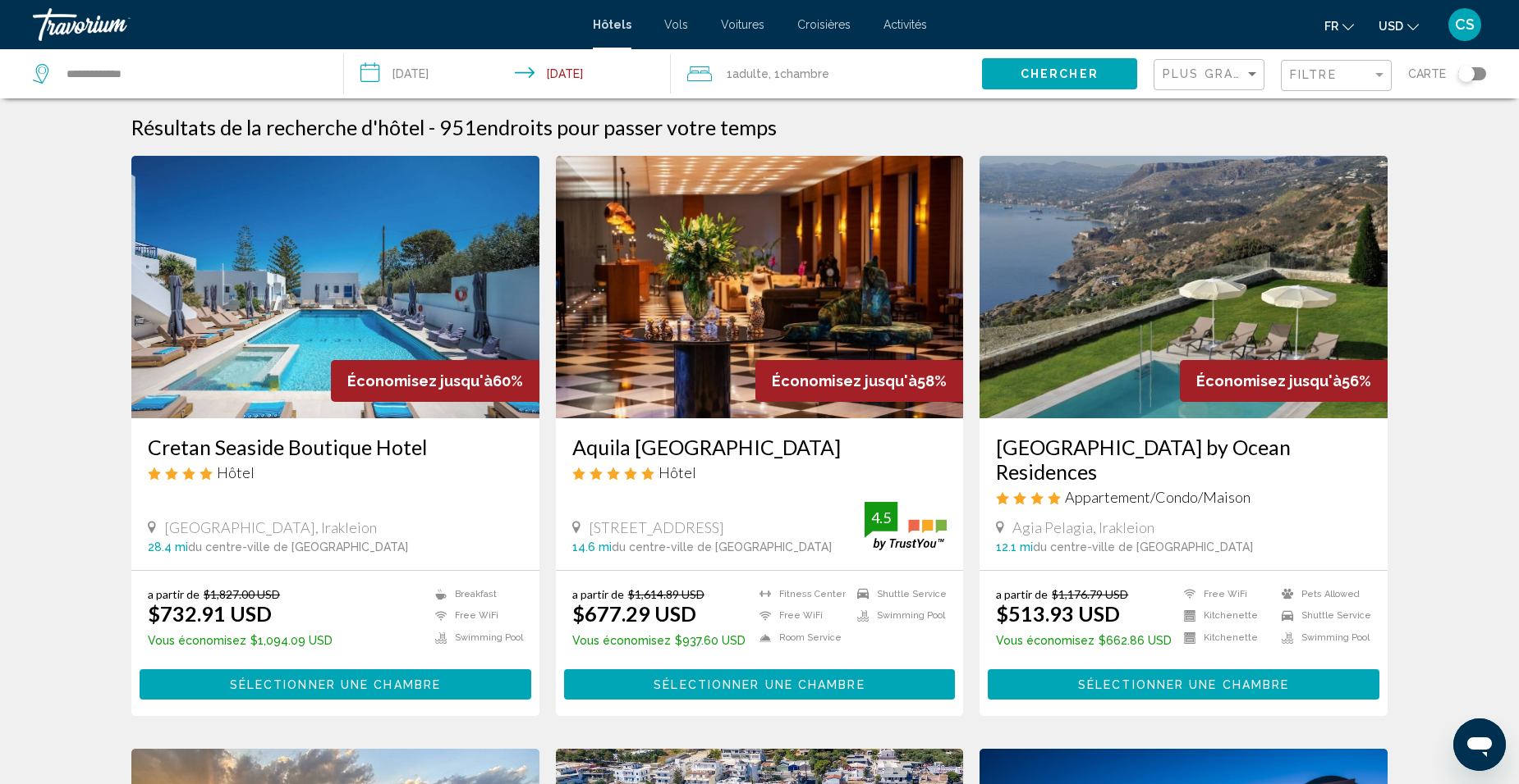
click at [1410, 23] on icon "Change currency" at bounding box center [1413, 27] width 11 height 11
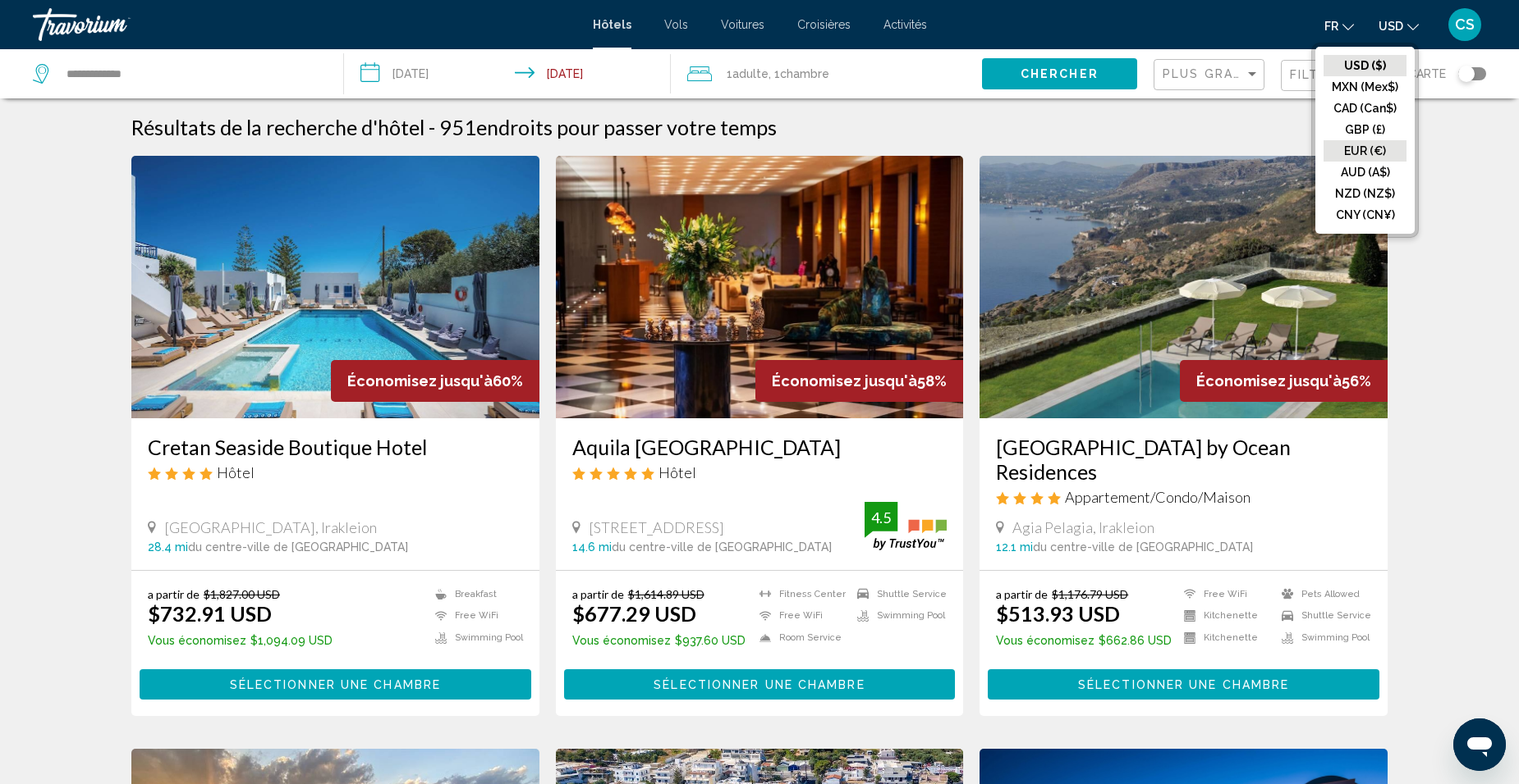
click at [1378, 150] on button "EUR (€)" at bounding box center [1365, 151] width 83 height 22
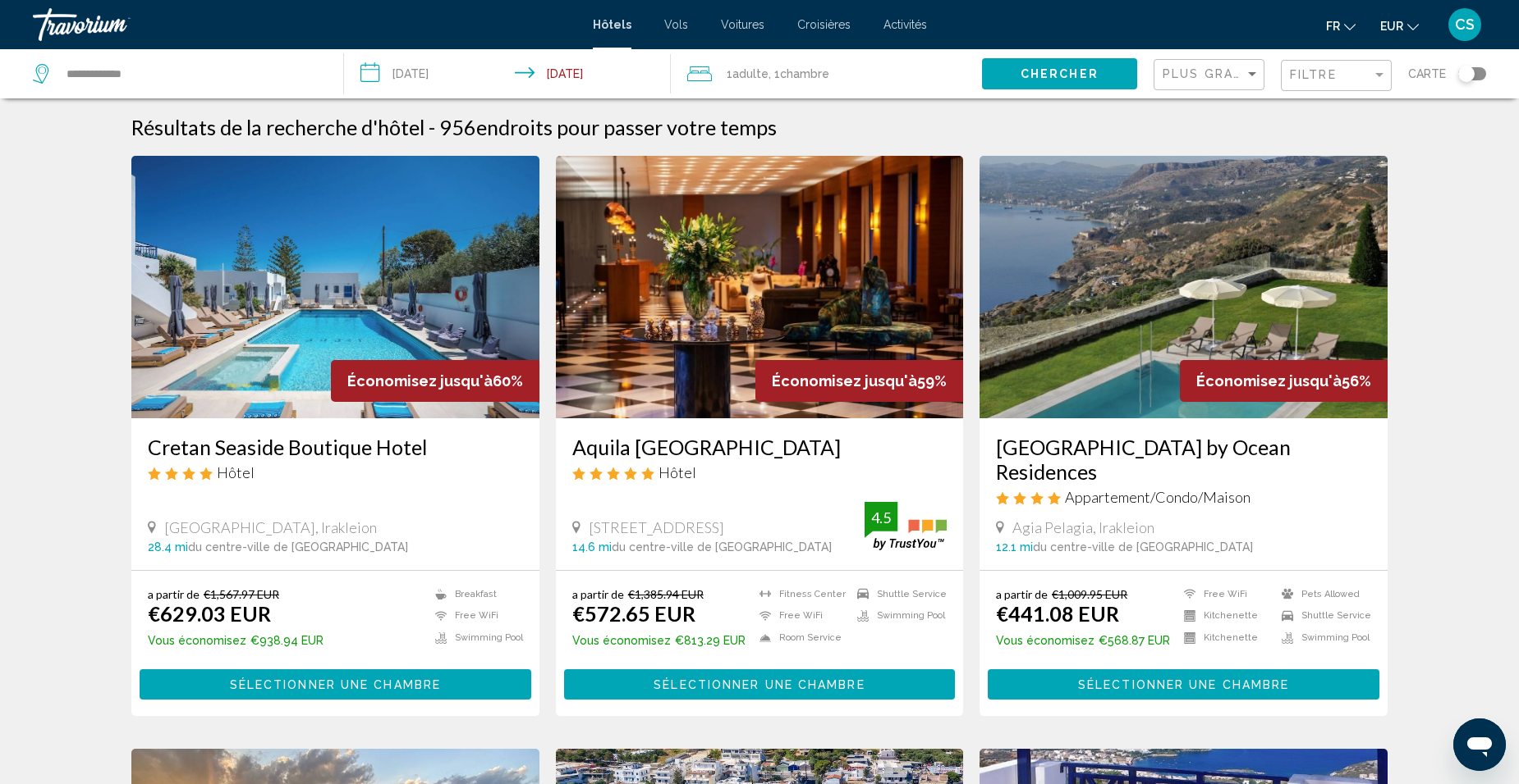
drag, startPoint x: 1117, startPoint y: 335, endPoint x: 1115, endPoint y: 355, distance: 20.1
click at [1117, 335] on img "Main content" at bounding box center [1183, 287] width 408 height 263
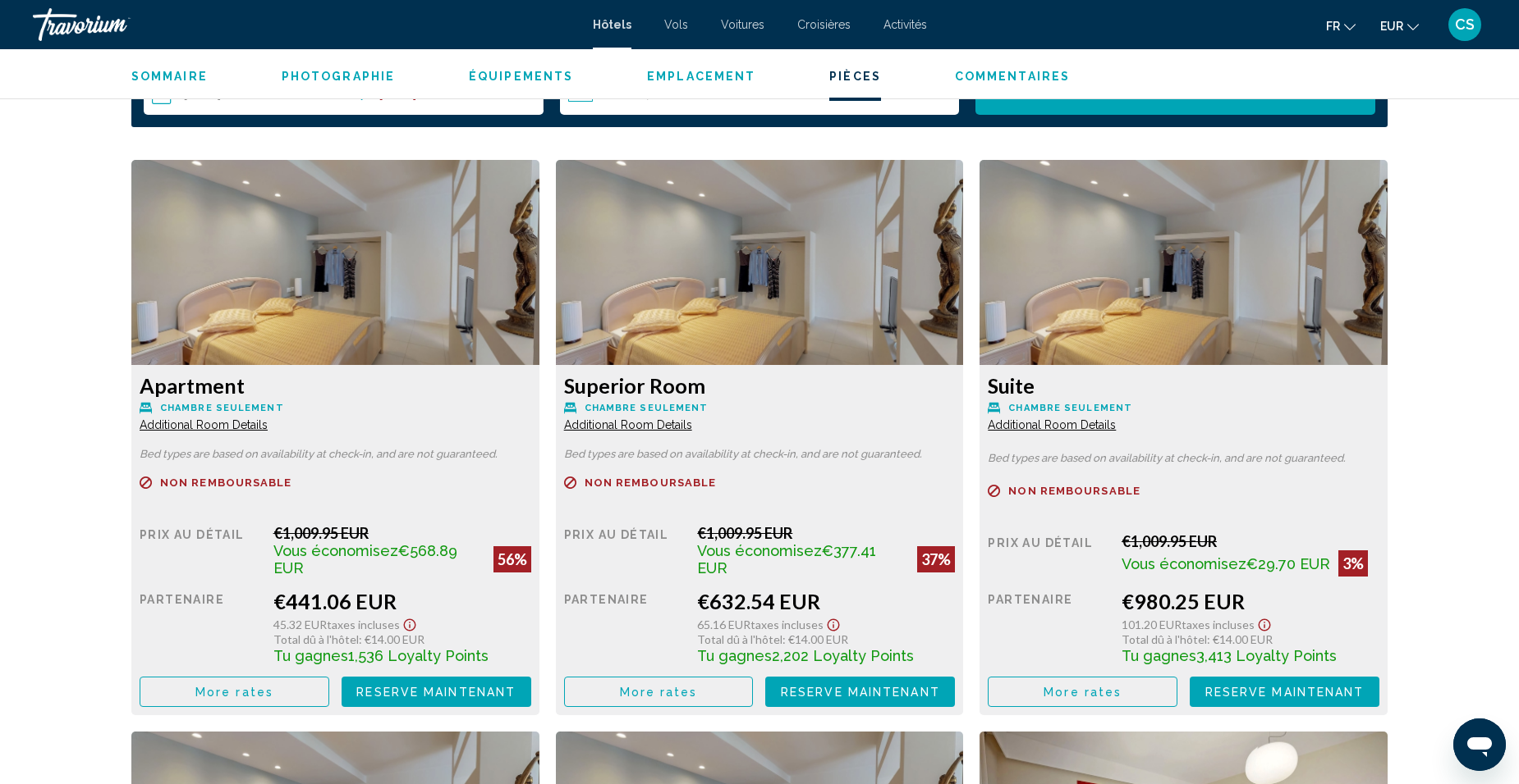
scroll to position [2320, 0]
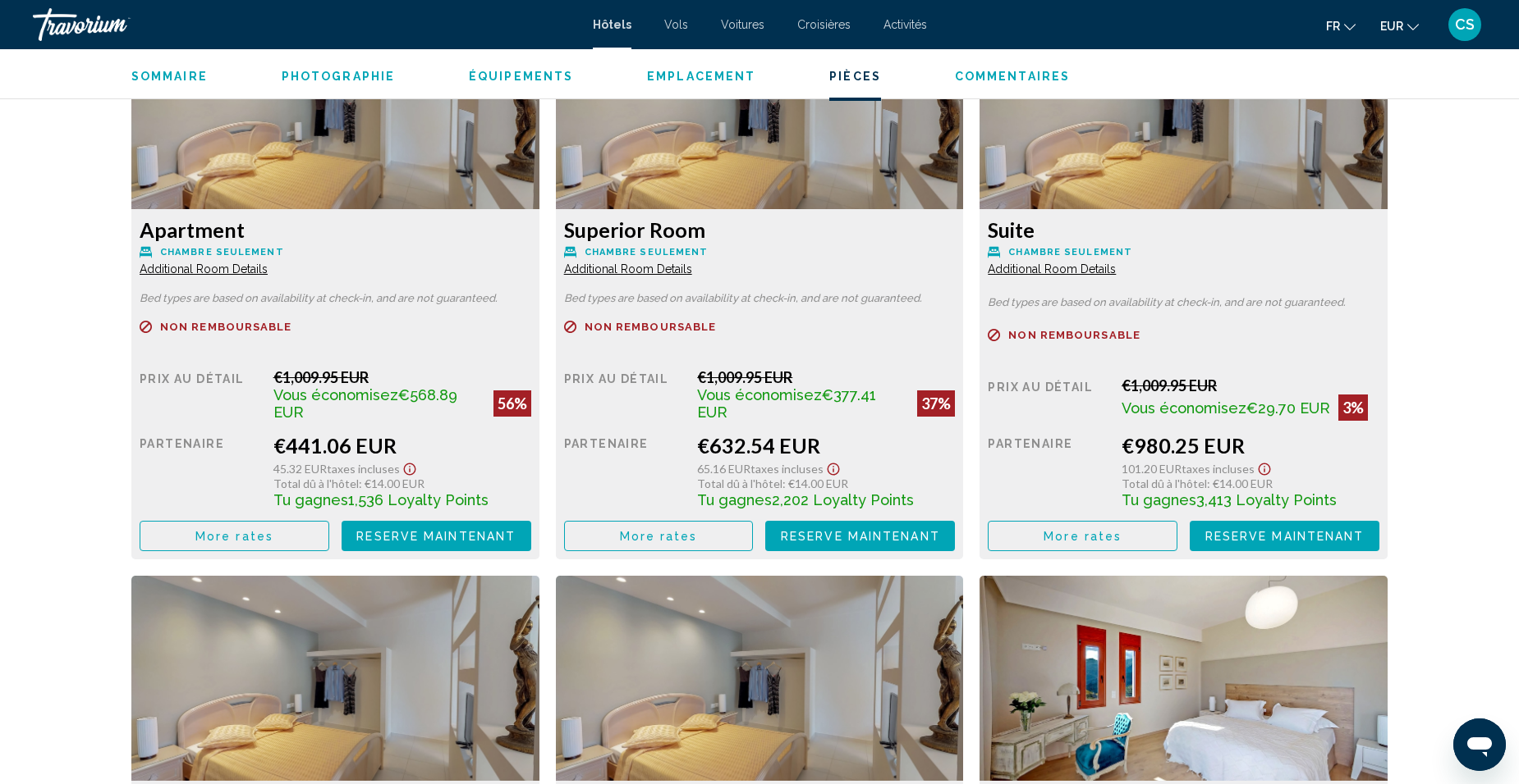
click at [237, 537] on span "More rates" at bounding box center [234, 536] width 78 height 13
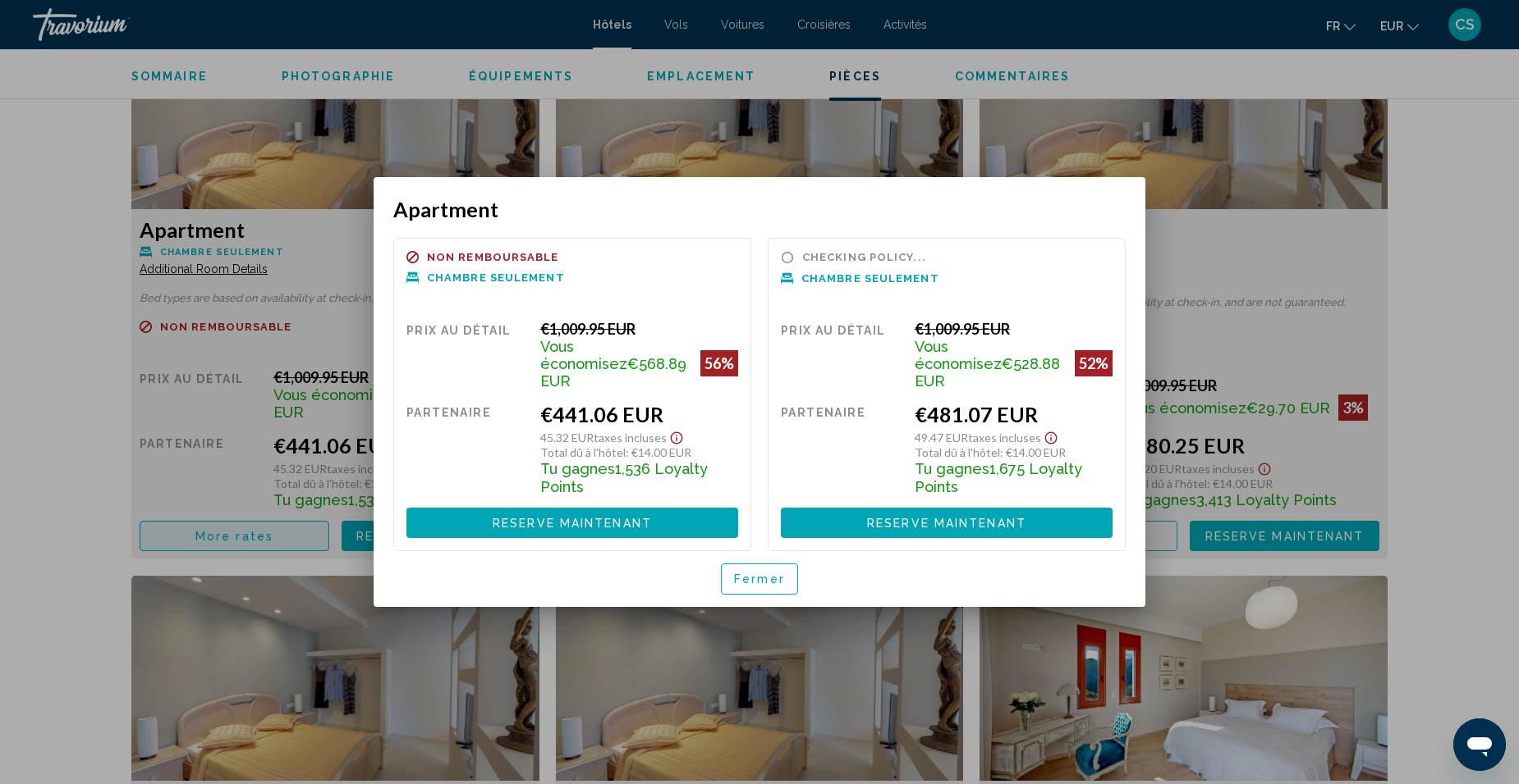
scroll to position [0, 0]
drag, startPoint x: 736, startPoint y: 573, endPoint x: 734, endPoint y: 597, distance: 24.1
click at [738, 575] on span "Fermer" at bounding box center [759, 580] width 51 height 13
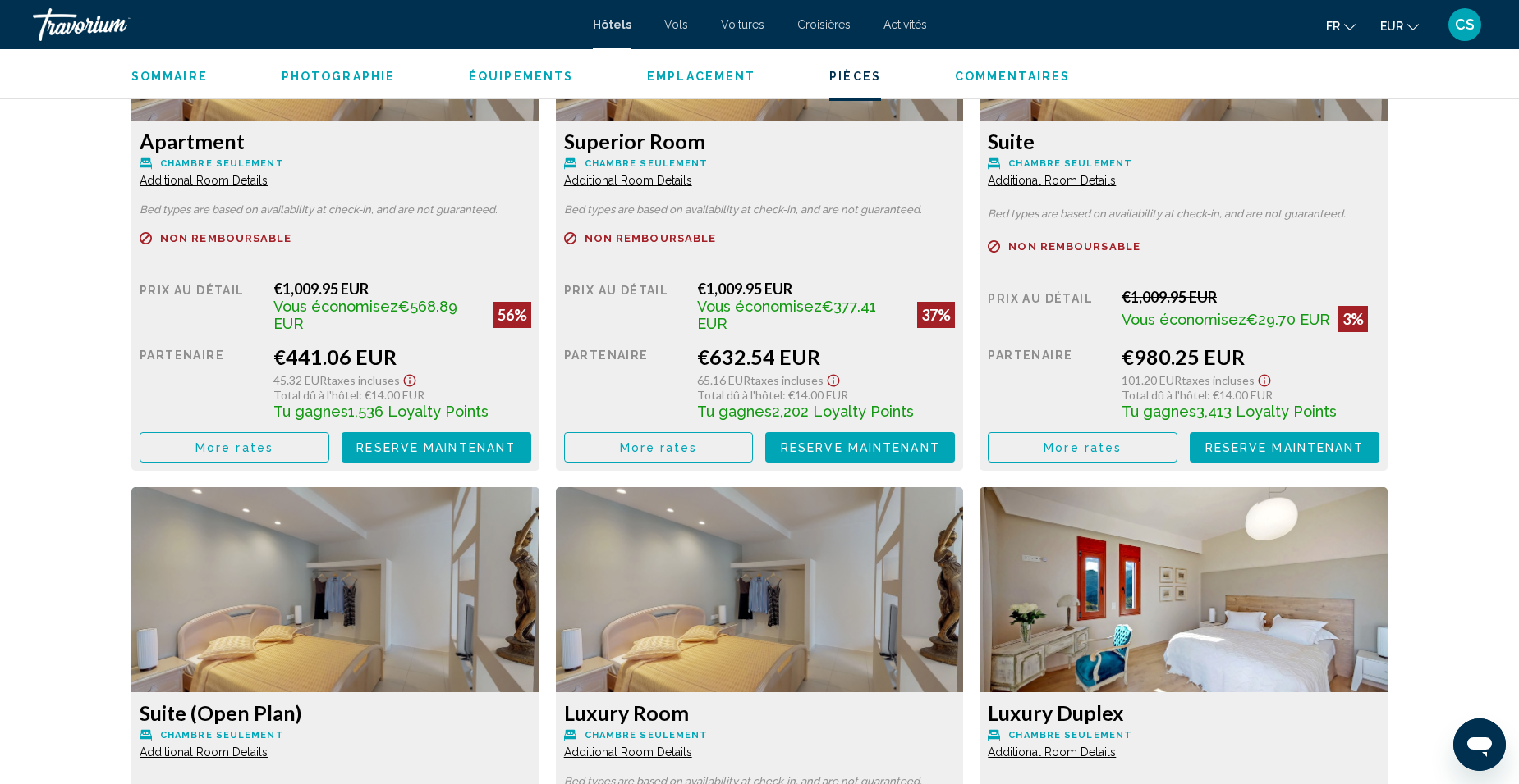
scroll to position [2402, 0]
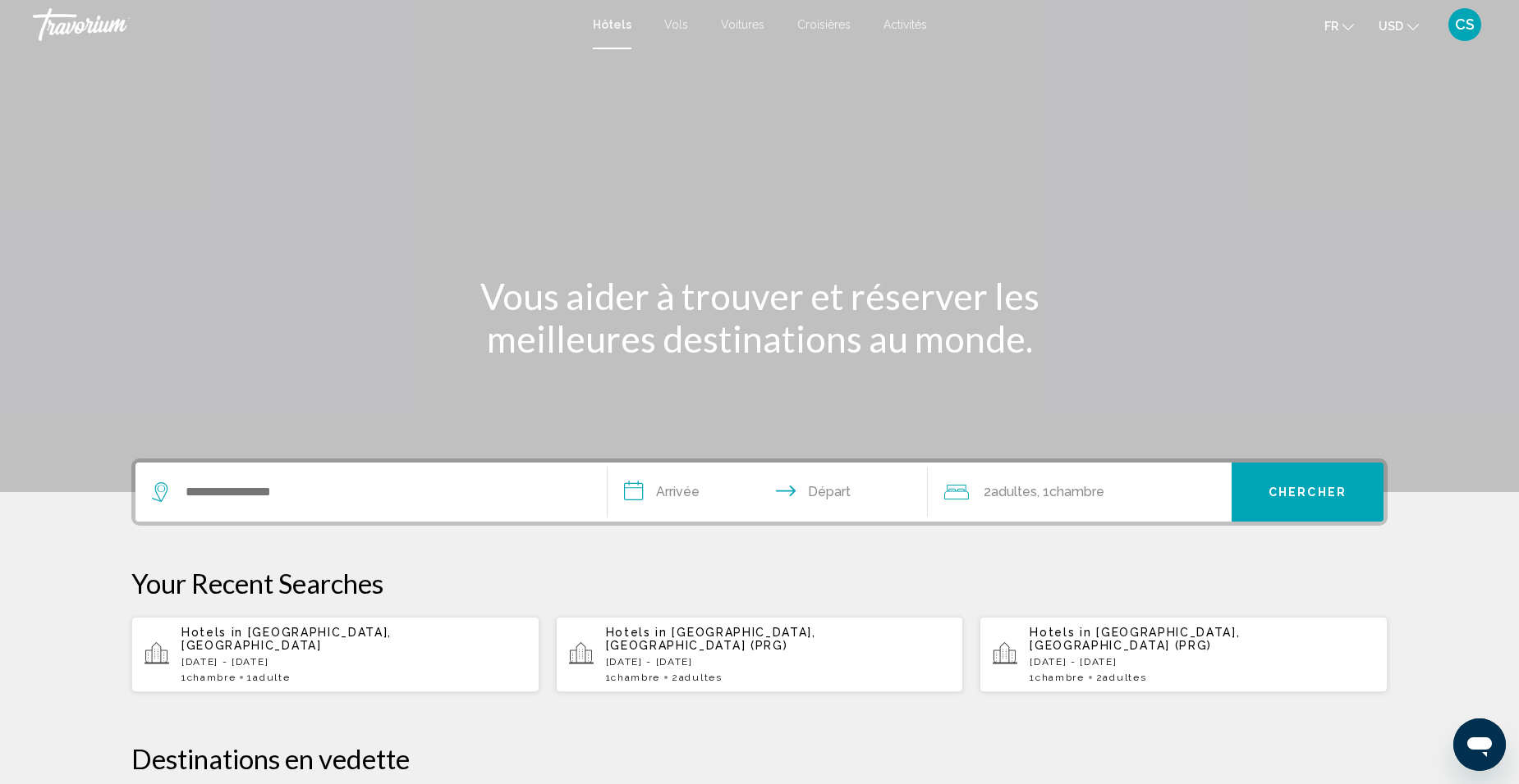
click at [658, 32] on div "Hôtels Vols Voitures Croisières Activités Hôtels Vols Voitures Croisières Activ…" at bounding box center [759, 24] width 1519 height 35
click at [674, 24] on span "Vols" at bounding box center [675, 24] width 24 height 13
